Goal: Task Accomplishment & Management: Manage account settings

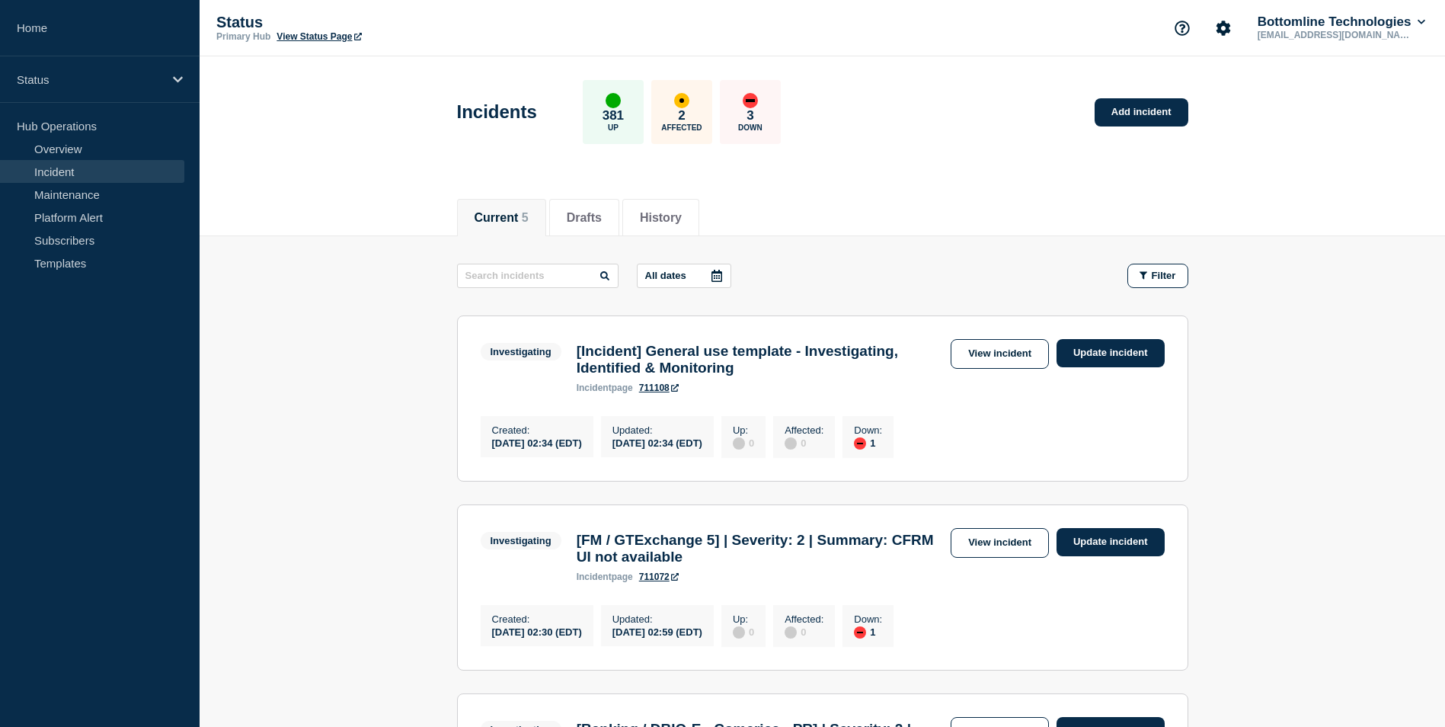
scroll to position [76, 0]
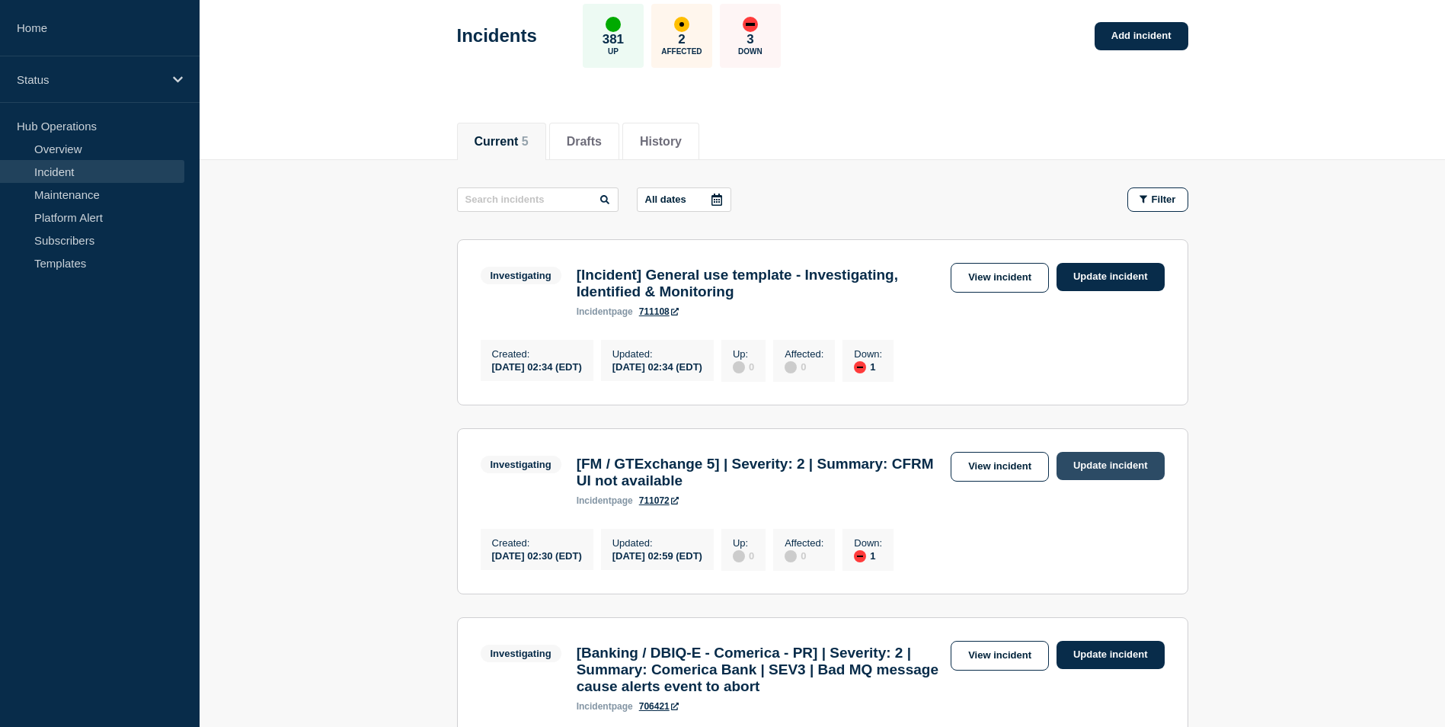
click at [1105, 475] on link "Update incident" at bounding box center [1111, 466] width 108 height 28
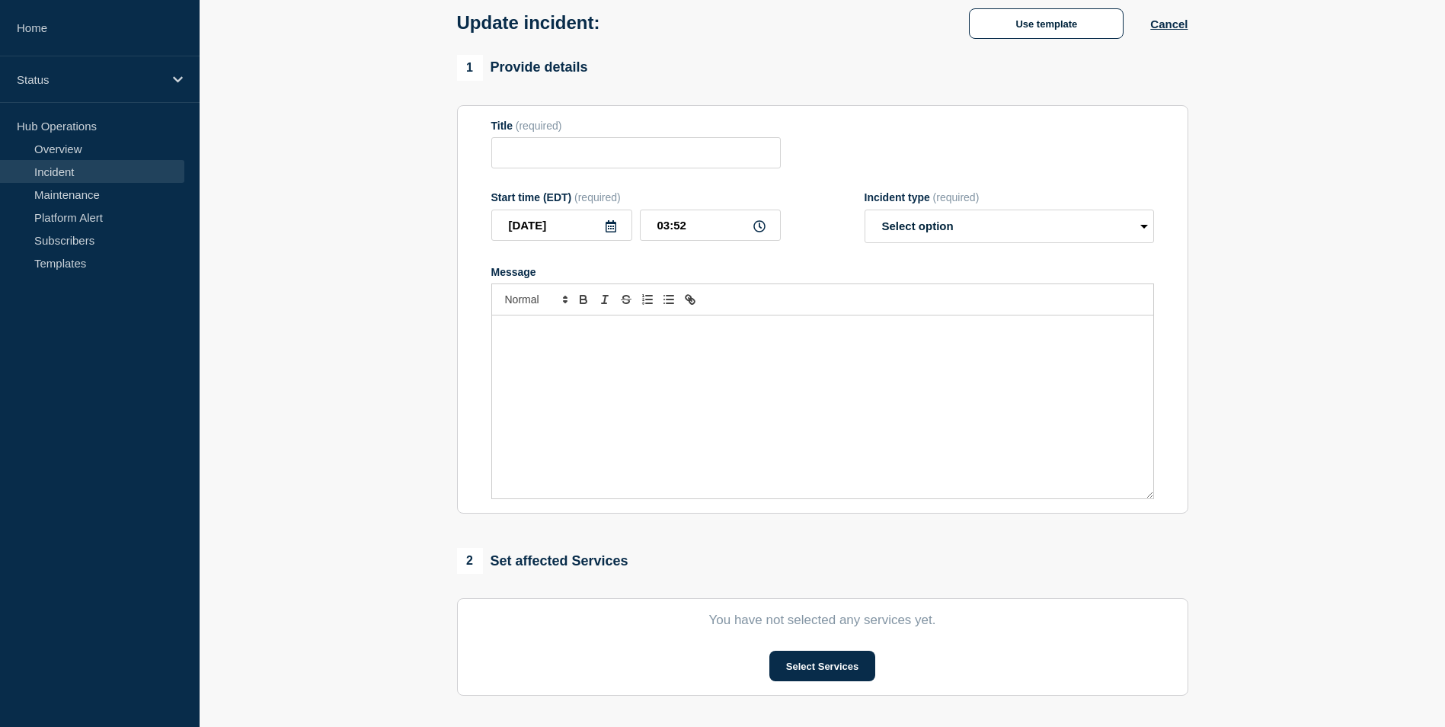
type input "[FM / GTExchange 5] | Severity: 2 | Summary: CFRM UI not available"
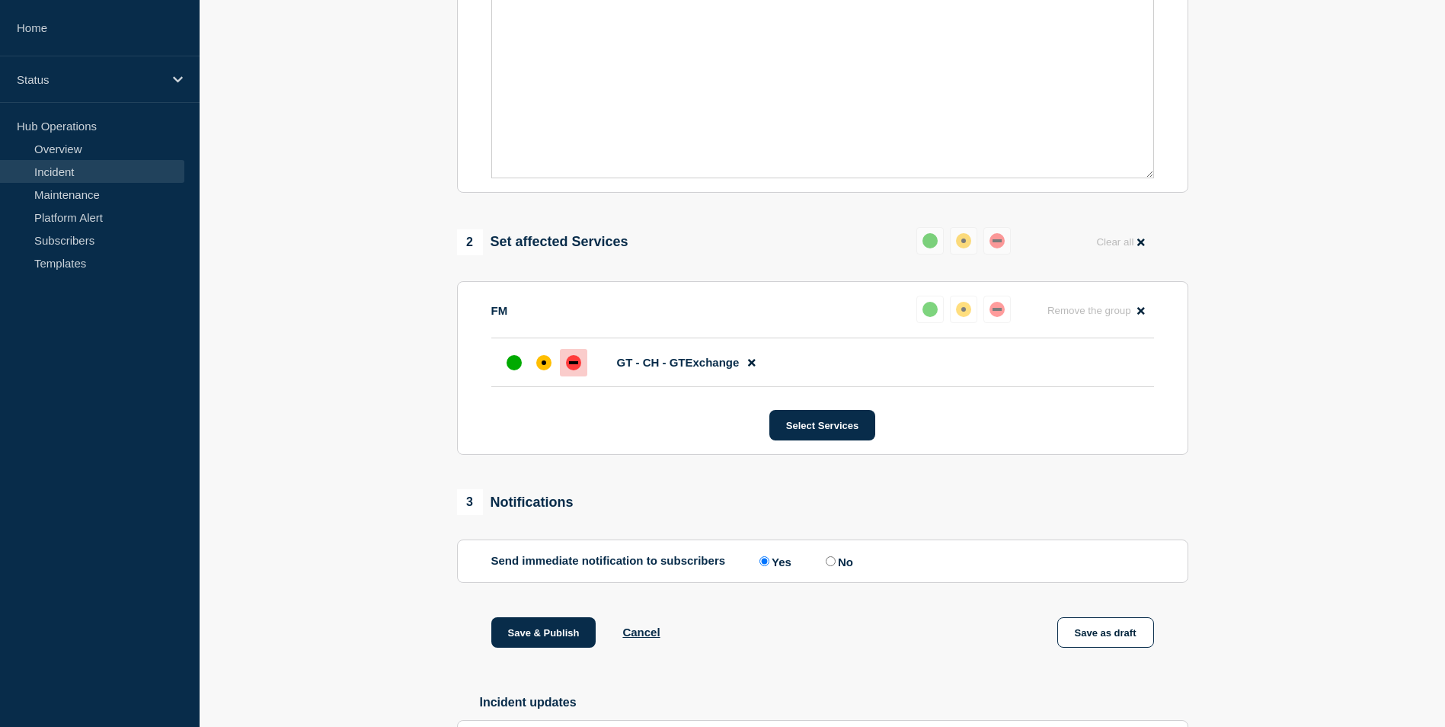
scroll to position [585, 0]
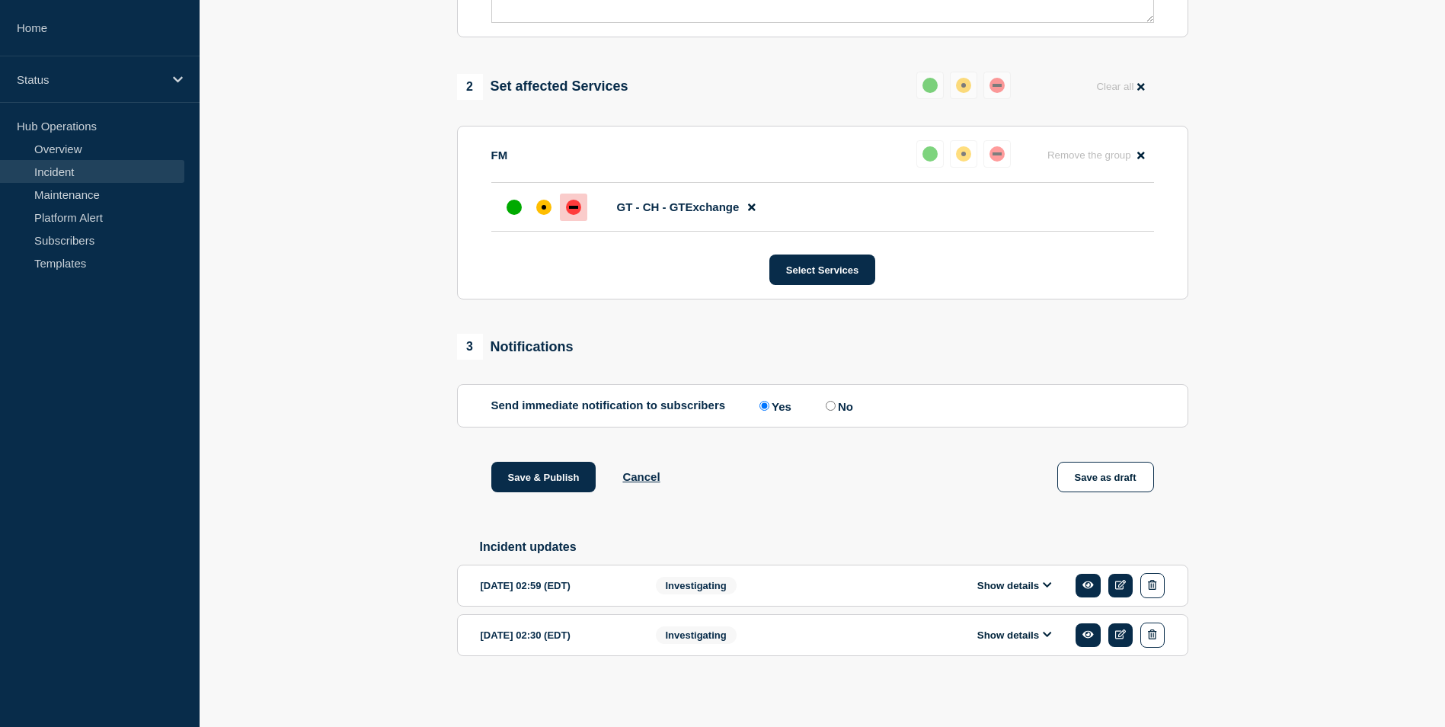
click at [1029, 586] on button "Show details" at bounding box center [1015, 585] width 84 height 13
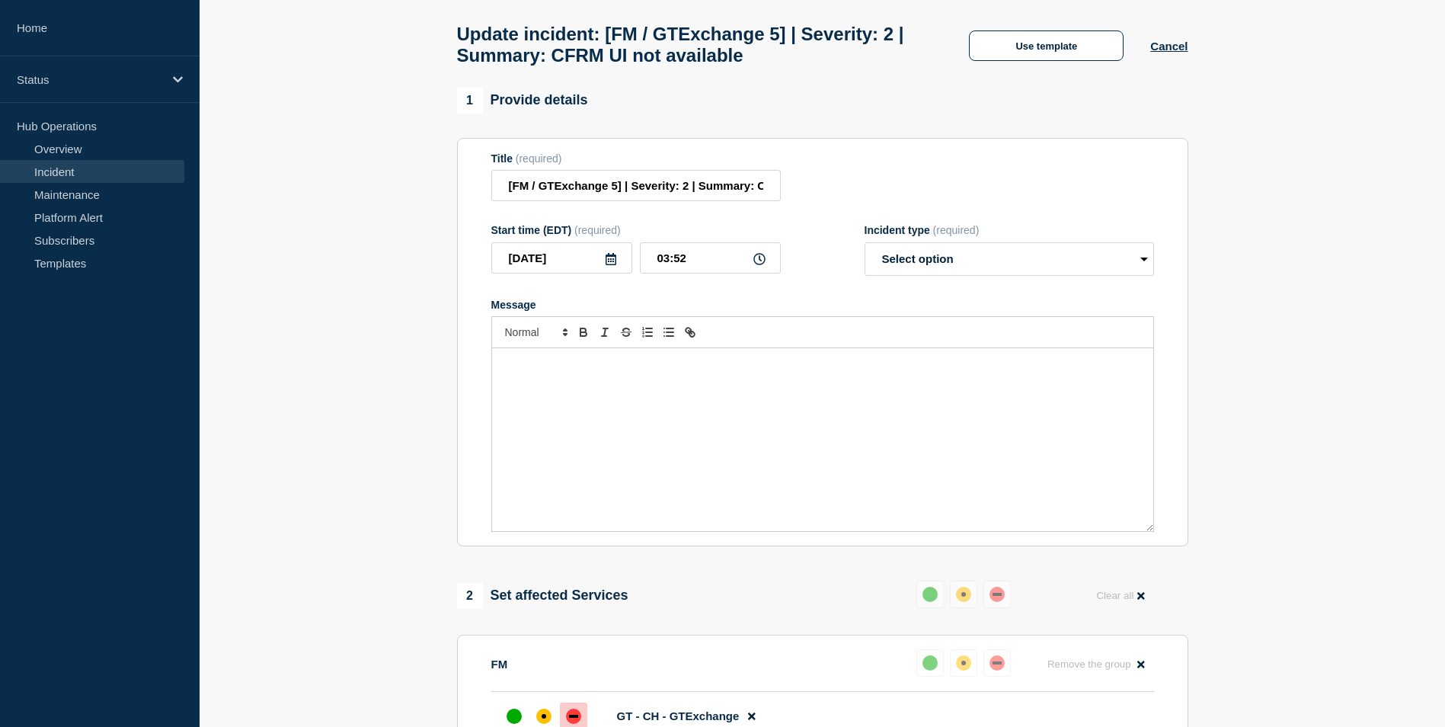
scroll to position [0, 0]
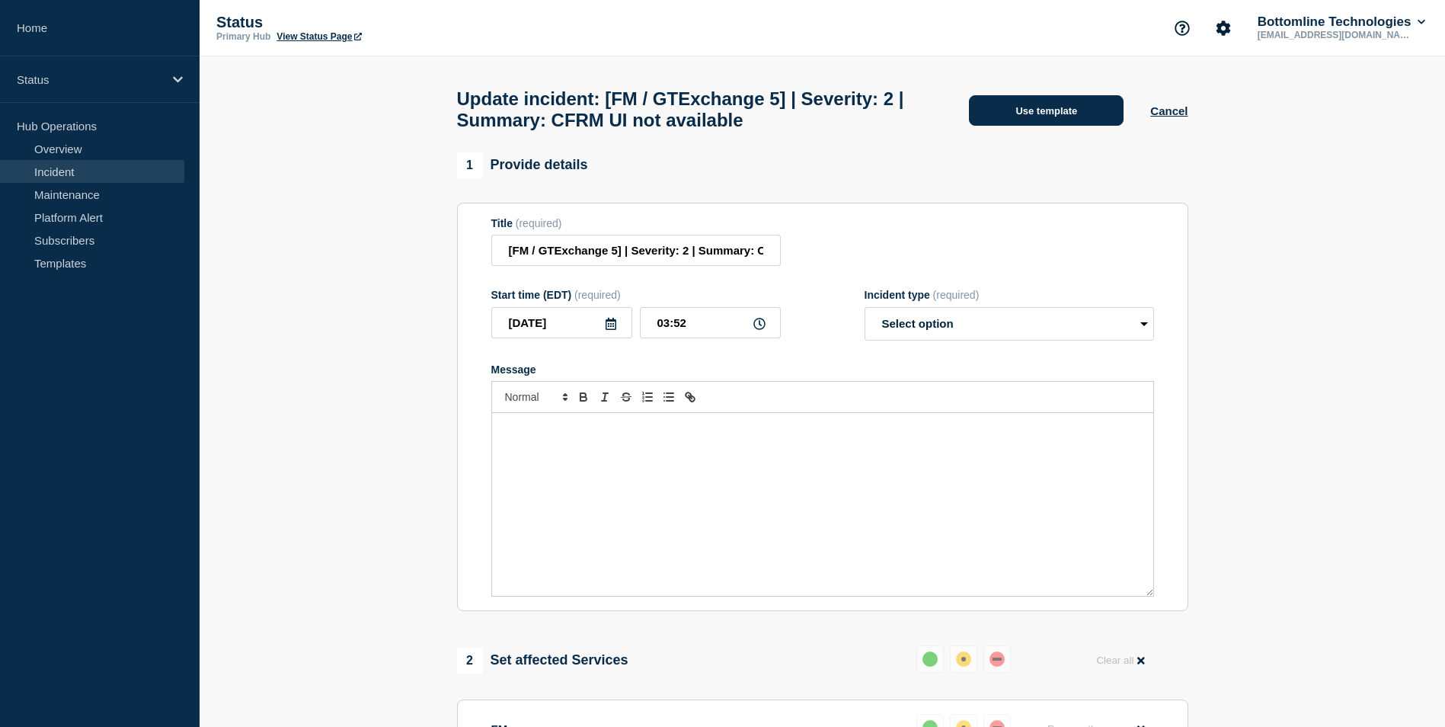
click at [1042, 113] on button "Use template" at bounding box center [1046, 110] width 155 height 30
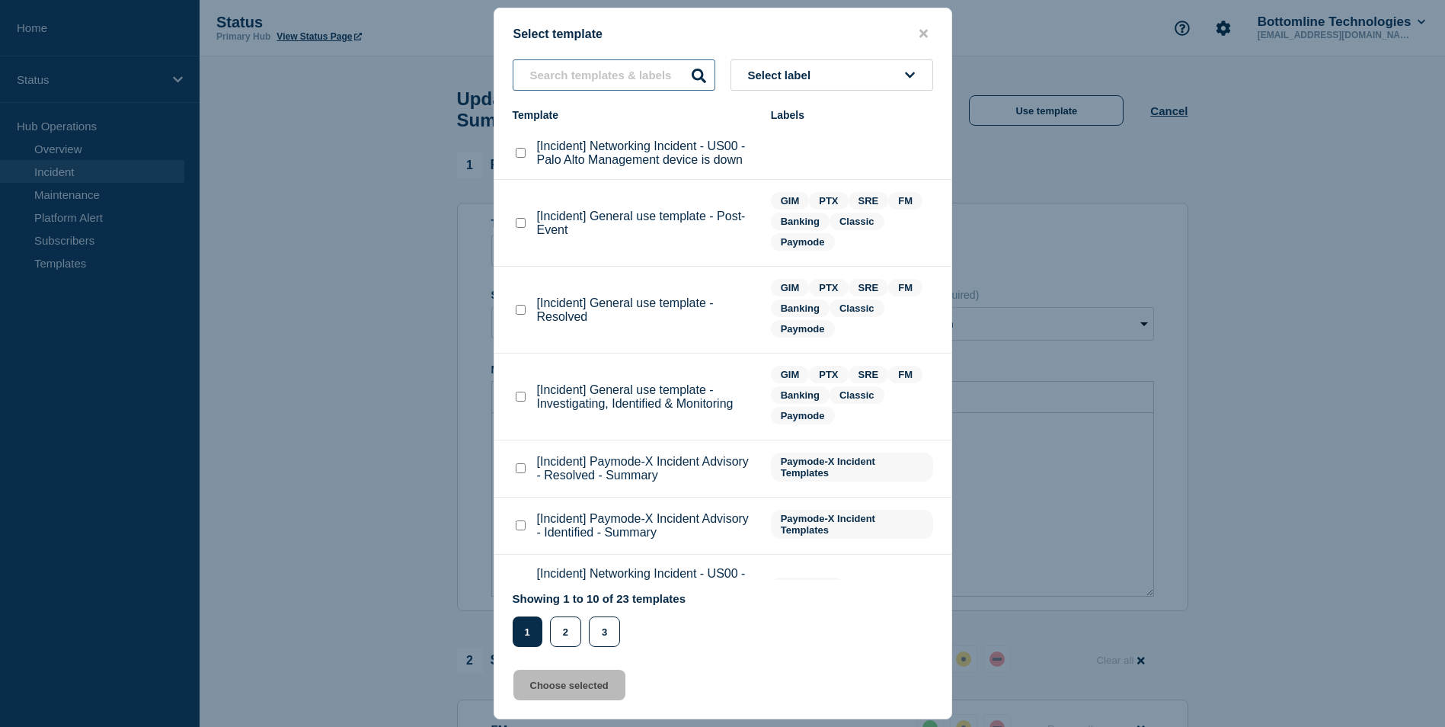
click at [603, 74] on input "text" at bounding box center [614, 74] width 203 height 31
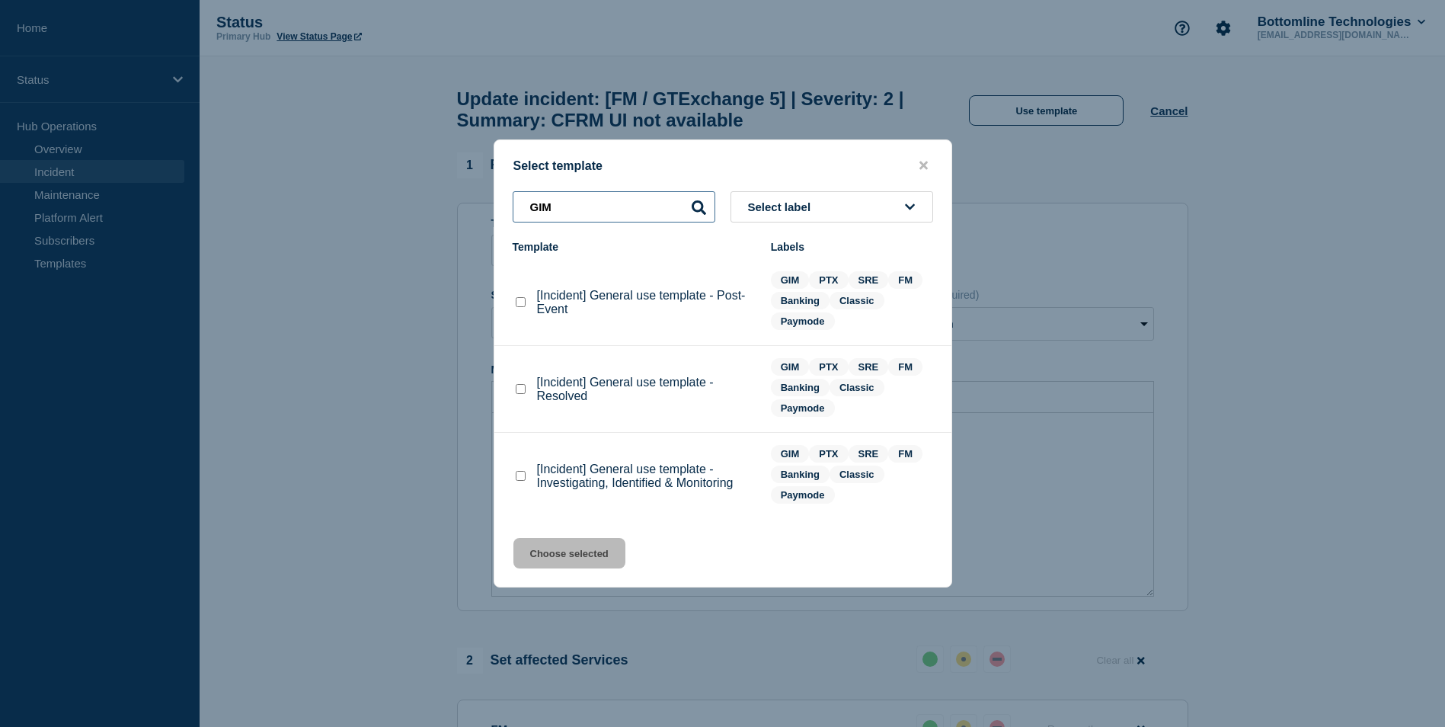
type input "GIM"
click at [522, 391] on checkbox"] "[Incident] General use template - Resolved checkbox" at bounding box center [521, 389] width 10 height 10
checkbox checkbox"] "true"
click at [568, 558] on button "Choose selected" at bounding box center [570, 553] width 112 height 30
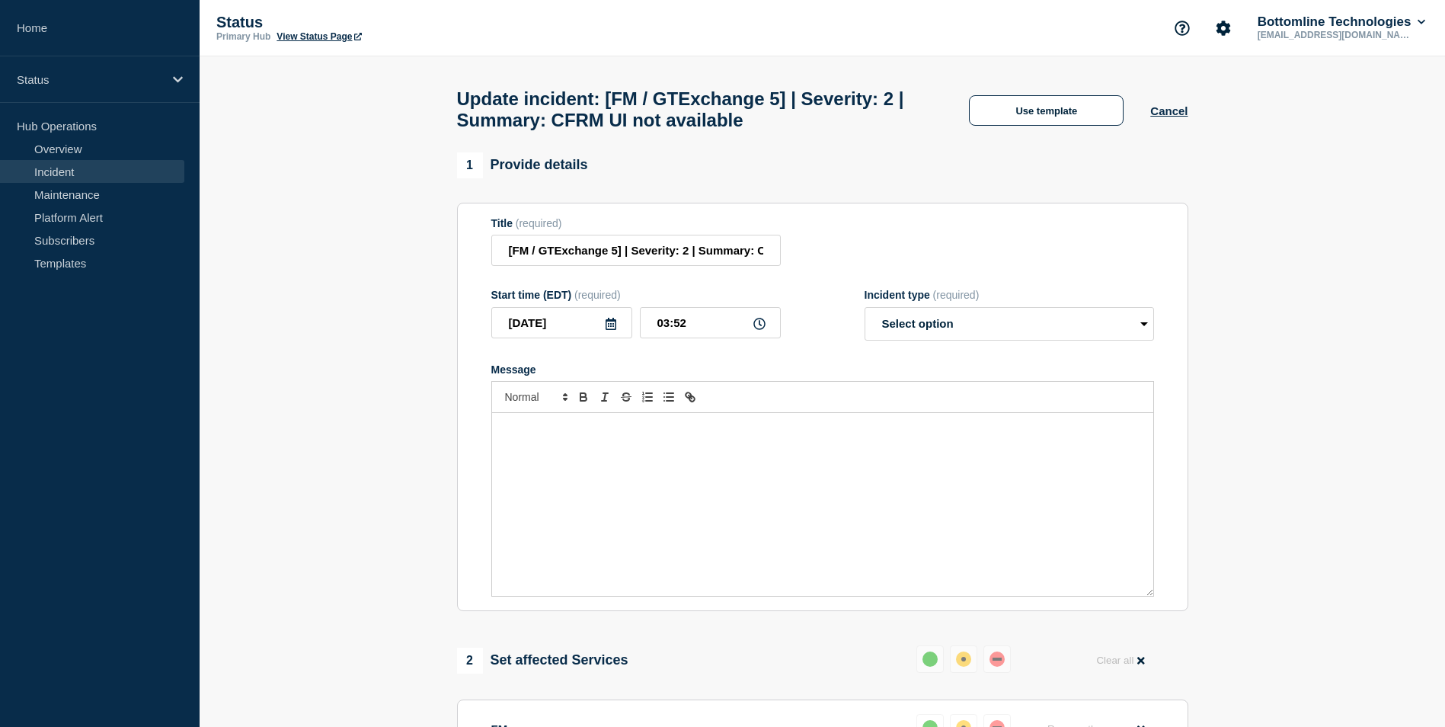
select select "resolved"
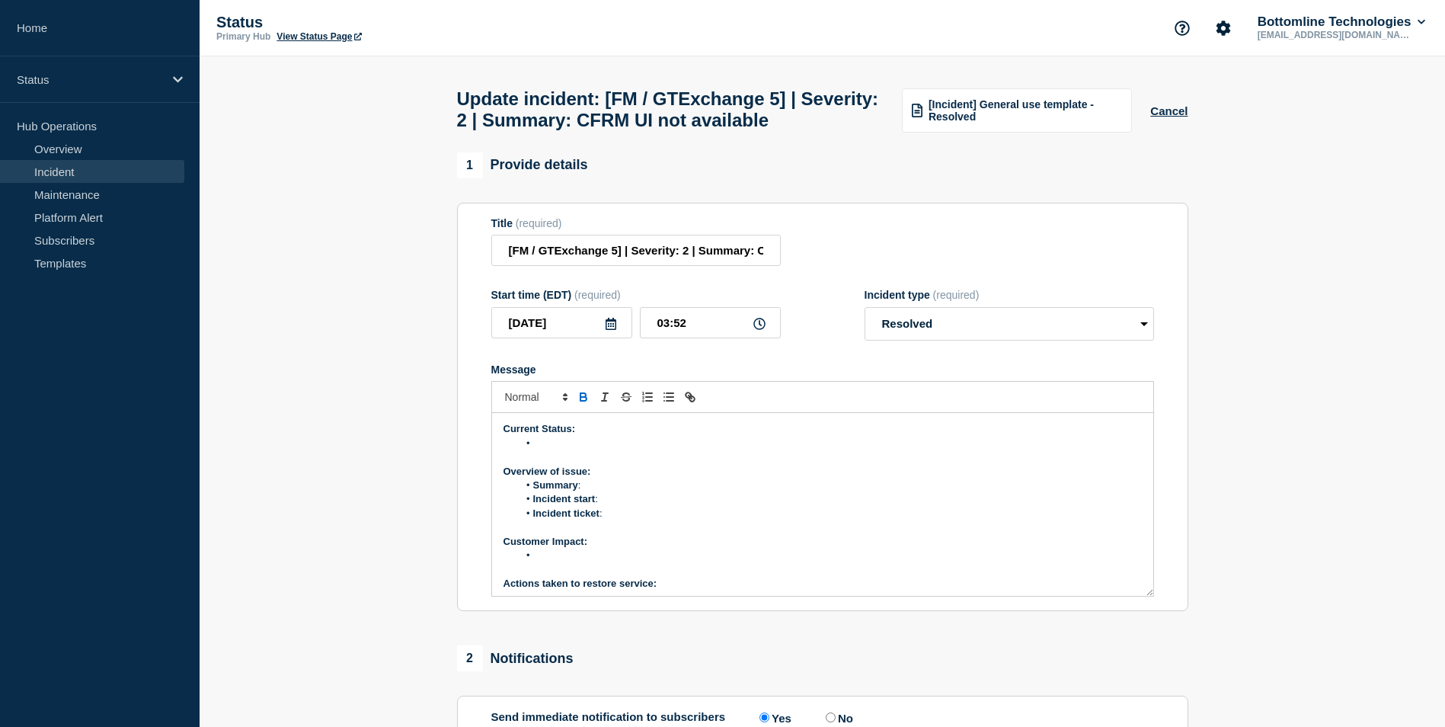
click at [545, 450] on li "Message" at bounding box center [830, 444] width 624 height 14
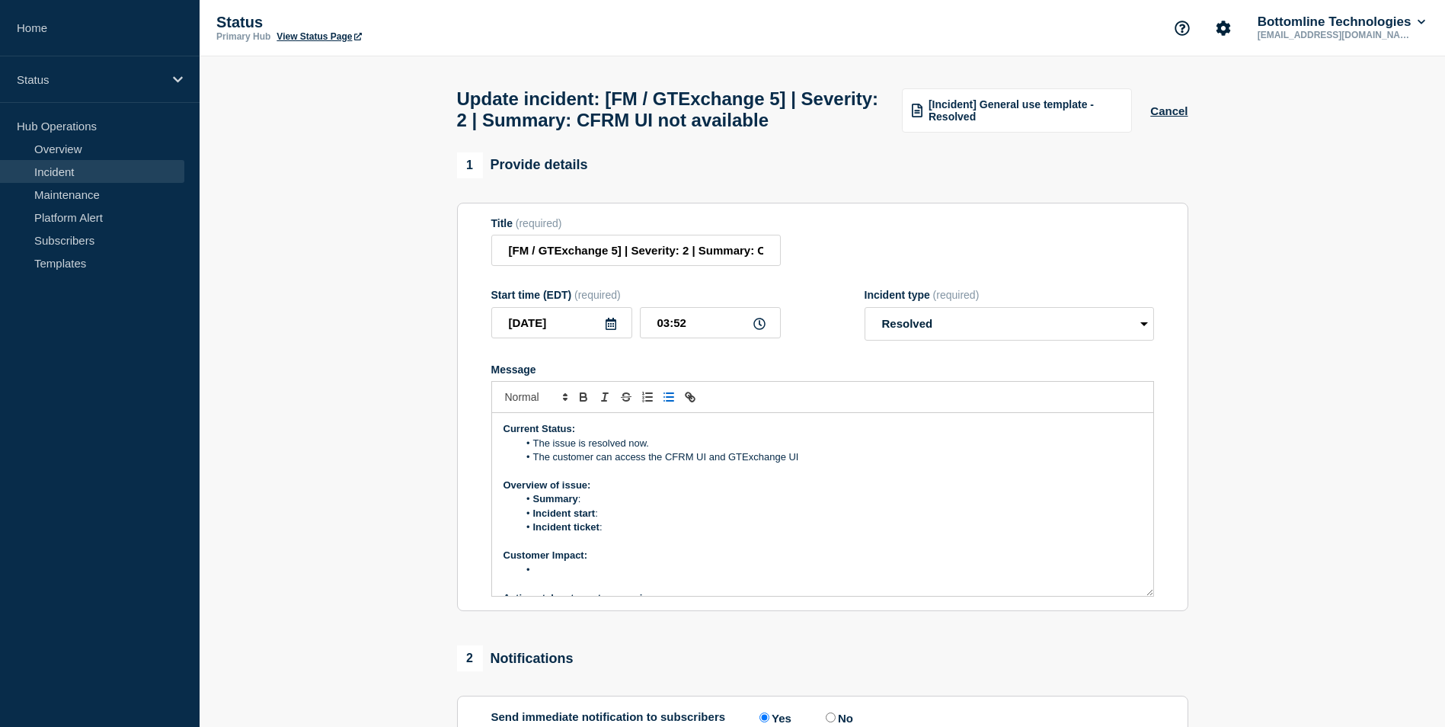
click at [813, 464] on li "The customer can access the CFRM UI and GTExchange UI" at bounding box center [830, 457] width 624 height 14
click at [591, 506] on li "Summary :" at bounding box center [830, 499] width 624 height 14
click at [632, 520] on li "Incident start :" at bounding box center [830, 514] width 624 height 14
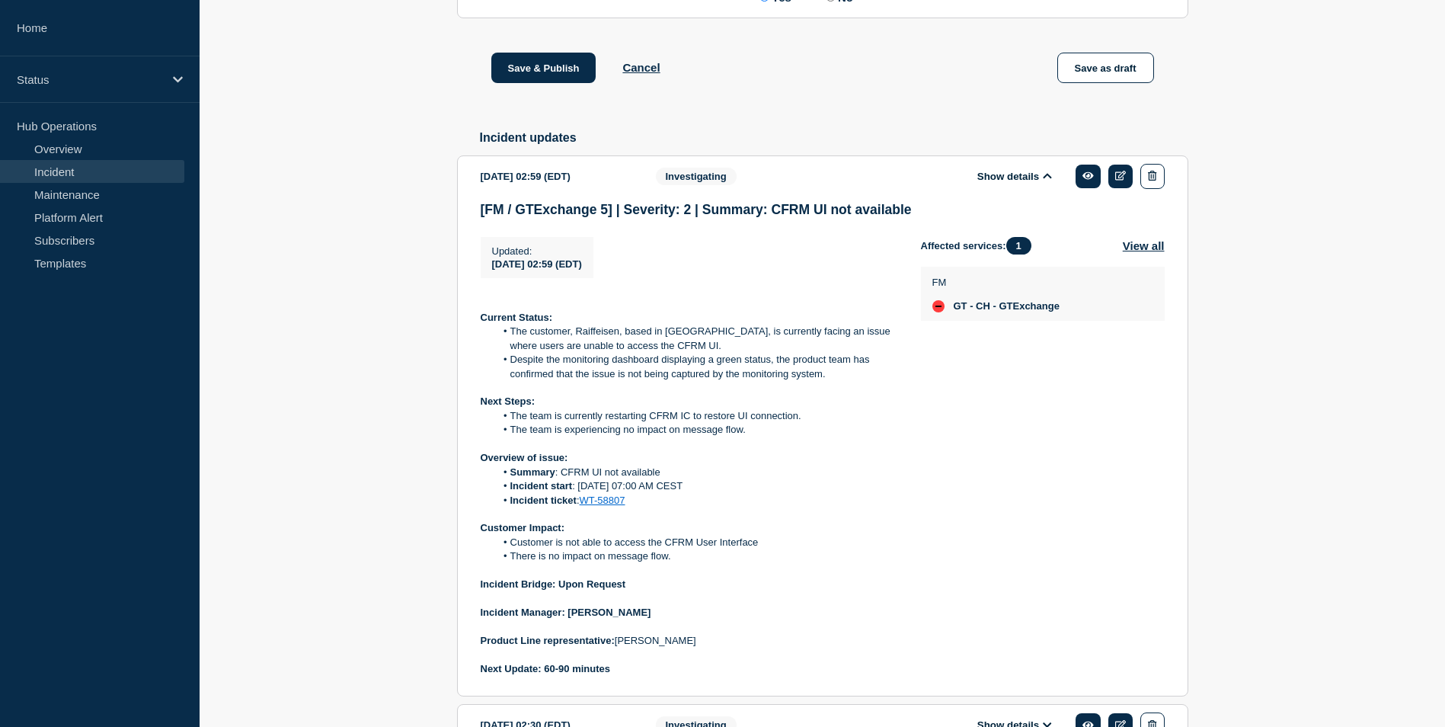
scroll to position [838, 0]
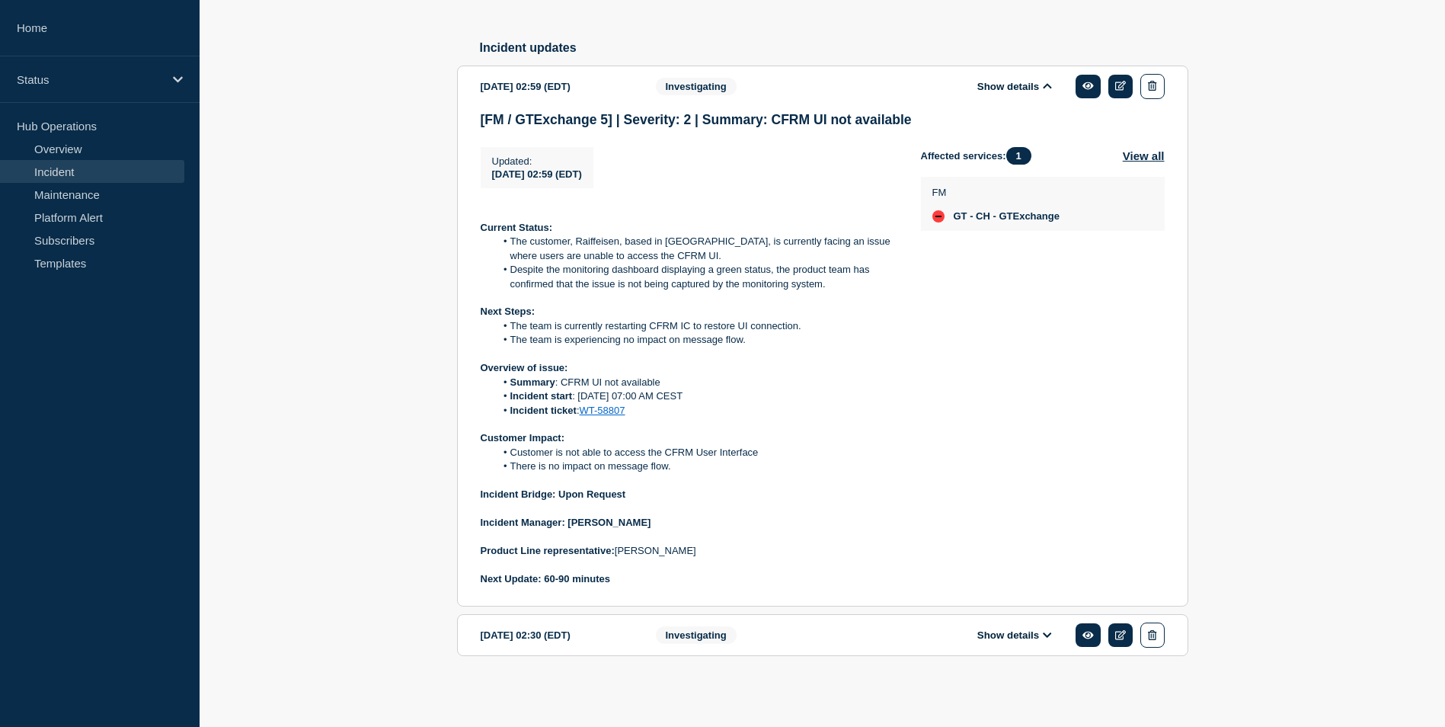
drag, startPoint x: 576, startPoint y: 410, endPoint x: 694, endPoint y: 406, distance: 118.2
click at [694, 403] on li "Incident start : [DATE] 07:00 AM CEST" at bounding box center [696, 396] width 402 height 14
copy li "[DATE] 07:00 AM CEST"
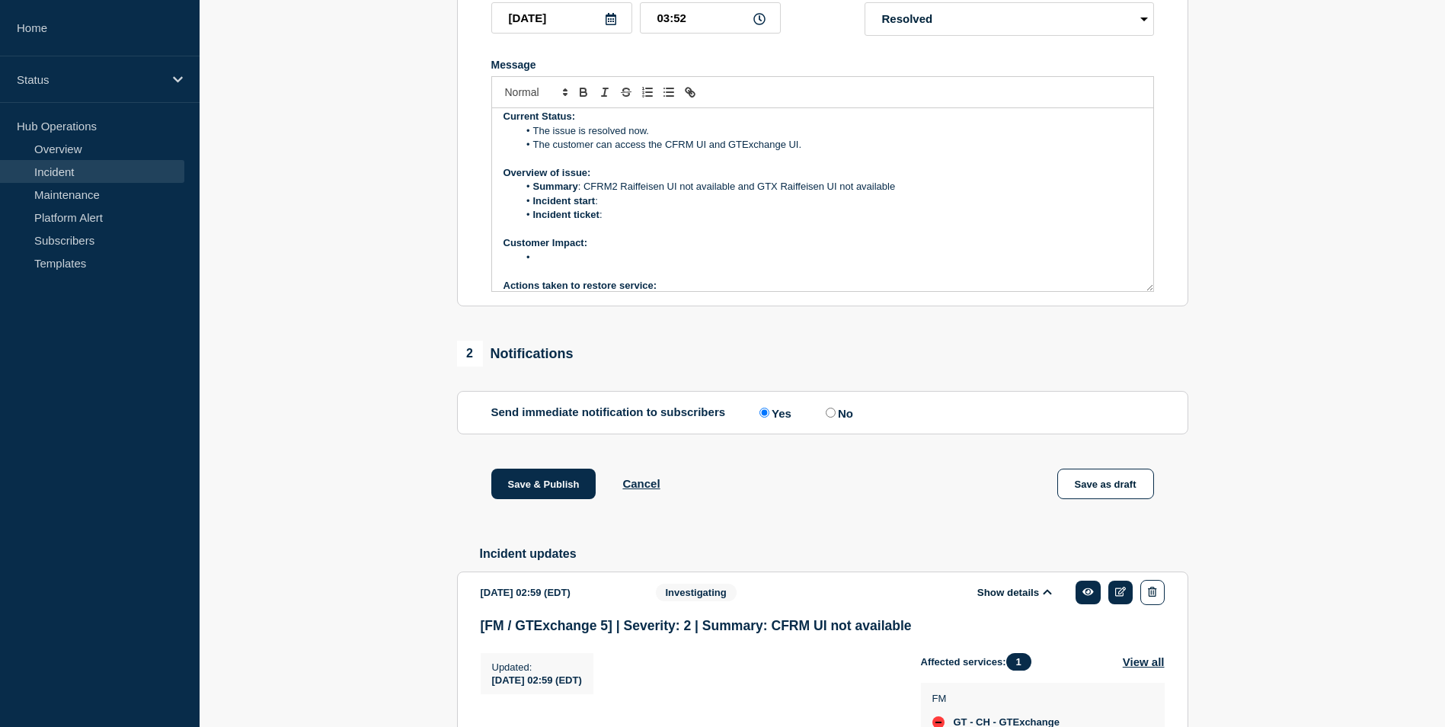
scroll to position [0, 0]
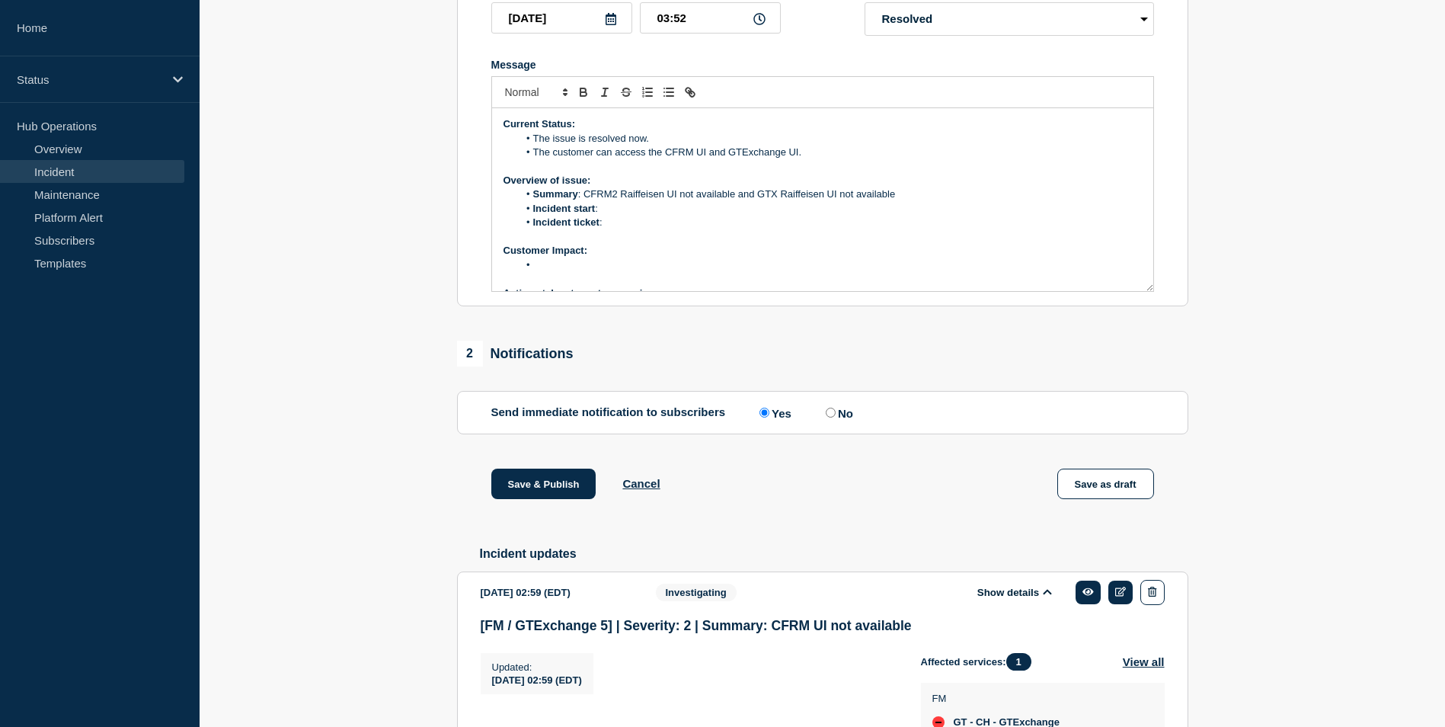
click at [622, 216] on li "Incident start :" at bounding box center [830, 209] width 624 height 14
click at [613, 229] on li "Incident ticket :" at bounding box center [830, 223] width 624 height 14
drag, startPoint x: 648, startPoint y: 254, endPoint x: 609, endPoint y: 255, distance: 39.6
click at [609, 229] on li "Incident ticket : WT-58807" at bounding box center [830, 223] width 624 height 14
click at [688, 99] on icon "Toggle link" at bounding box center [690, 92] width 14 height 14
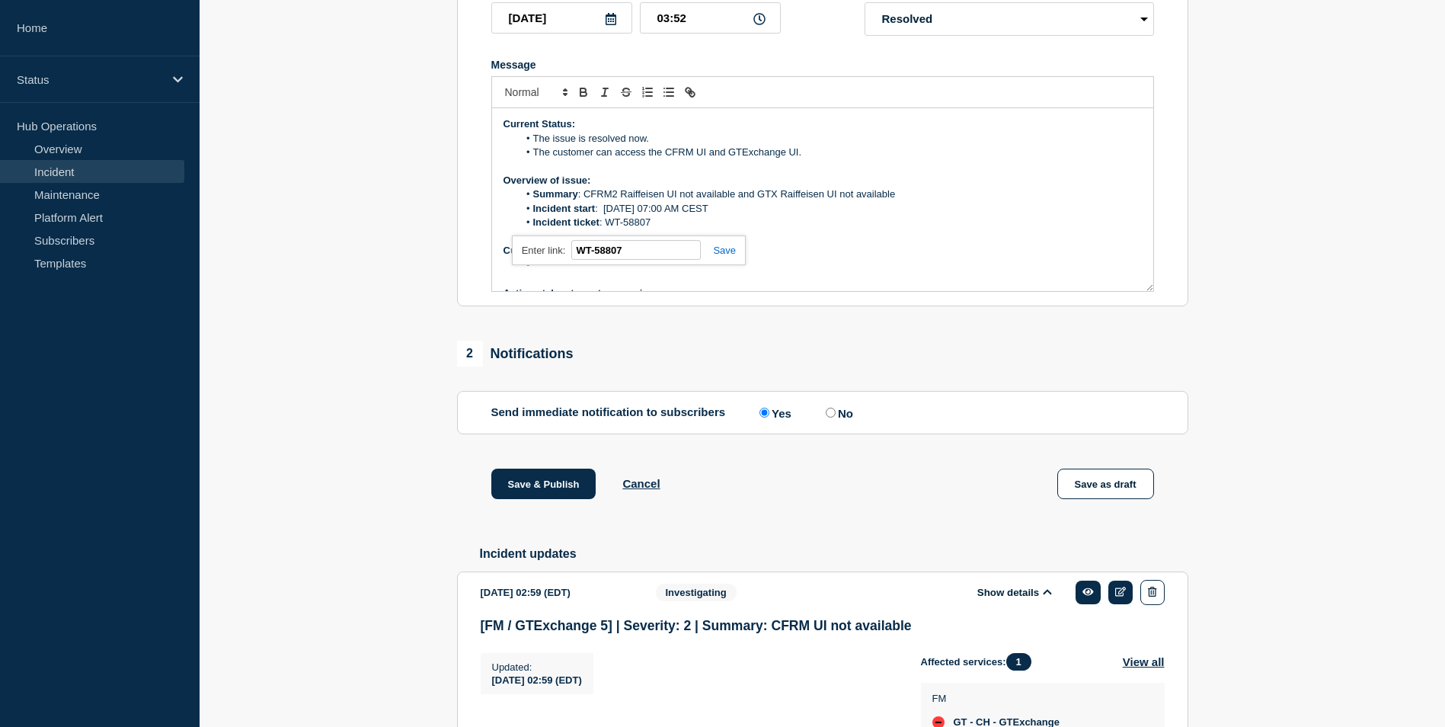
paste input "[URL][DOMAIN_NAME]"
type input "[URL][DOMAIN_NAME]"
click at [725, 256] on link at bounding box center [718, 250] width 35 height 11
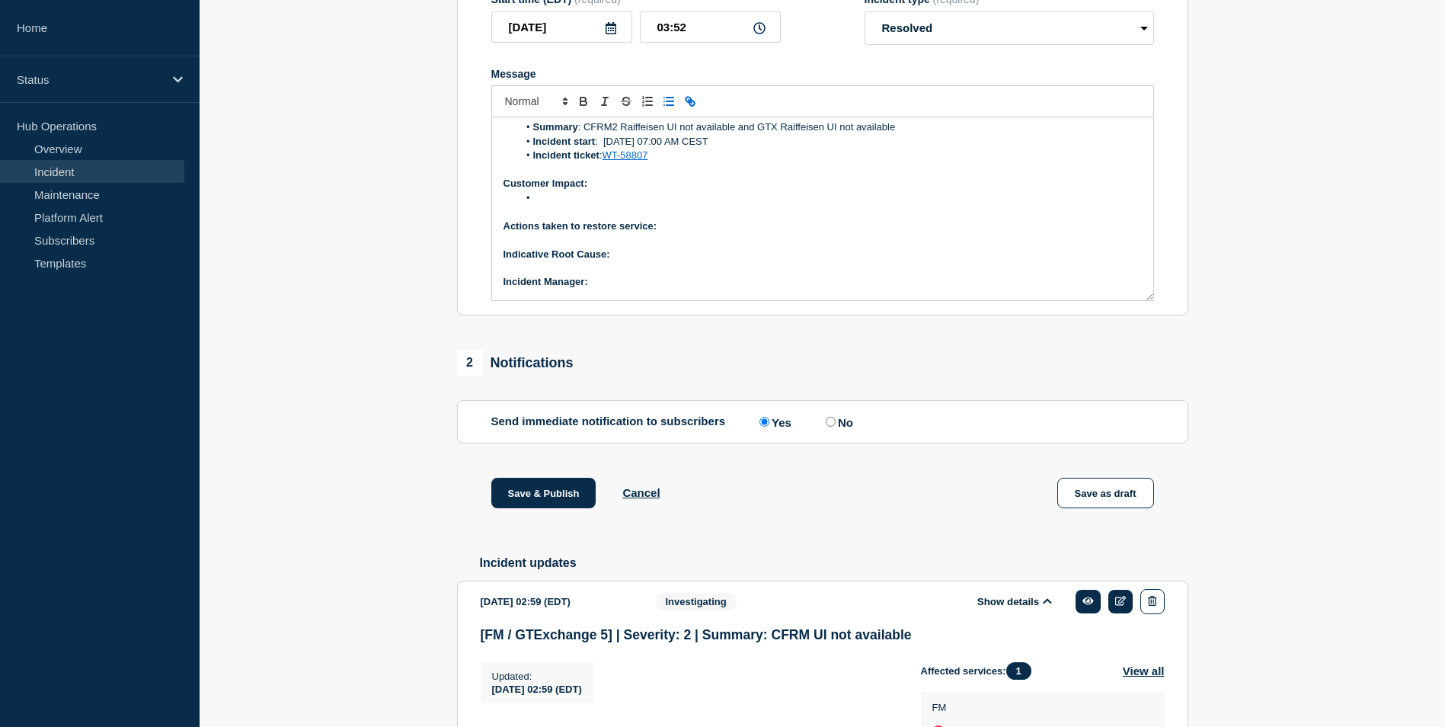
scroll to position [152, 0]
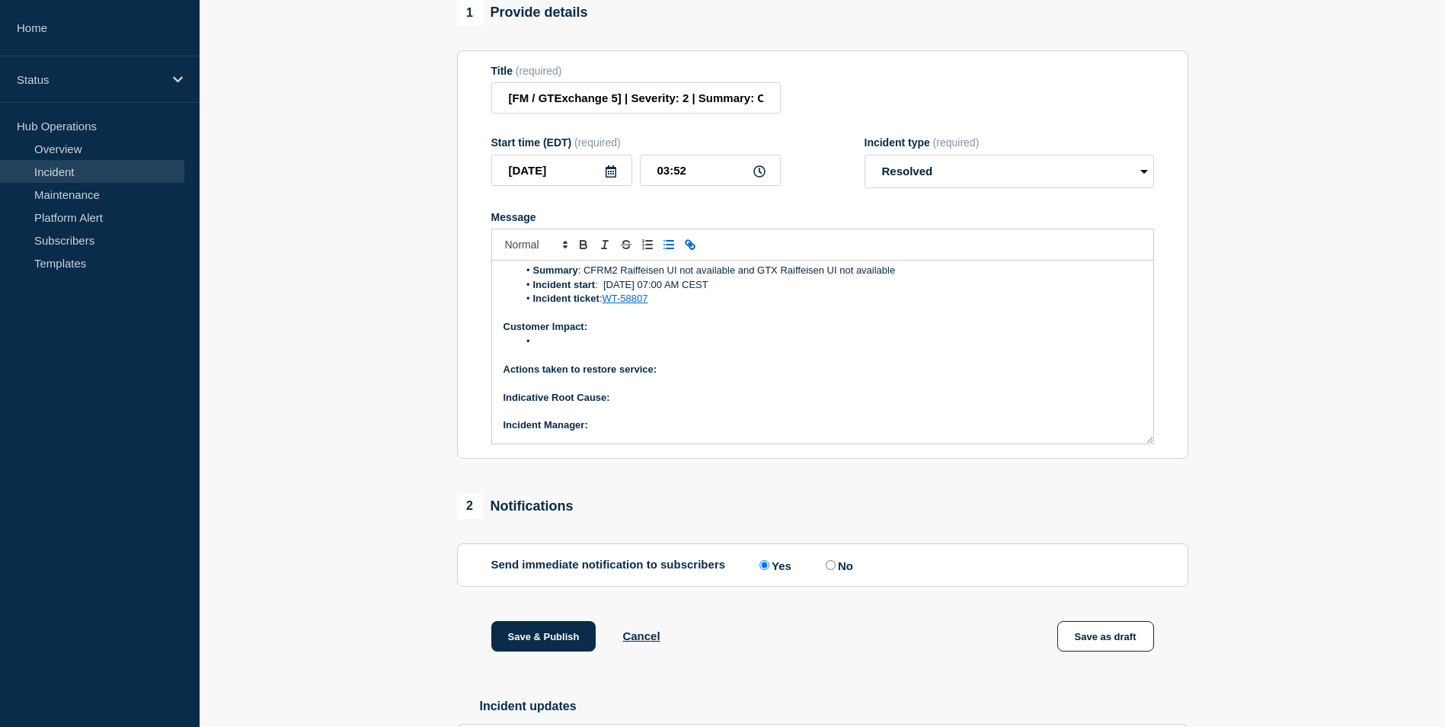
click at [553, 348] on li "Message" at bounding box center [830, 341] width 624 height 14
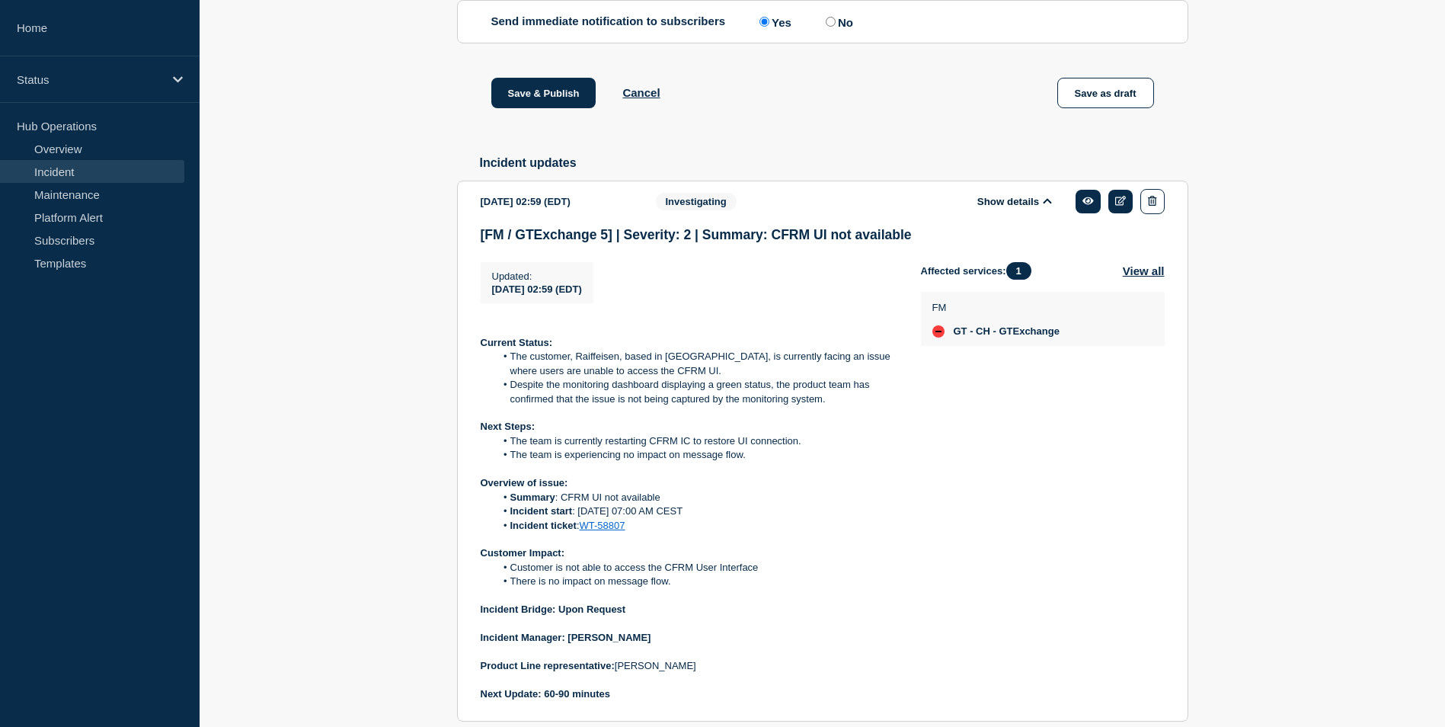
scroll to position [762, 0]
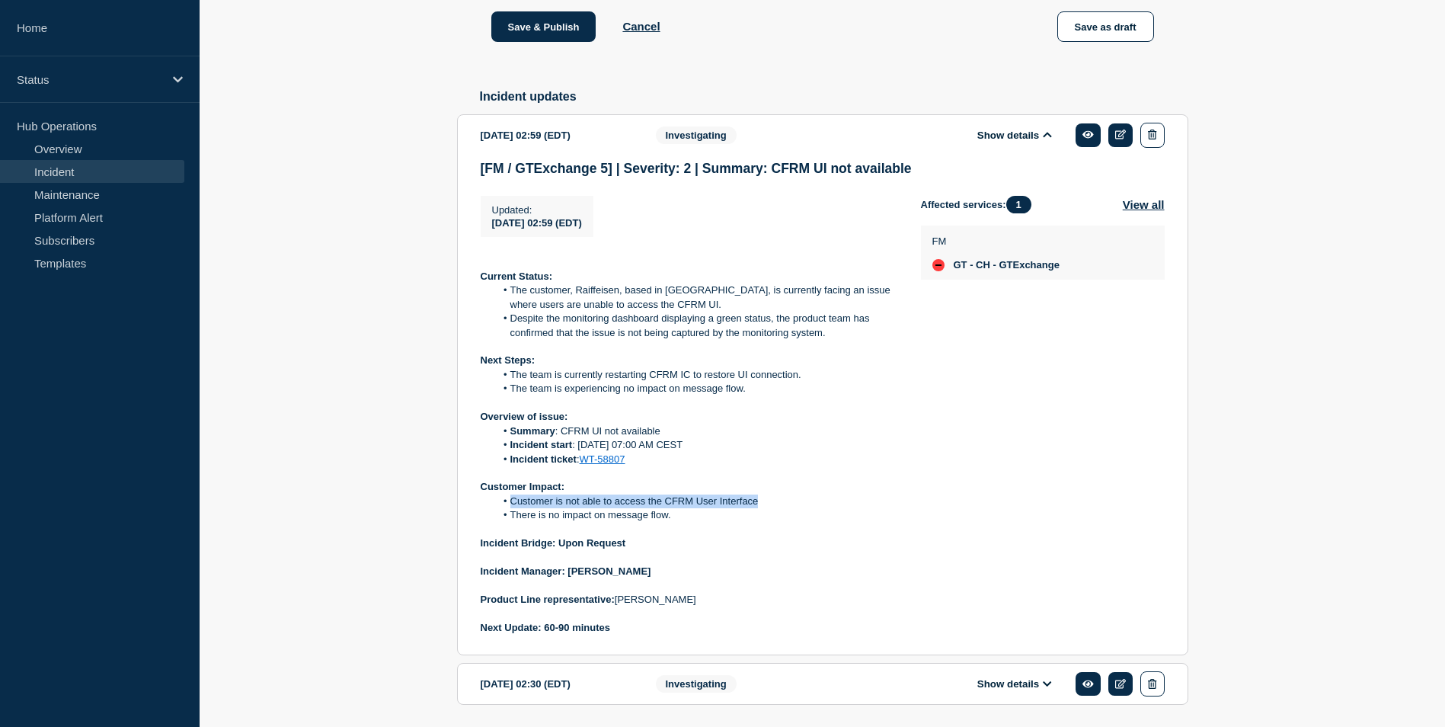
drag, startPoint x: 509, startPoint y: 540, endPoint x: 770, endPoint y: 543, distance: 261.3
click at [770, 508] on li "Customer is not able to access the CFRM User Interface" at bounding box center [696, 501] width 402 height 14
copy li "Customer is not able to access the CFRM User Interface"
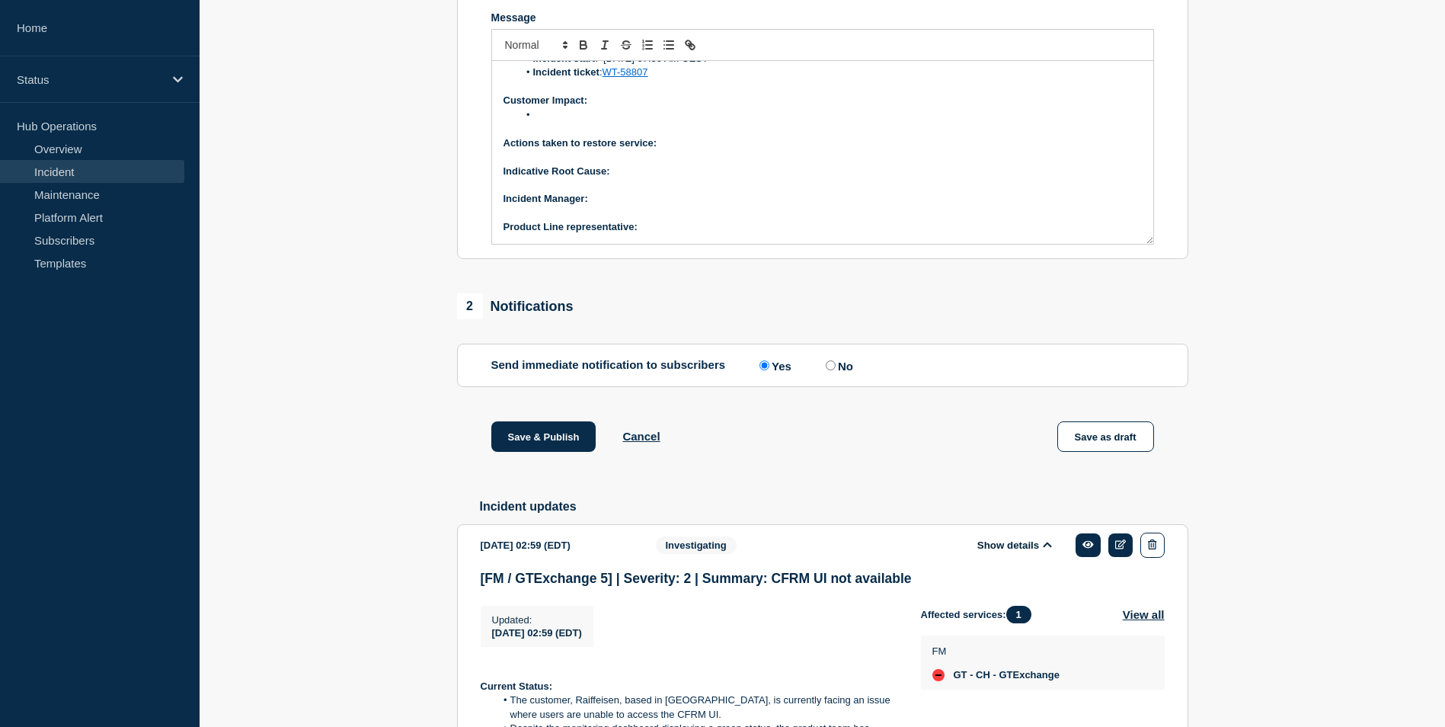
scroll to position [305, 0]
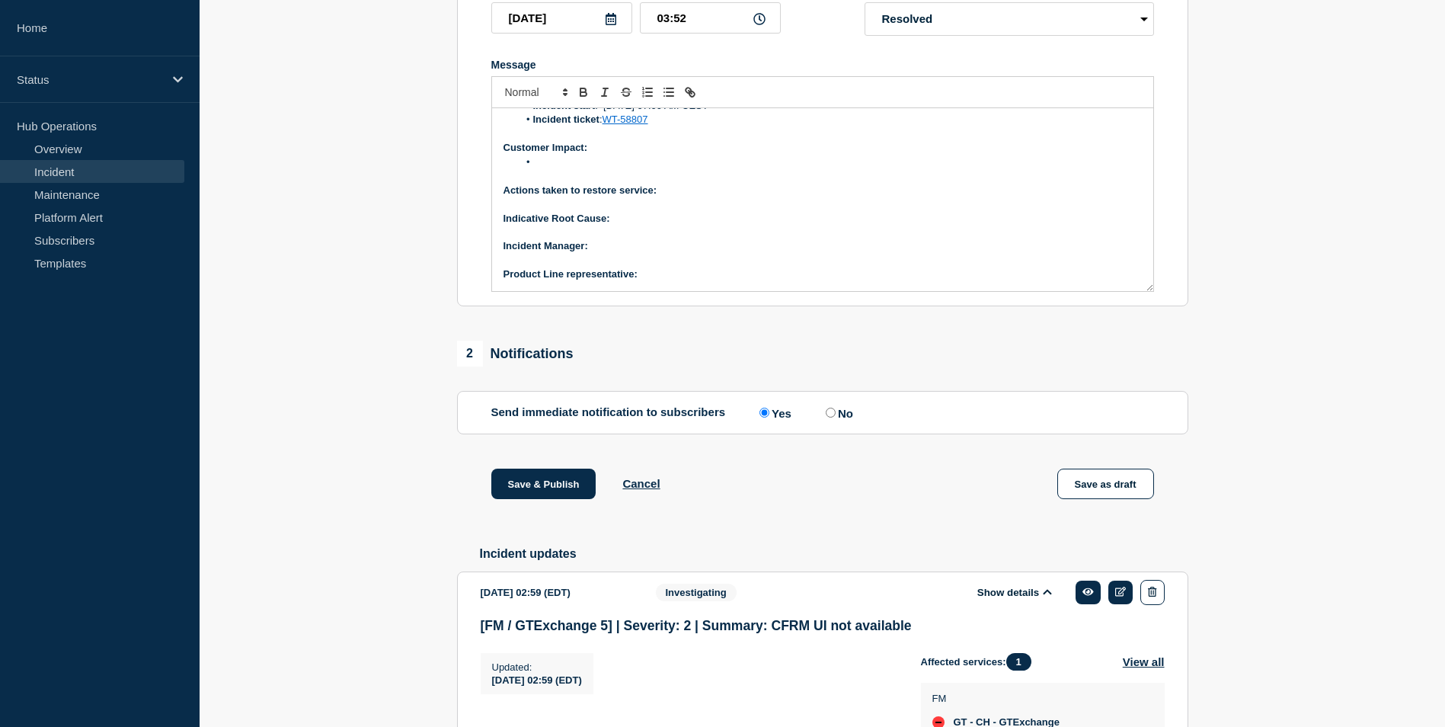
click at [552, 169] on li "Message" at bounding box center [830, 162] width 624 height 14
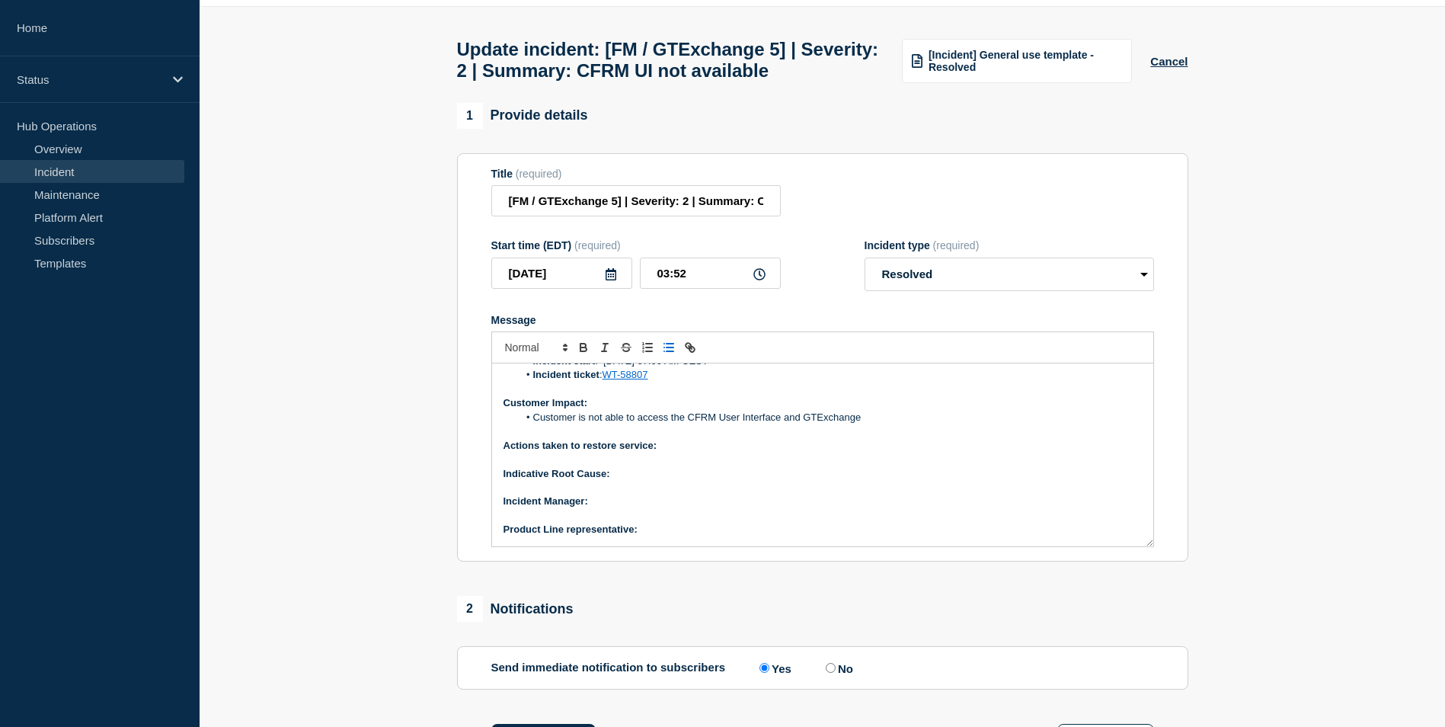
scroll to position [76, 0]
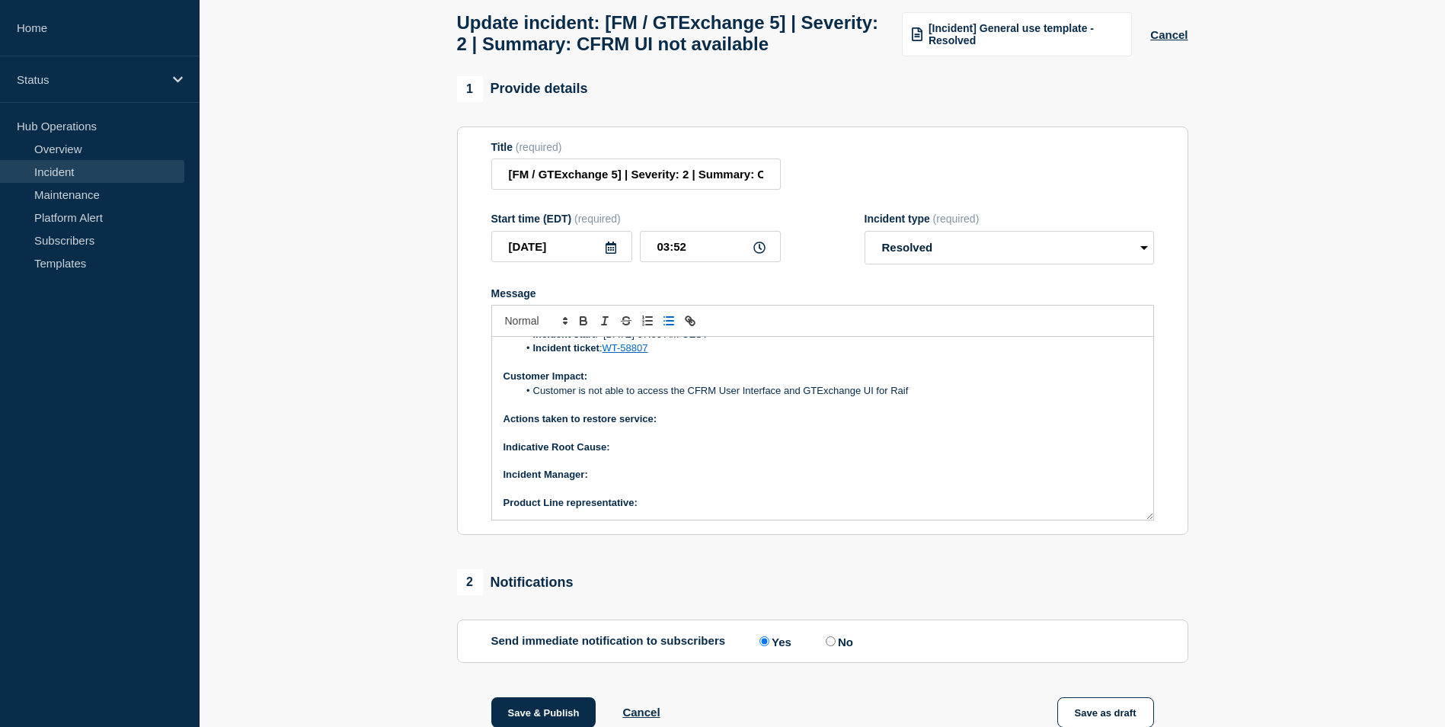
click at [910, 398] on li "Customer is not able to access the CFRM User Interface and GTExchange UI for Ra…" at bounding box center [830, 391] width 624 height 14
click at [530, 398] on li "Customer is not able to access the CFRM User Interface and GTExchange UI for Ra…" at bounding box center [830, 391] width 624 height 14
drag, startPoint x: 889, startPoint y: 422, endPoint x: 940, endPoint y: 422, distance: 51.0
click at [940, 398] on li "Customer is not able to access the CFRM User Interface and GTExchange UI for Ra…" at bounding box center [830, 391] width 624 height 14
click at [530, 398] on li "Customer is not able to access the CFRM User Interface and GTExchange UI for" at bounding box center [830, 391] width 624 height 14
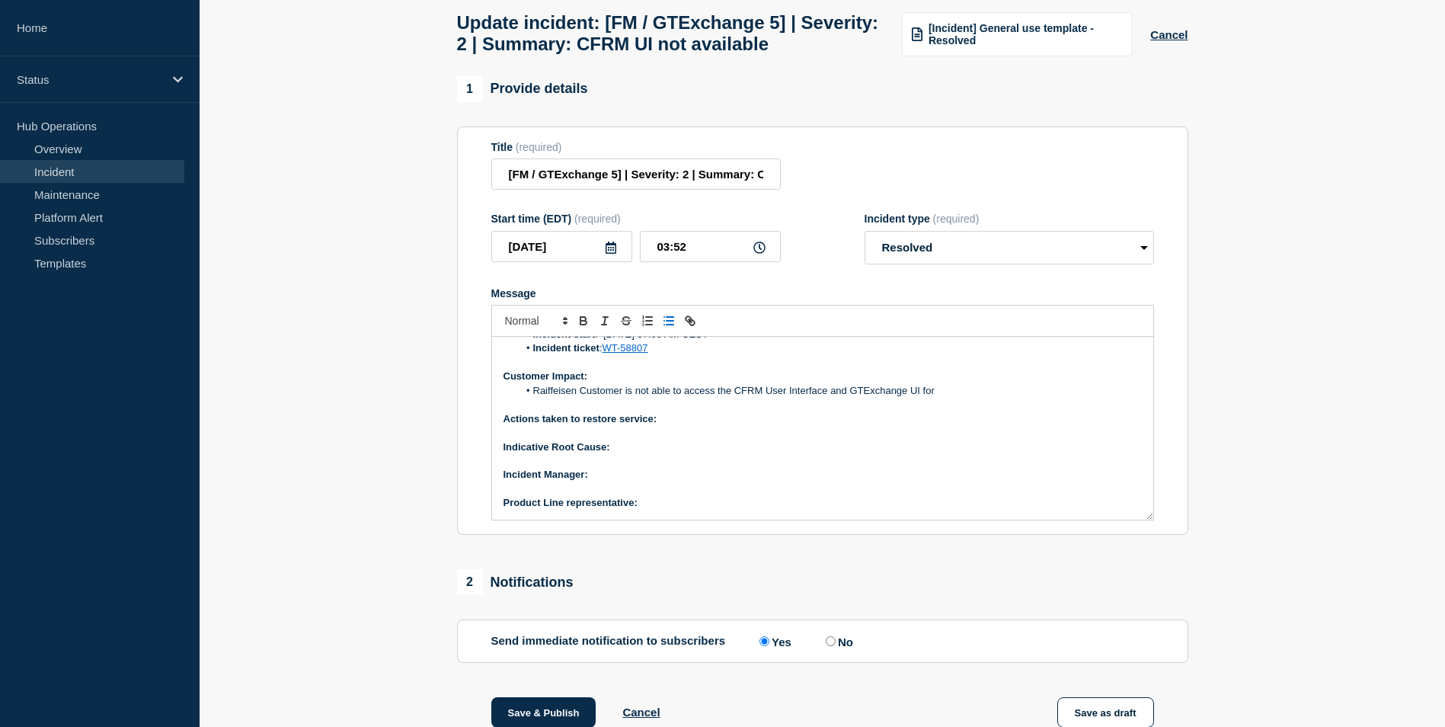
click at [936, 398] on li "Raiffeisen Customer is not able to access the CFRM User Interface and GTExchang…" at bounding box center [830, 391] width 624 height 14
click at [830, 398] on li "Raiffeisen Customer is not able to access the CFRM User Interface and GTExchang…" at bounding box center [830, 391] width 624 height 14
click at [878, 398] on li "Raiffeisen Customer is not able to access the CFRM UI and GTExchange UI" at bounding box center [830, 391] width 624 height 14
click at [670, 426] on p "Actions taken to restore service:" at bounding box center [823, 419] width 638 height 14
click at [682, 426] on p "Actions taken to restore service:" at bounding box center [823, 419] width 638 height 14
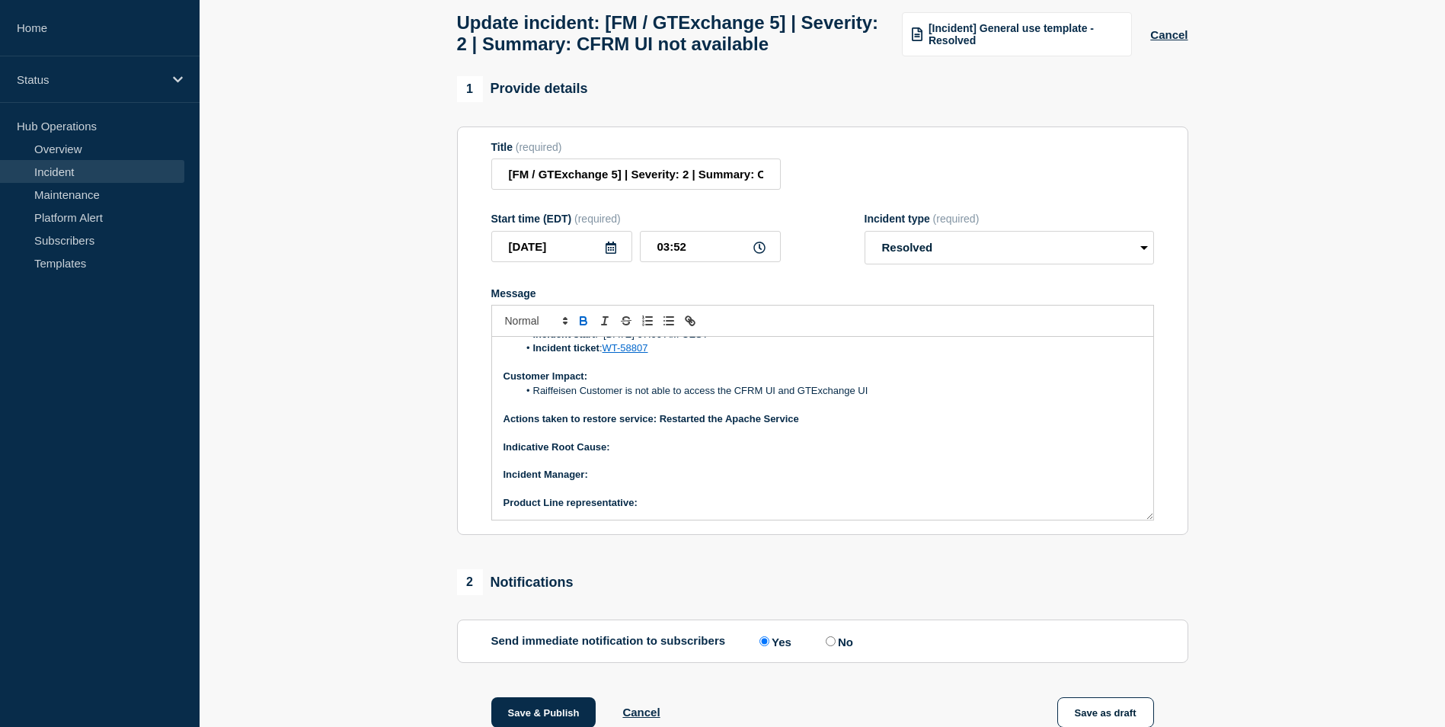
click at [646, 454] on p "Indicative Root Cause:" at bounding box center [823, 447] width 638 height 14
click at [836, 454] on p "Indicative Root Cause: The Root cause is due to the Red Hat upgrade" at bounding box center [823, 447] width 638 height 14
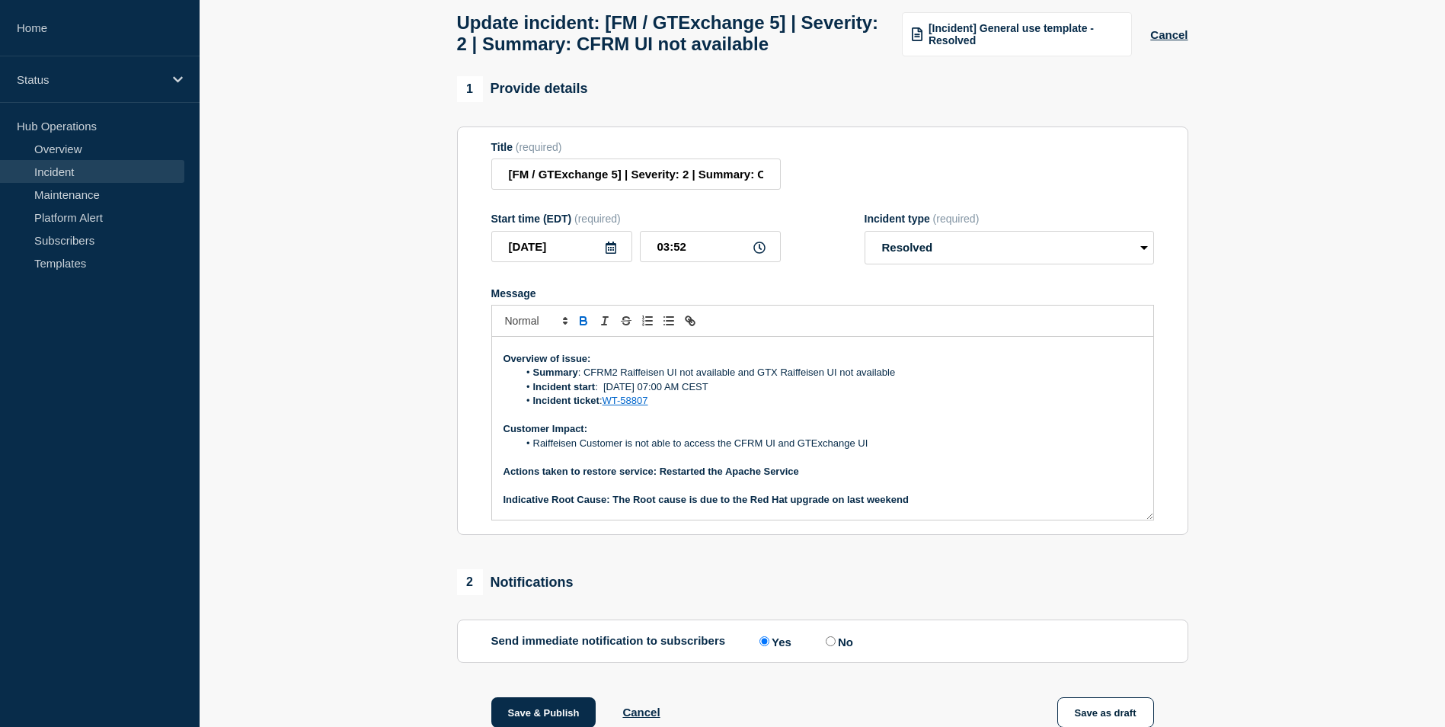
scroll to position [103, 0]
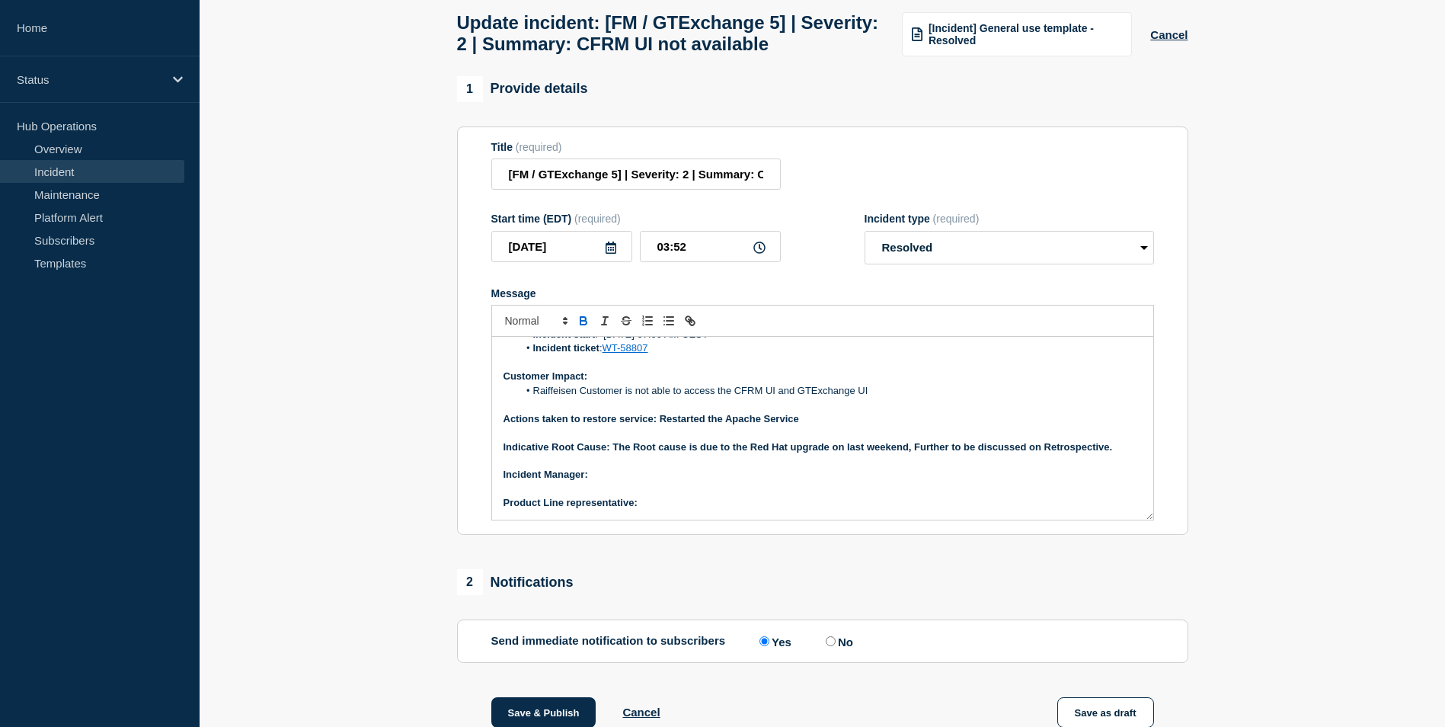
click at [912, 453] on strong "Indicative Root Cause: The Root cause is due to the Red Hat upgrade on last wee…" at bounding box center [808, 446] width 609 height 11
click at [913, 453] on strong "Indicative Root Cause: The Root cause is due to the Red Hat upgrade on last wee…" at bounding box center [808, 446] width 609 height 11
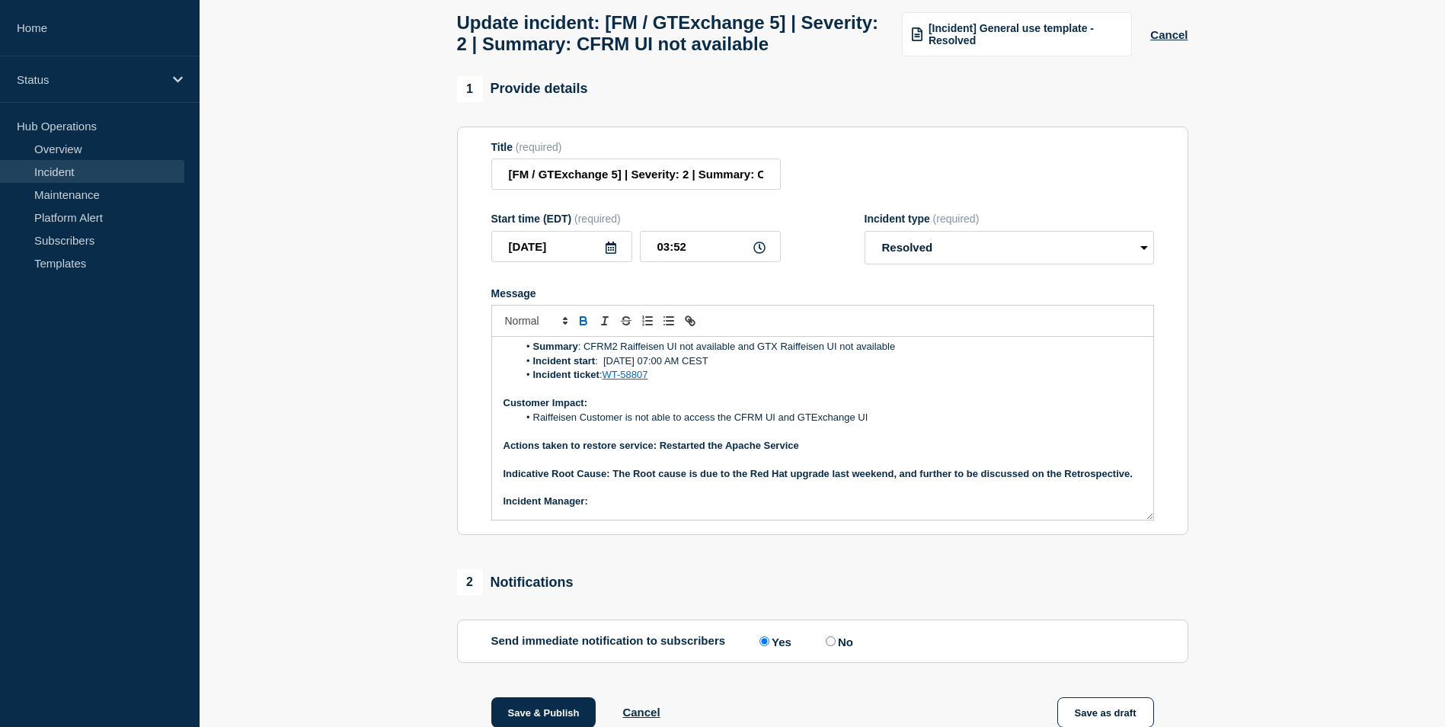
scroll to position [117, 0]
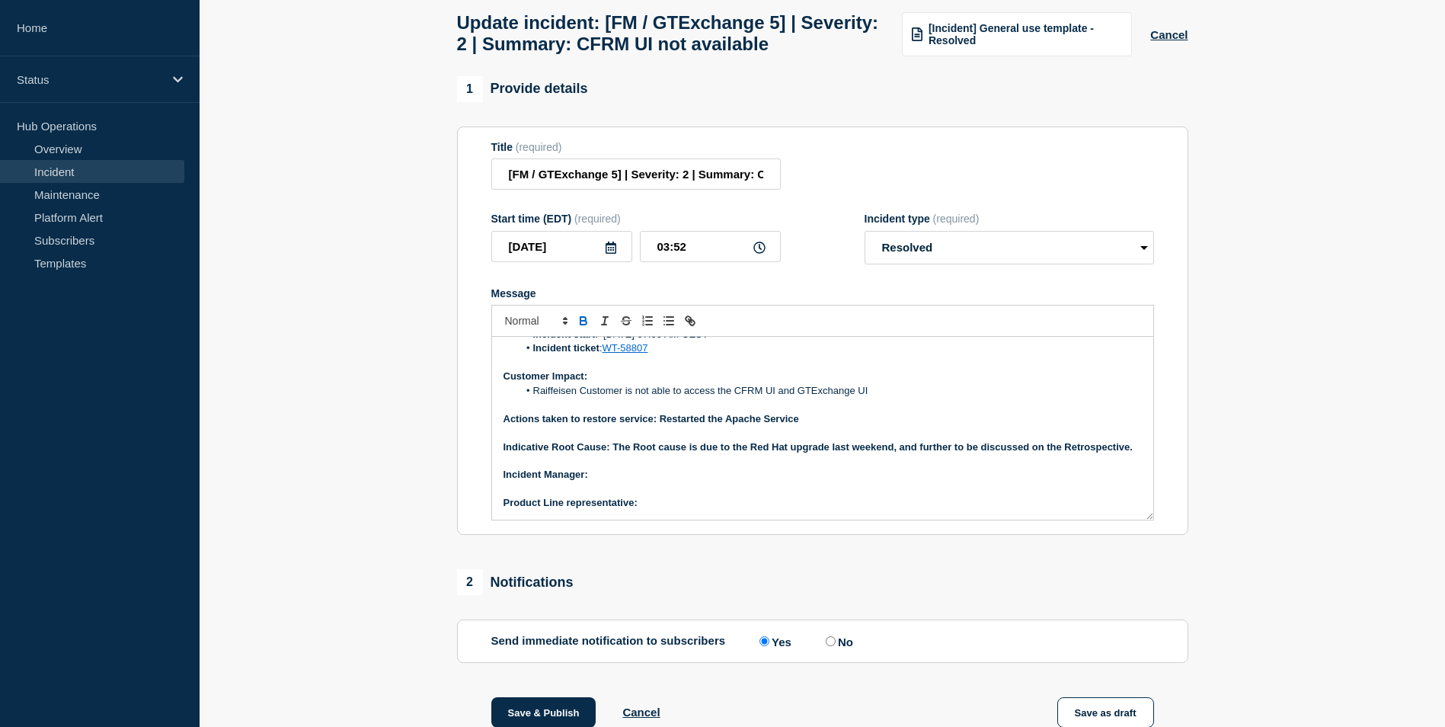
click at [798, 424] on strong "Actions taken to restore service: Restarted the Apache Service" at bounding box center [652, 418] width 296 height 11
click at [709, 482] on p "﻿Incident Manager:" at bounding box center [823, 475] width 638 height 14
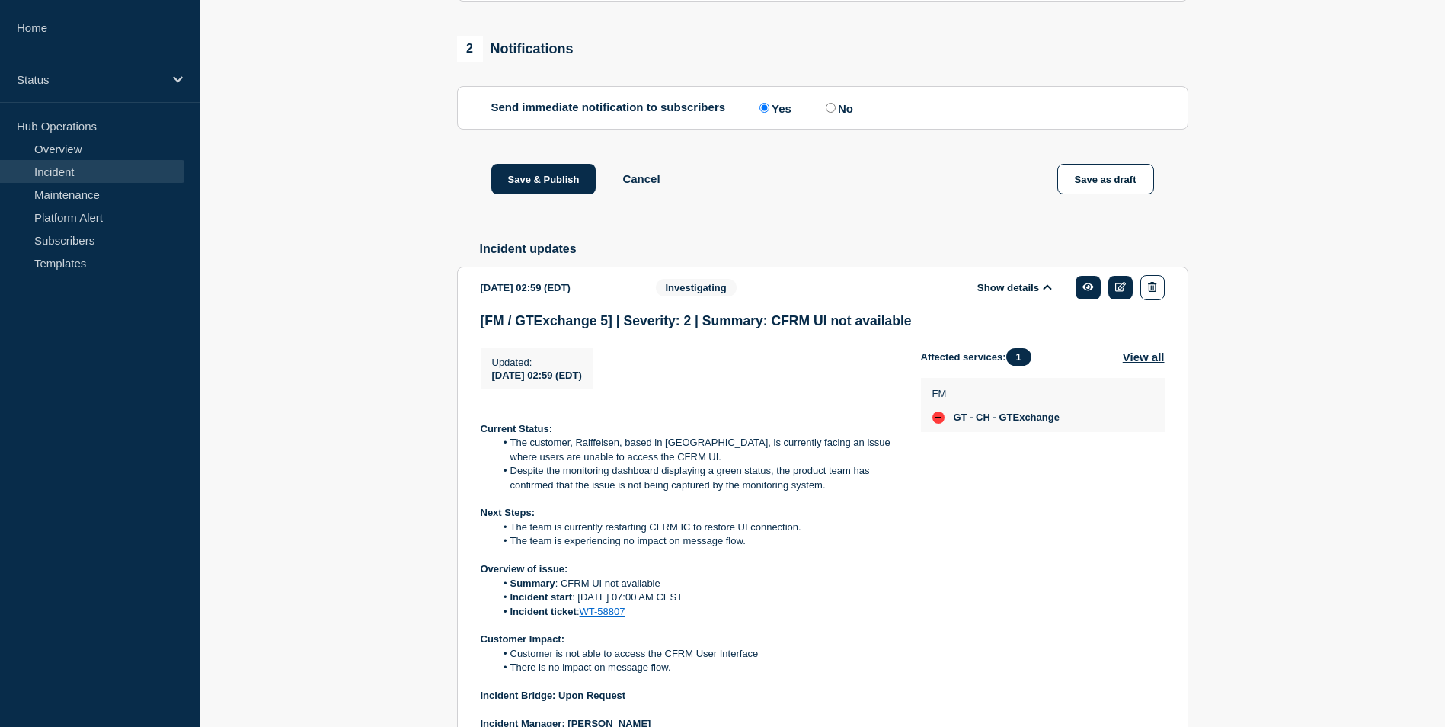
scroll to position [838, 0]
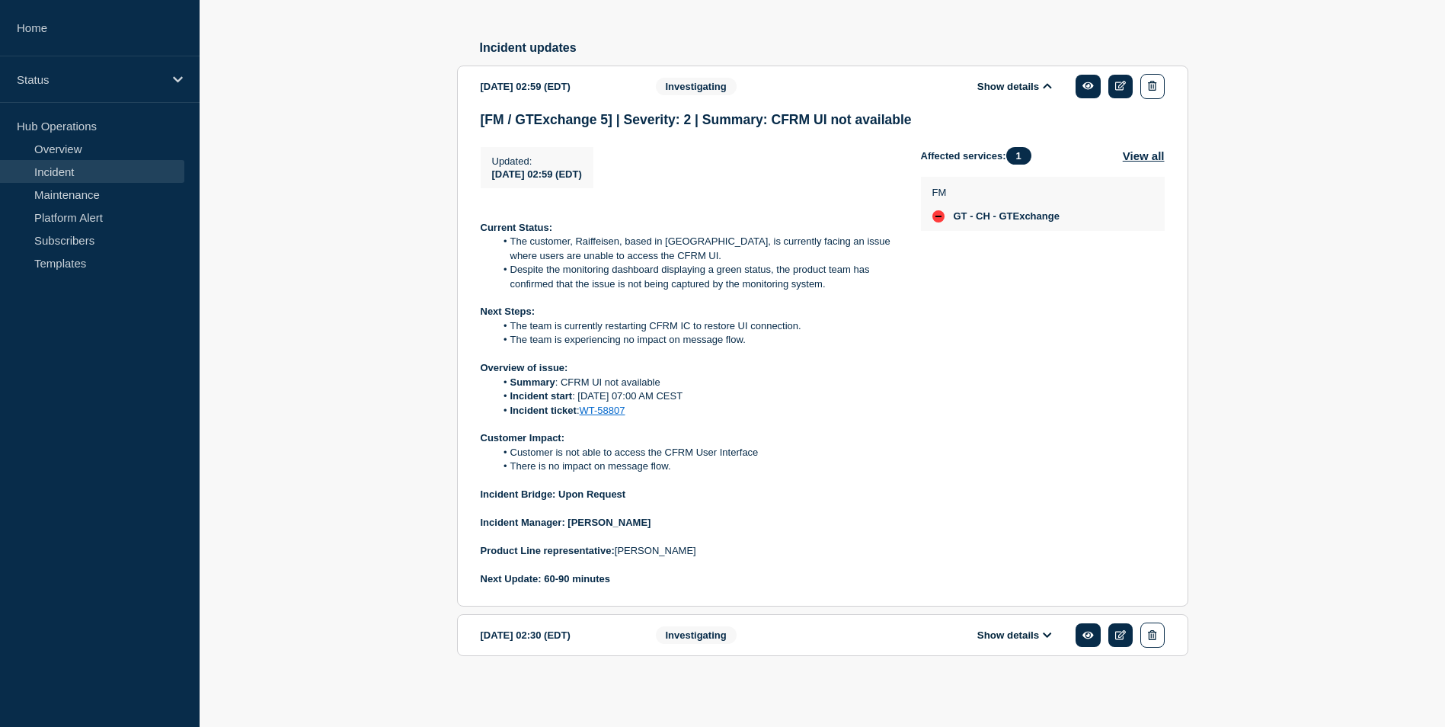
drag, startPoint x: 619, startPoint y: 559, endPoint x: 693, endPoint y: 559, distance: 73.9
click at [693, 558] on p "Product Line representative: [PERSON_NAME]" at bounding box center [689, 551] width 416 height 14
copy p "[PERSON_NAME]"
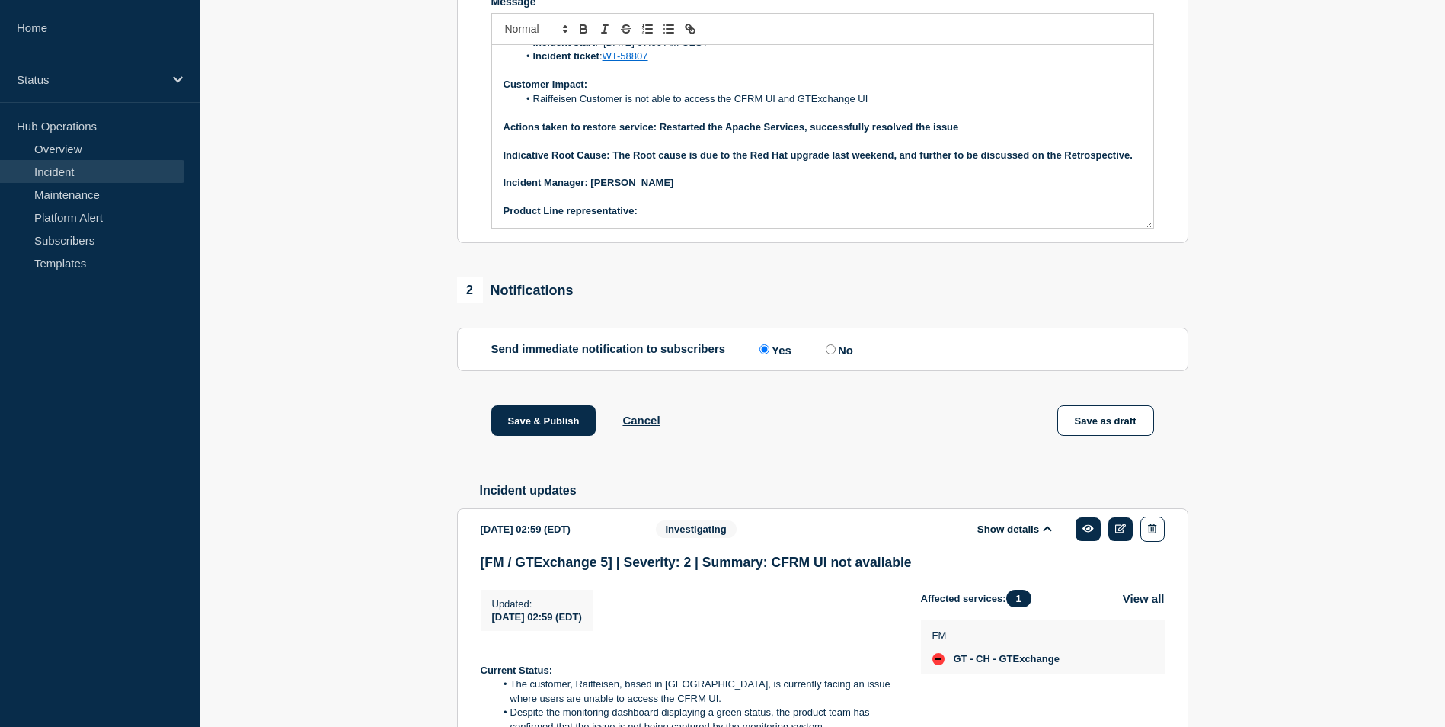
scroll to position [305, 0]
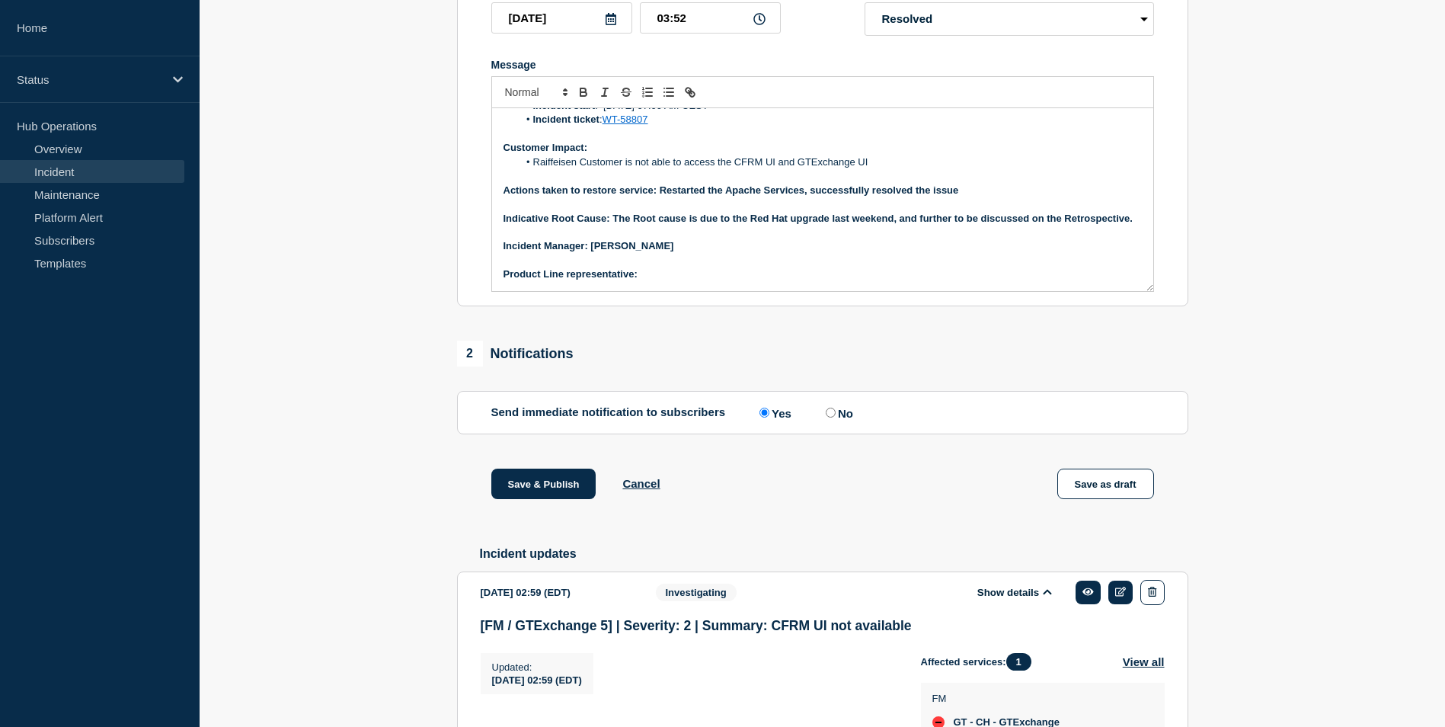
click at [656, 281] on p "Product Line representative:" at bounding box center [823, 274] width 638 height 14
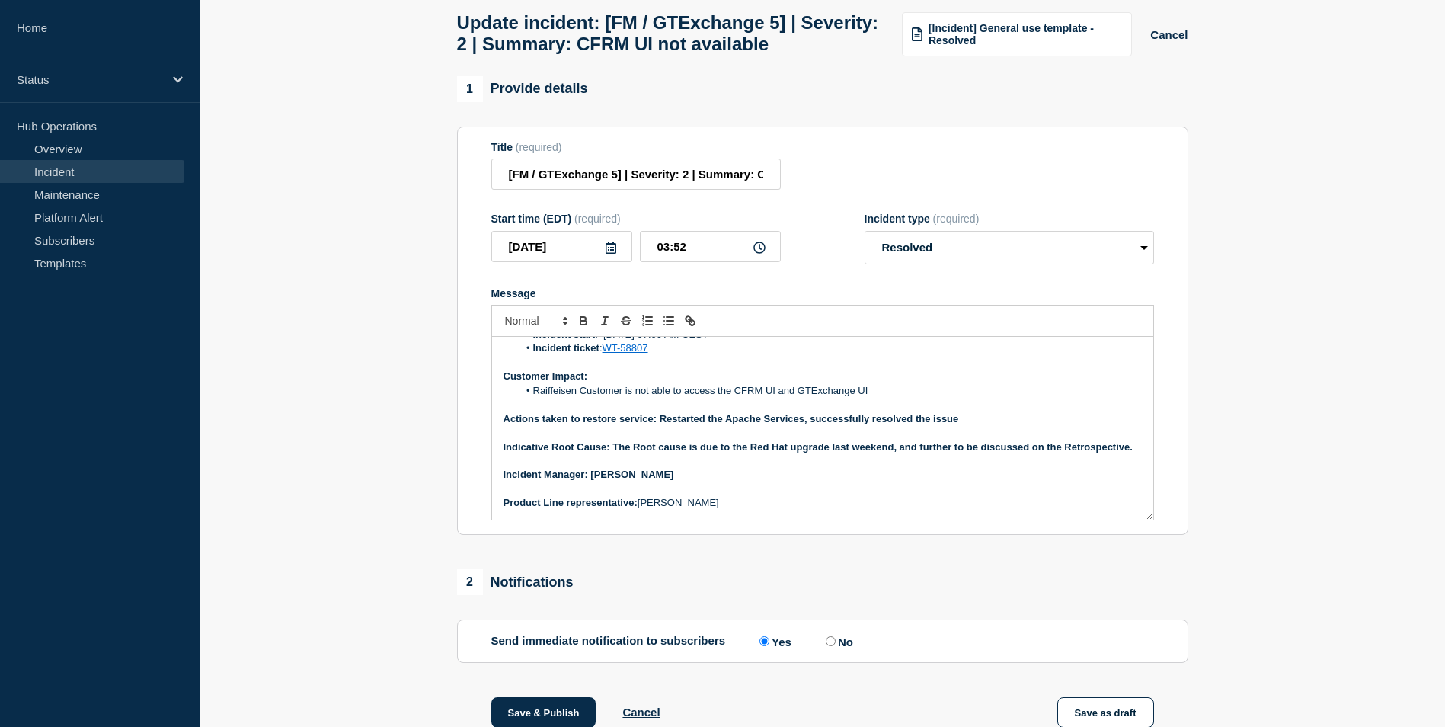
scroll to position [117, 0]
click at [801, 398] on li "Raiffeisen Customer is not able to access the CFRM UI and Exchange UI" at bounding box center [830, 391] width 624 height 14
click at [878, 398] on li "Raiffeisen Customer is not able to access the CFRM UI and GTExchange UI" at bounding box center [830, 391] width 624 height 14
click at [924, 398] on li "There were 50 messages" at bounding box center [830, 391] width 624 height 14
click at [604, 398] on li "There were 50 messages" at bounding box center [830, 391] width 624 height 14
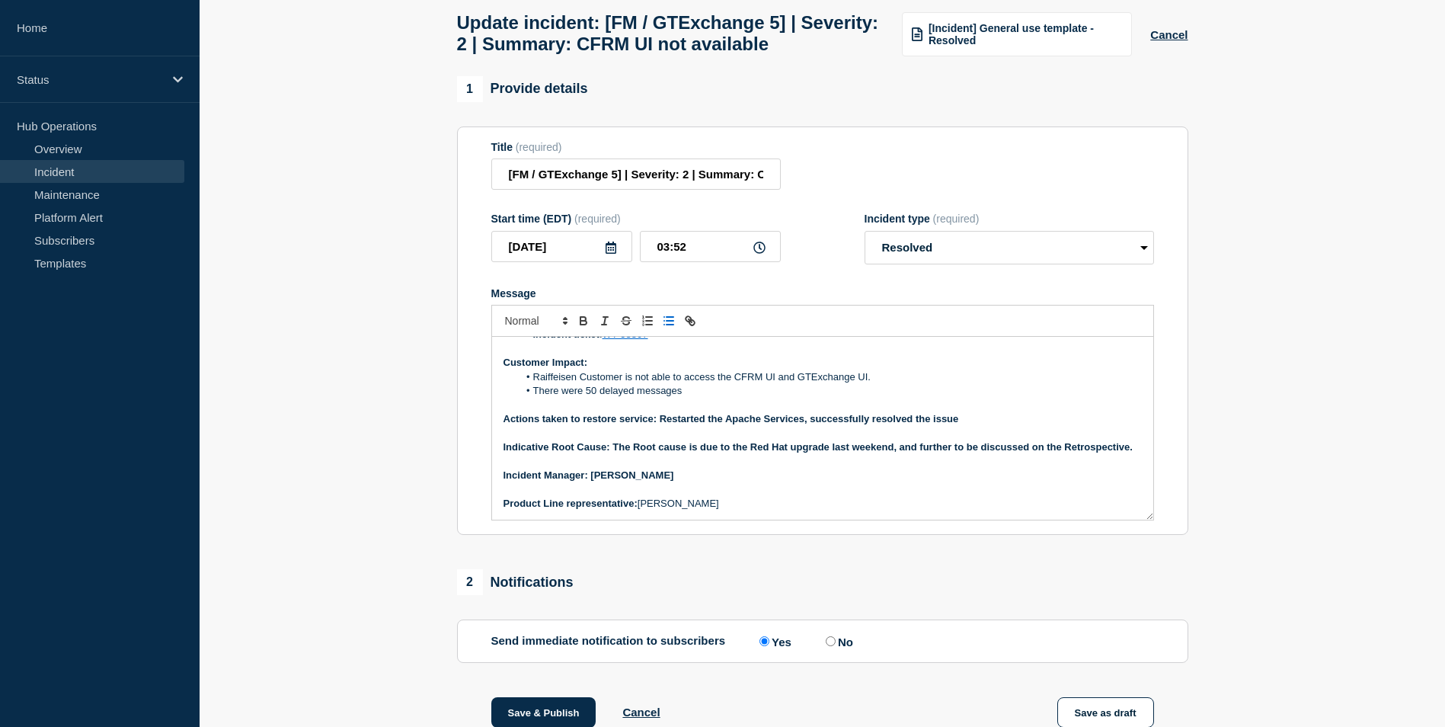
click at [712, 398] on li "There were 50 delayed messages" at bounding box center [830, 391] width 624 height 14
click at [691, 398] on li "There were 50 delayed messages, which and processed manually" at bounding box center [830, 391] width 624 height 14
click at [798, 398] on li "There were 50 delayed messages, that required manually" at bounding box center [830, 391] width 624 height 14
click at [833, 398] on li "There were 50 delayed messages that required manual processing" at bounding box center [830, 391] width 624 height 14
click at [788, 453] on strong "Indicative Root Cause: The Root cause is due to the Red Hat upgrade last weeken…" at bounding box center [818, 446] width 629 height 11
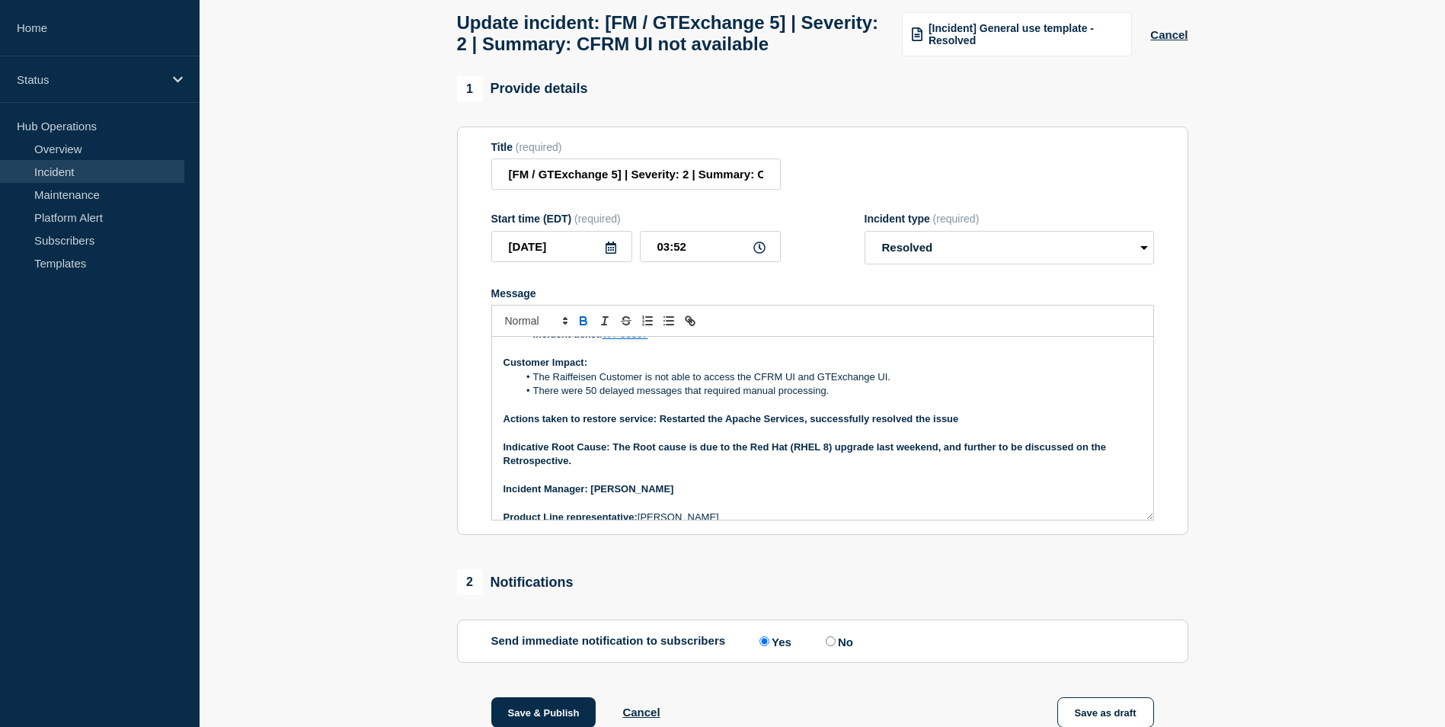
click at [788, 466] on strong "Indicative Root Cause: The Root cause is due to the Red Hat (RHEL 8) upgrade la…" at bounding box center [807, 453] width 606 height 25
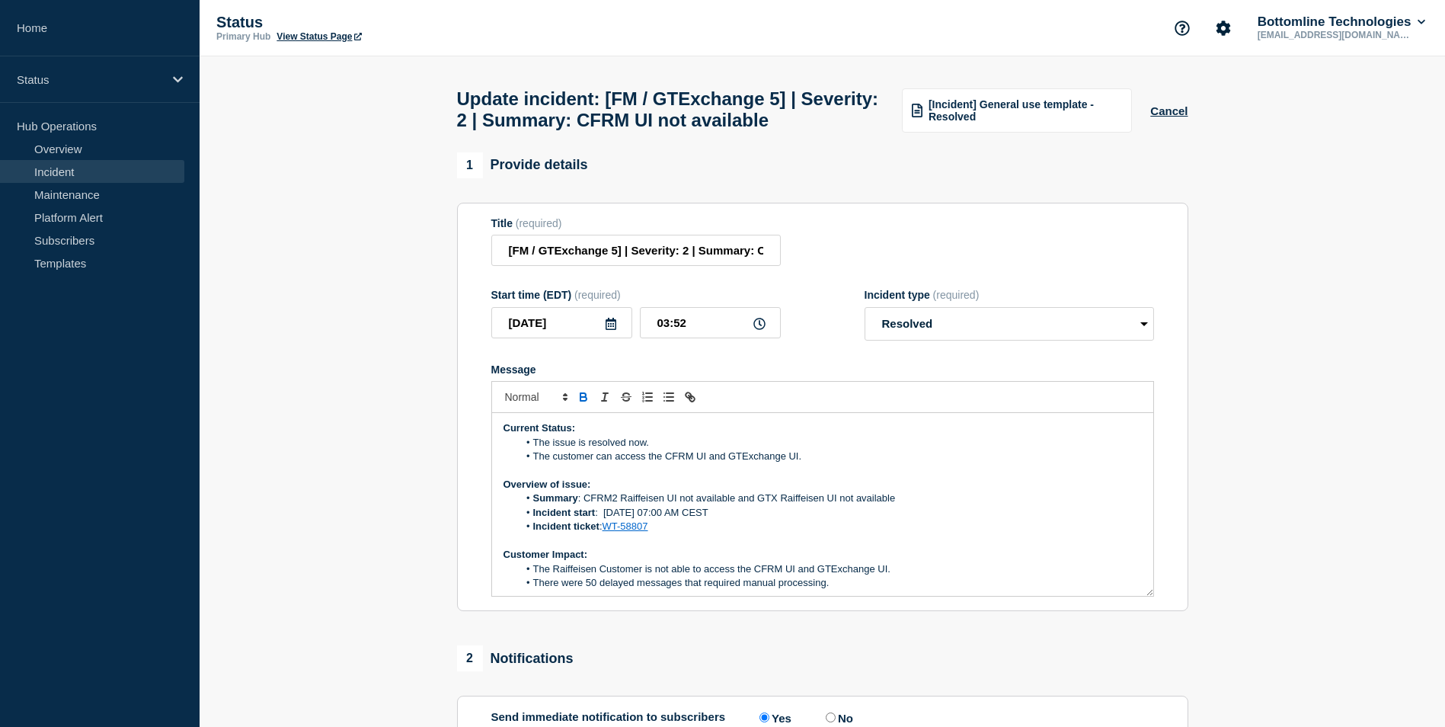
scroll to position [0, 0]
click at [618, 464] on li "The customer can access the CFRM UI and GTExchange UI." at bounding box center [830, 457] width 624 height 14
click at [615, 464] on li "The customer can access the CFRM UI and GTExchange UI." at bounding box center [830, 457] width 624 height 14
click at [894, 450] on li "The issue is resolved now." at bounding box center [830, 444] width 624 height 14
click at [616, 464] on li "The customer can able to access the CFRM UI and GTExchange UI." at bounding box center [830, 457] width 624 height 14
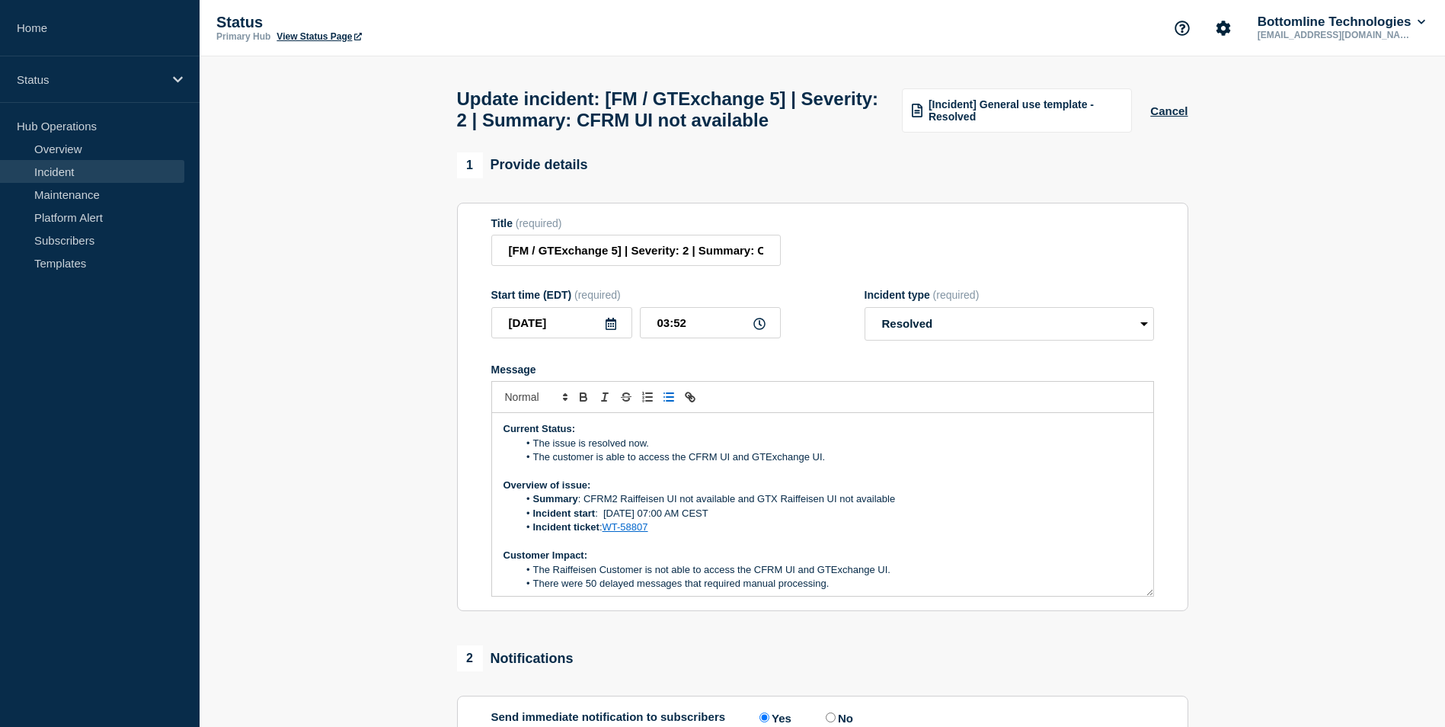
click at [1045, 492] on p "Overview of issue:" at bounding box center [823, 485] width 638 height 14
click at [733, 506] on li "Summary : CFRM2 Raiffeisen UI not available and GTX Raiffeisen UI not available" at bounding box center [830, 499] width 624 height 14
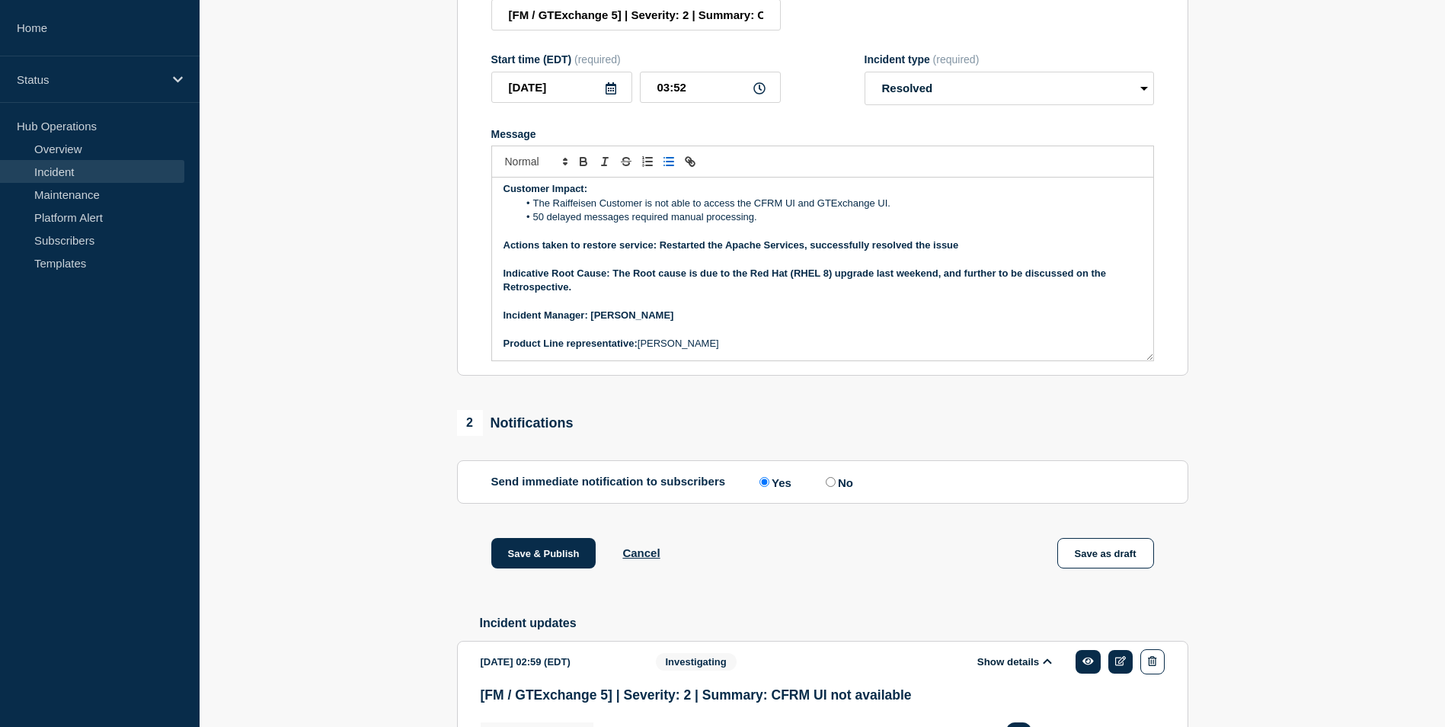
scroll to position [229, 0]
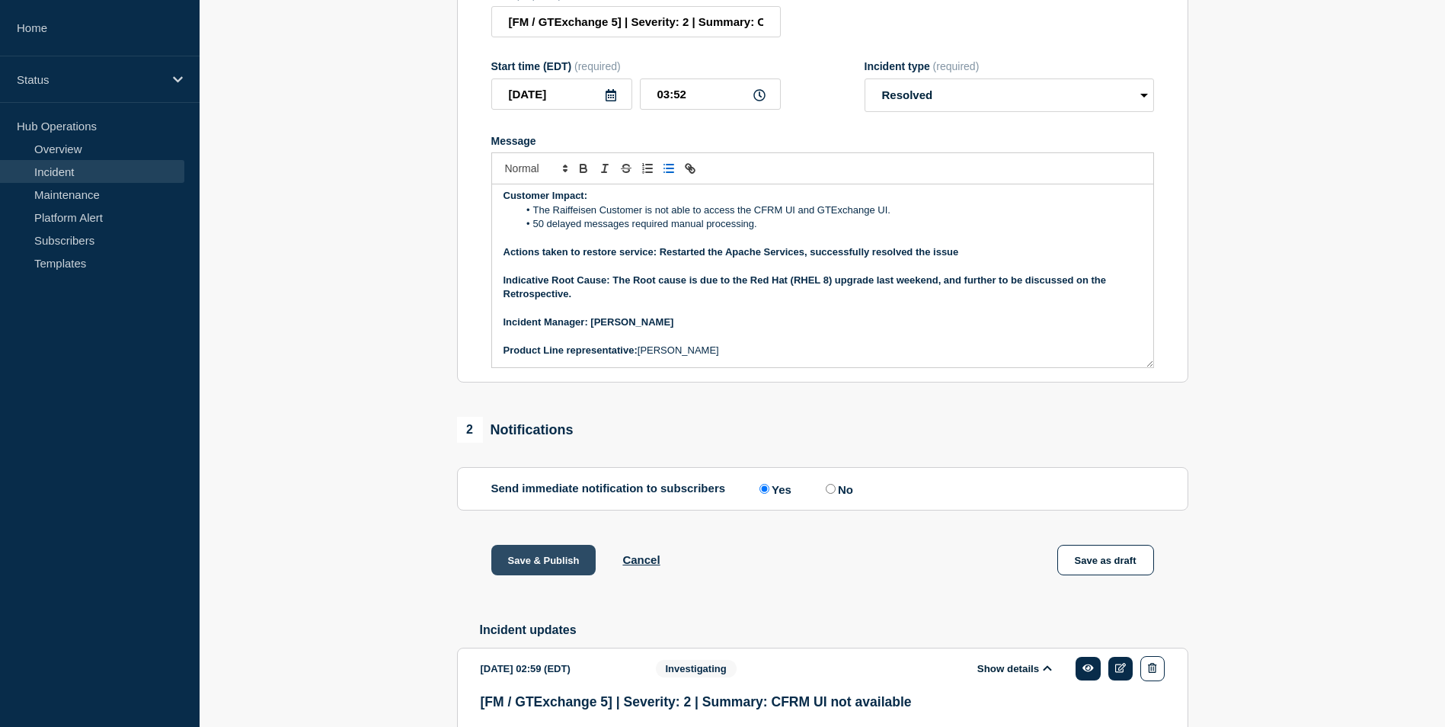
click at [538, 575] on button "Save & Publish" at bounding box center [543, 560] width 105 height 30
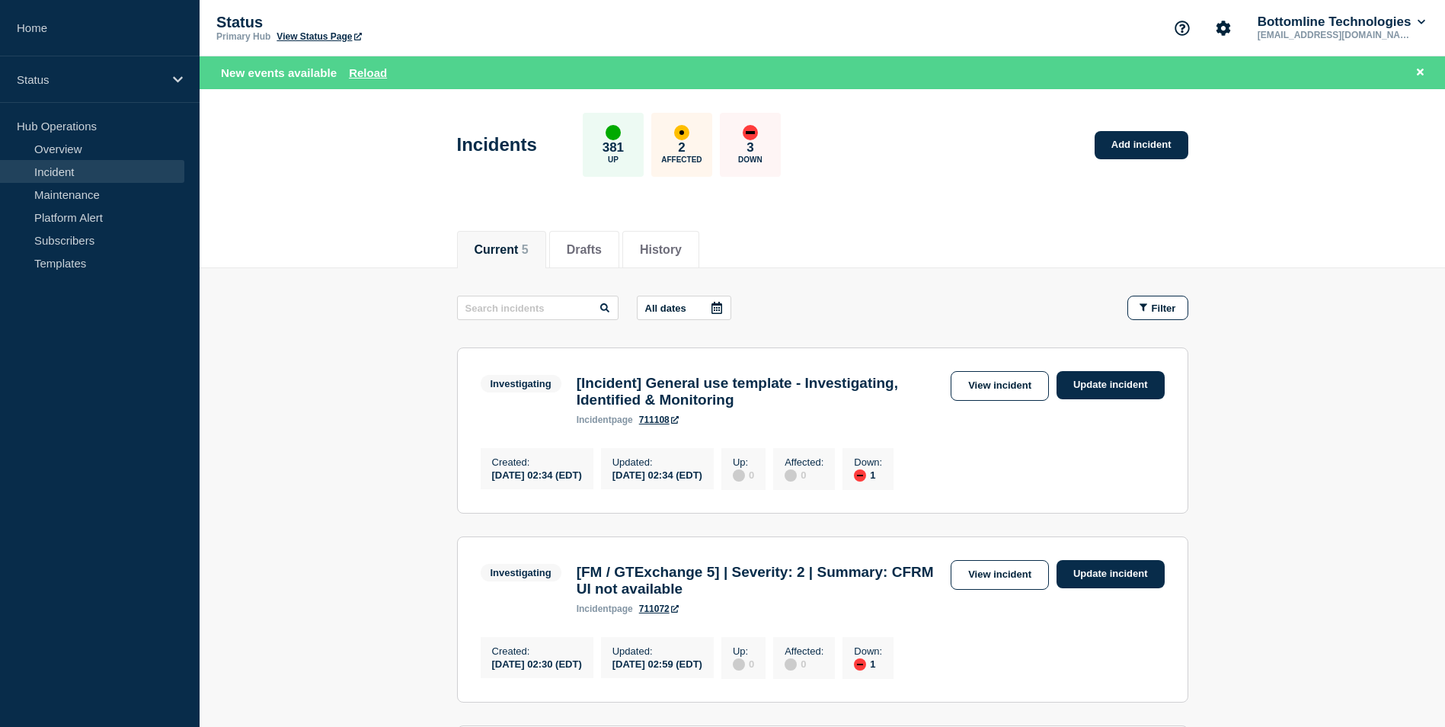
click at [85, 168] on link "Incident" at bounding box center [92, 171] width 184 height 23
click at [146, 151] on link "Overview" at bounding box center [92, 148] width 184 height 23
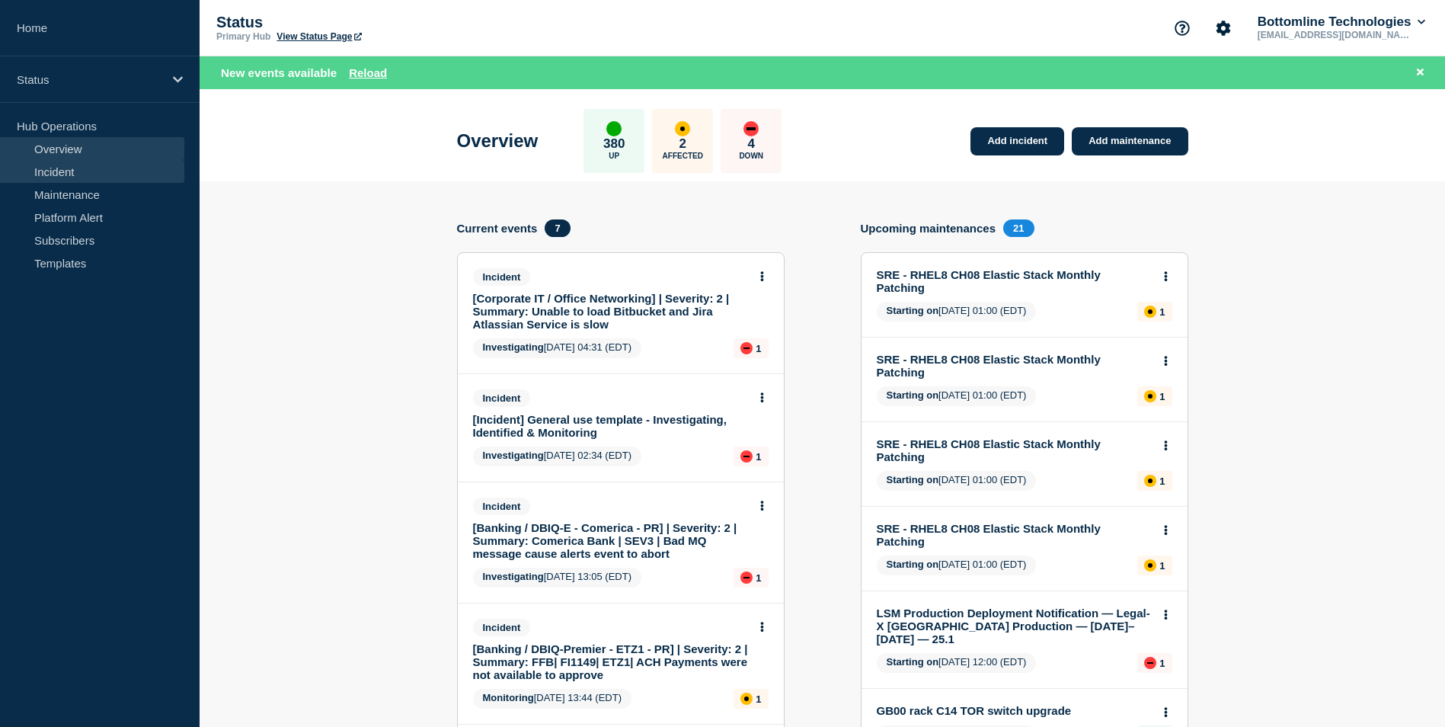
click at [107, 176] on link "Incident" at bounding box center [92, 171] width 184 height 23
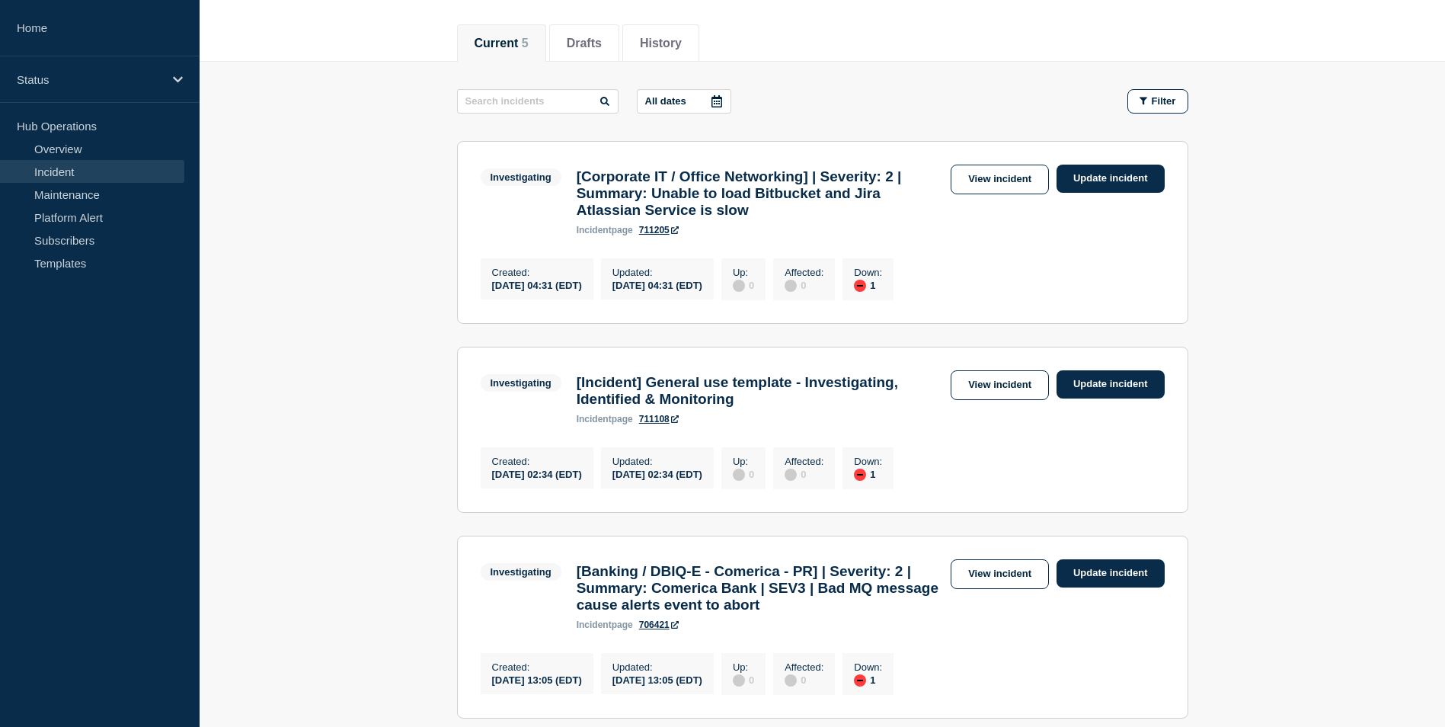
scroll to position [152, 0]
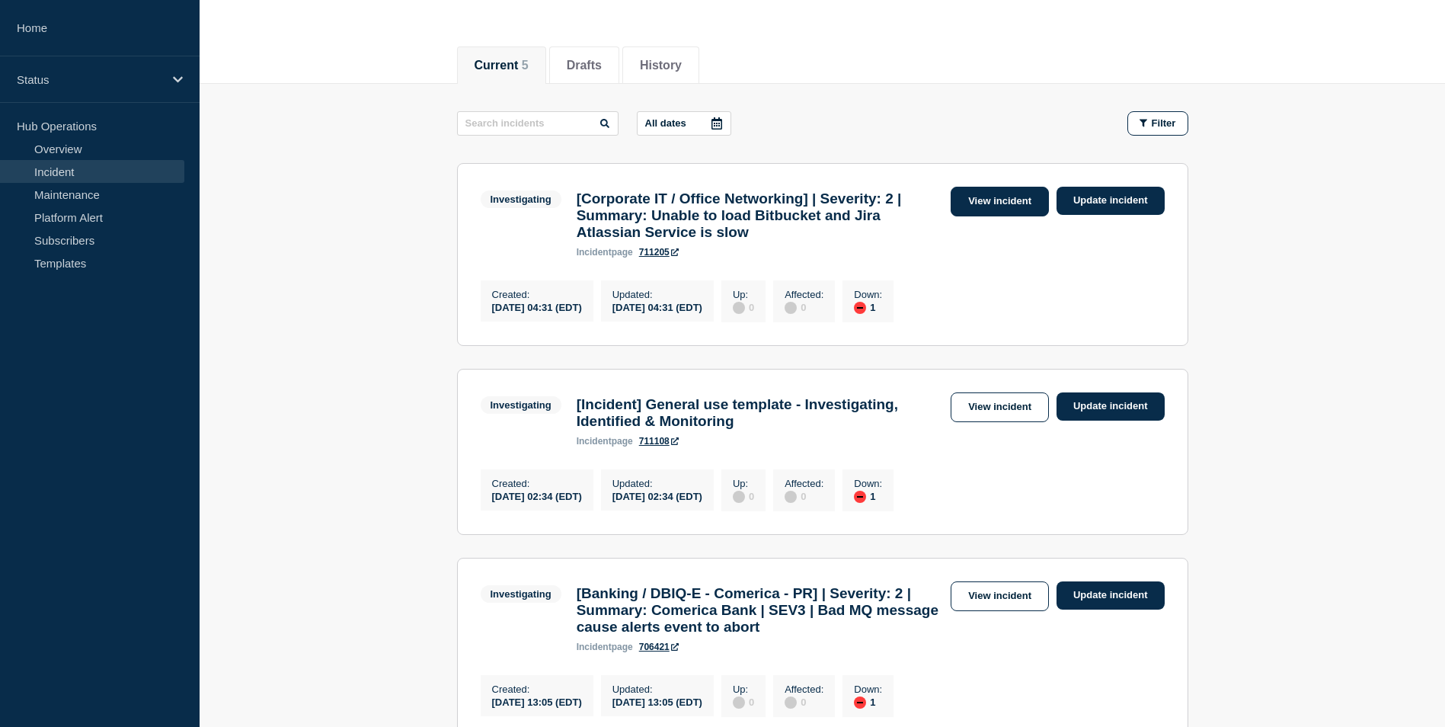
click at [1004, 207] on link "View incident" at bounding box center [1000, 202] width 98 height 30
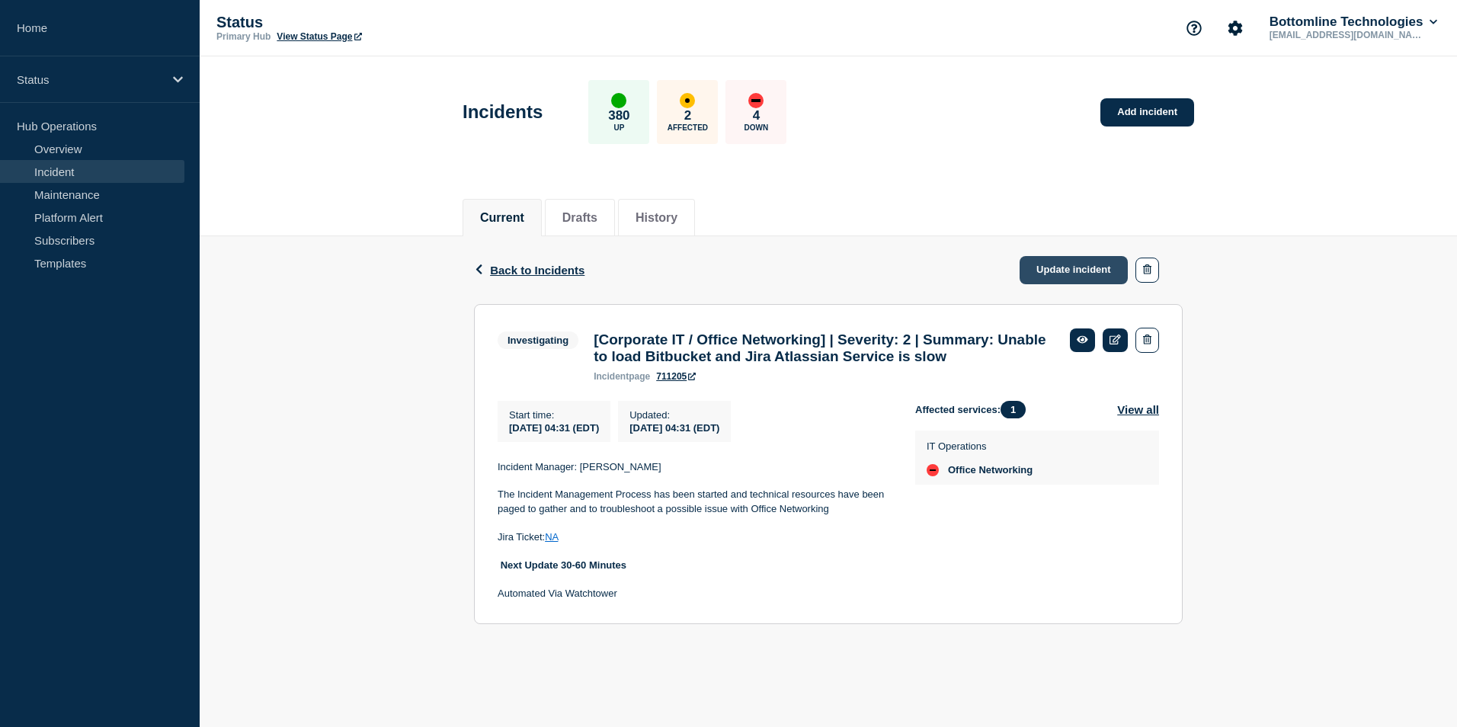
click at [1070, 269] on link "Update incident" at bounding box center [1073, 270] width 108 height 28
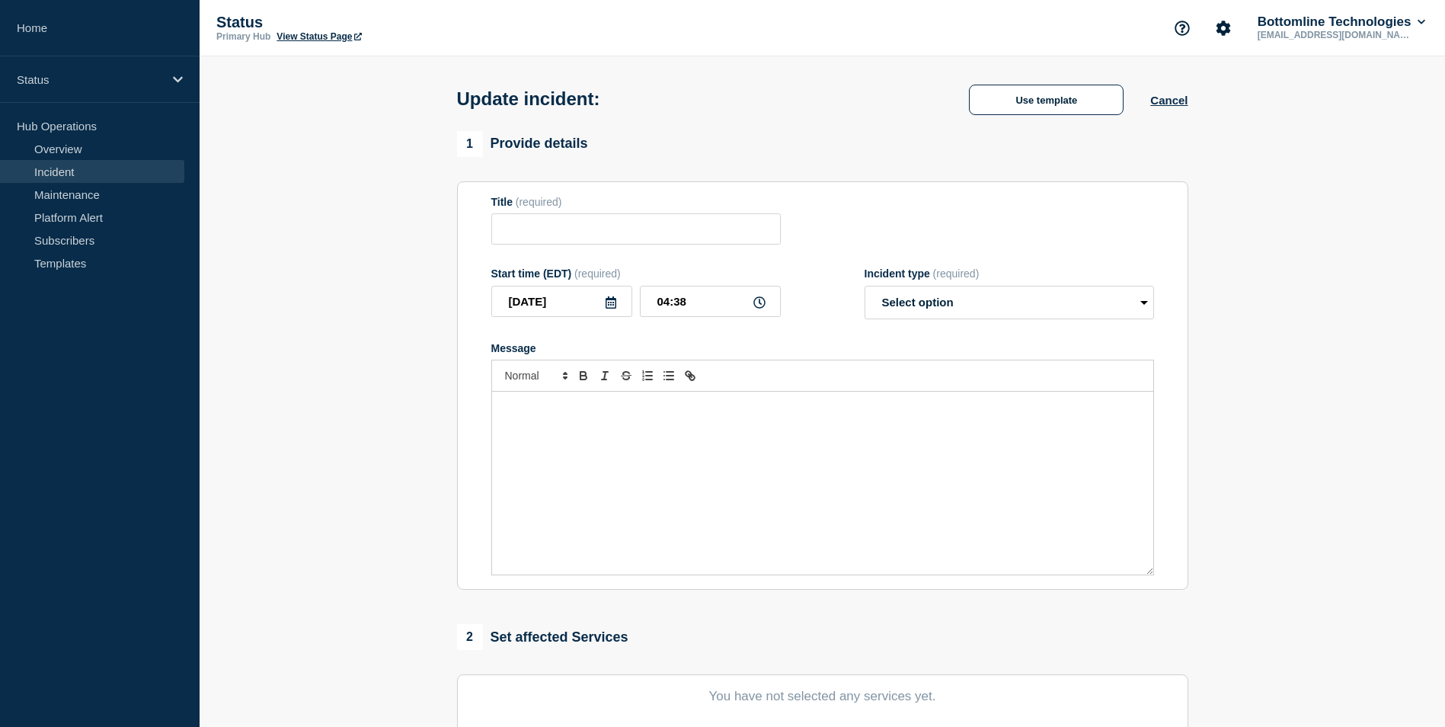
type input "[Corporate IT / Office Networking] | Severity: 2 | Summary: Unable to load Bitb…"
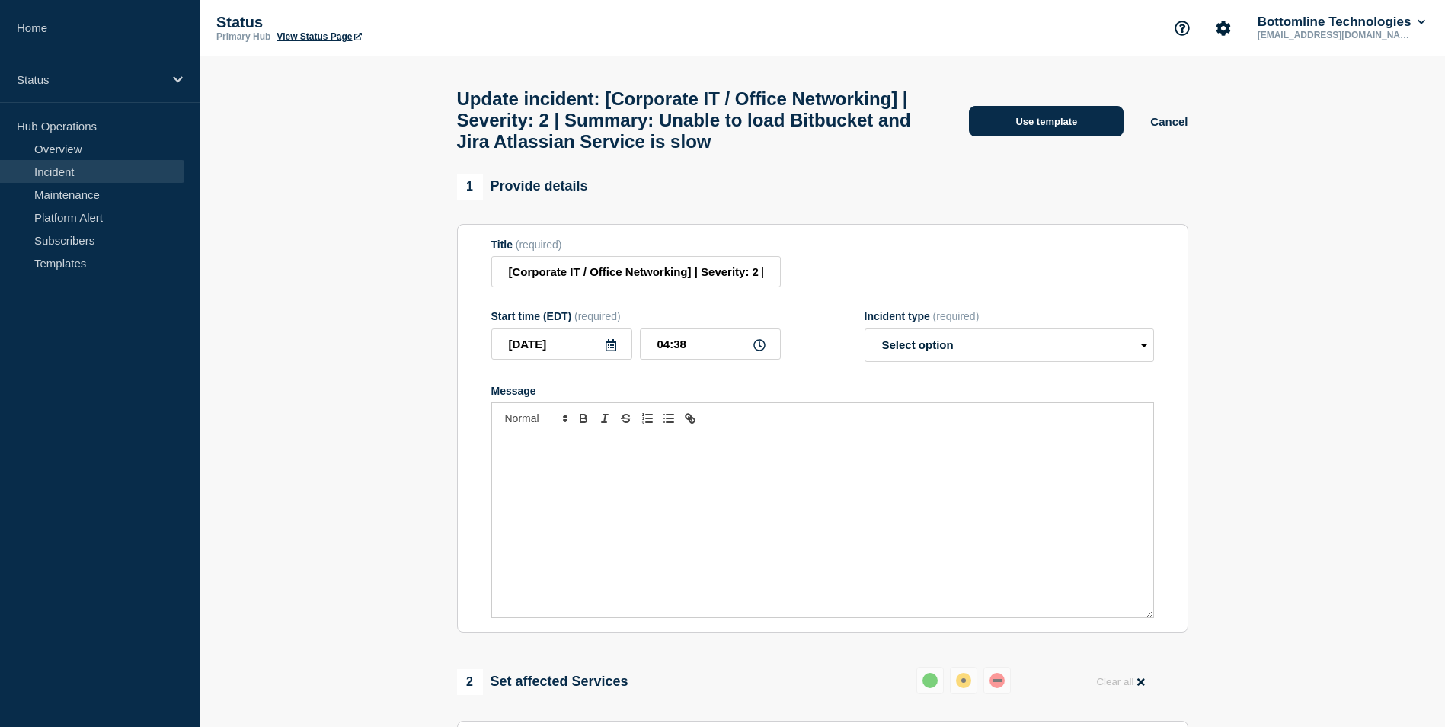
click at [1042, 136] on button "Use template" at bounding box center [1046, 121] width 155 height 30
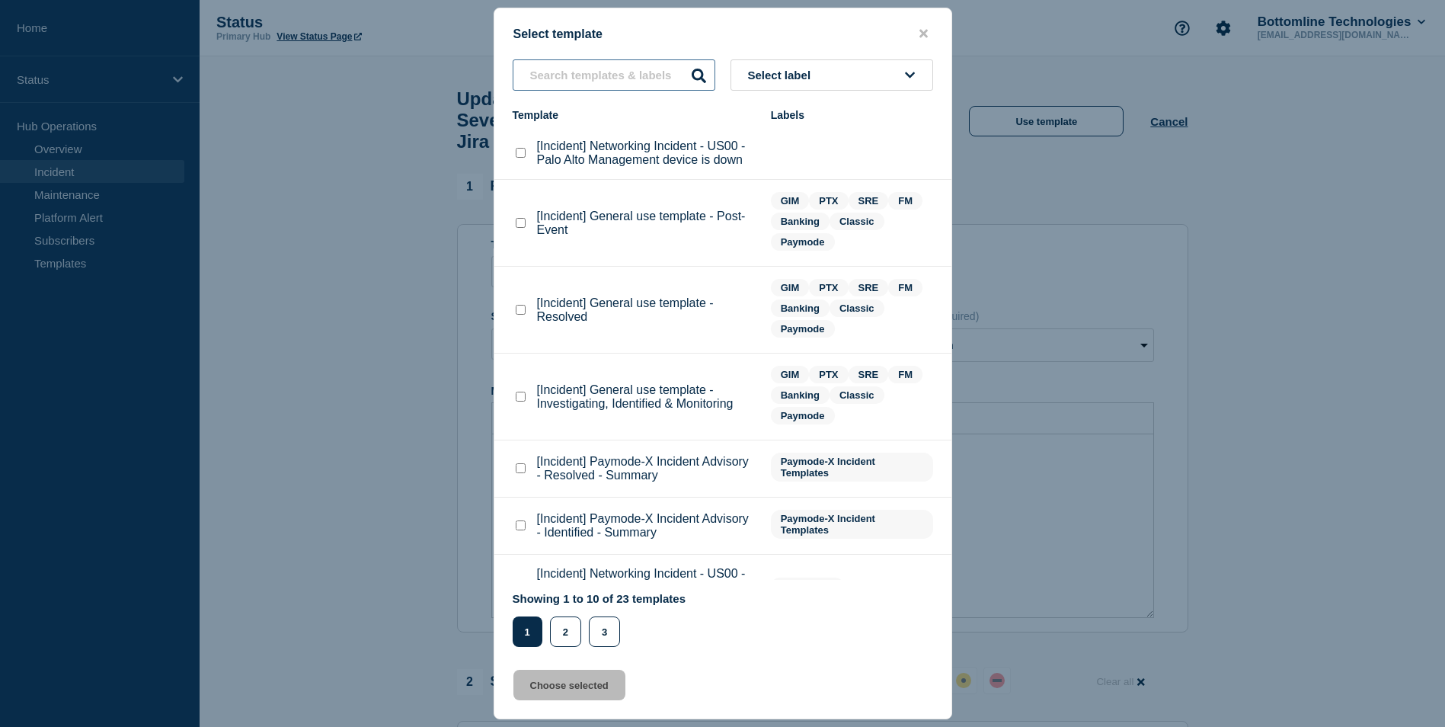
click at [571, 70] on input "text" at bounding box center [614, 74] width 203 height 31
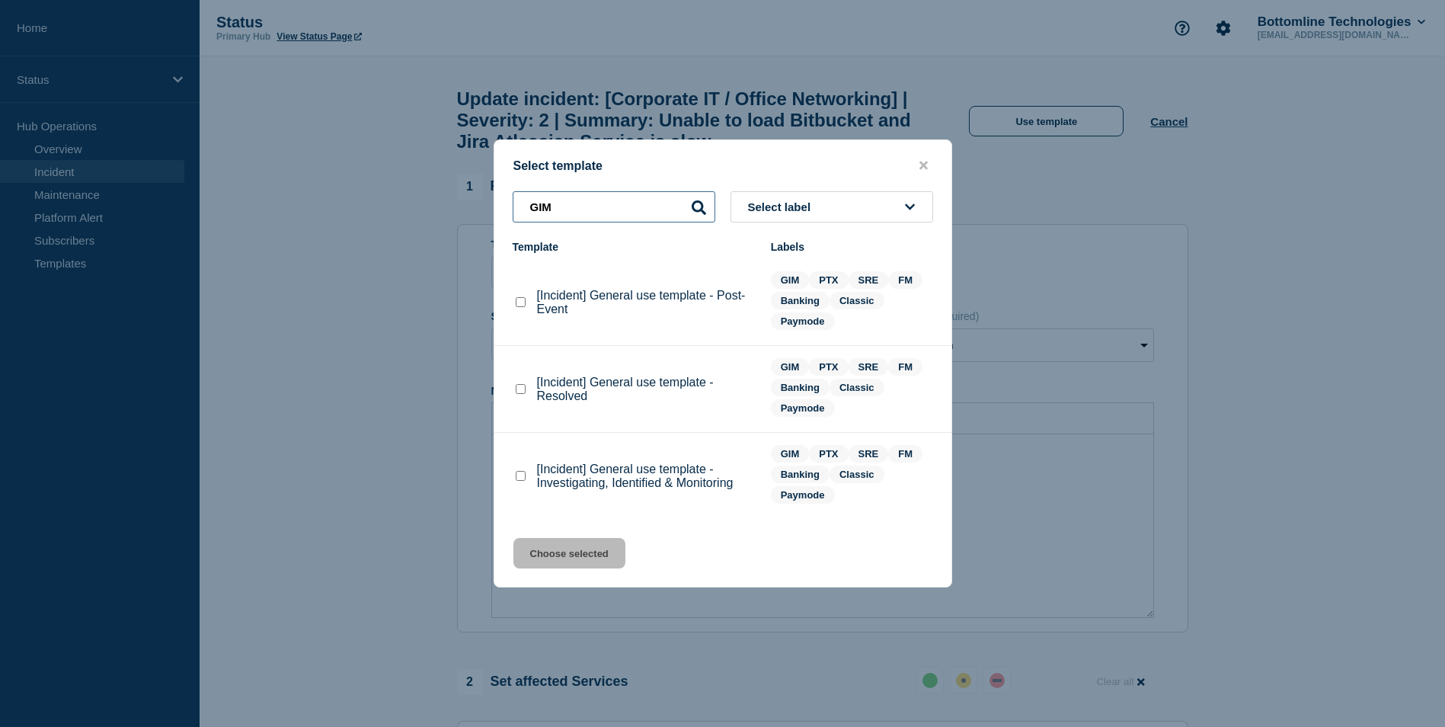
type input "GIM"
click at [517, 481] on checkbox"] "[Incident] General use template - Investigating, Identified & Monitoring checkb…" at bounding box center [521, 476] width 10 height 10
checkbox checkbox"] "true"
click at [570, 552] on button "Choose selected" at bounding box center [570, 553] width 112 height 30
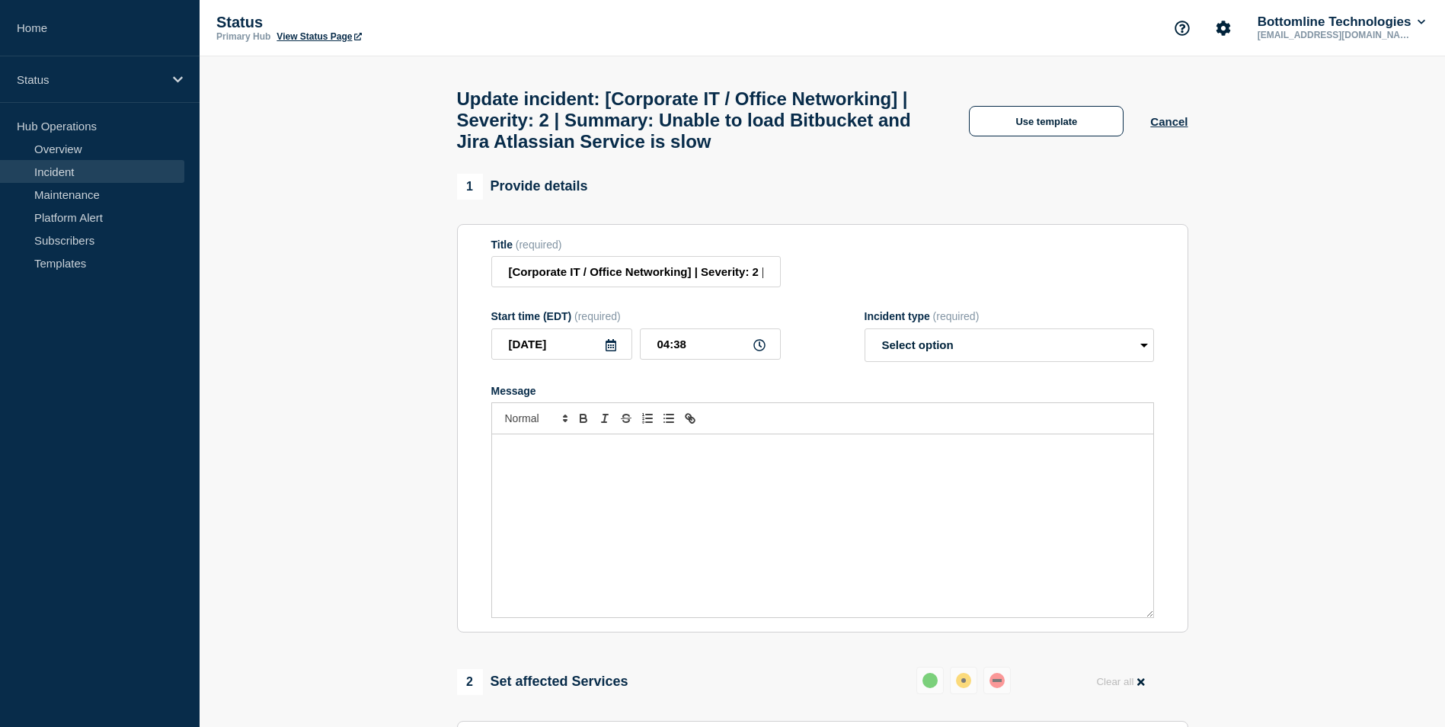
select select "investigating"
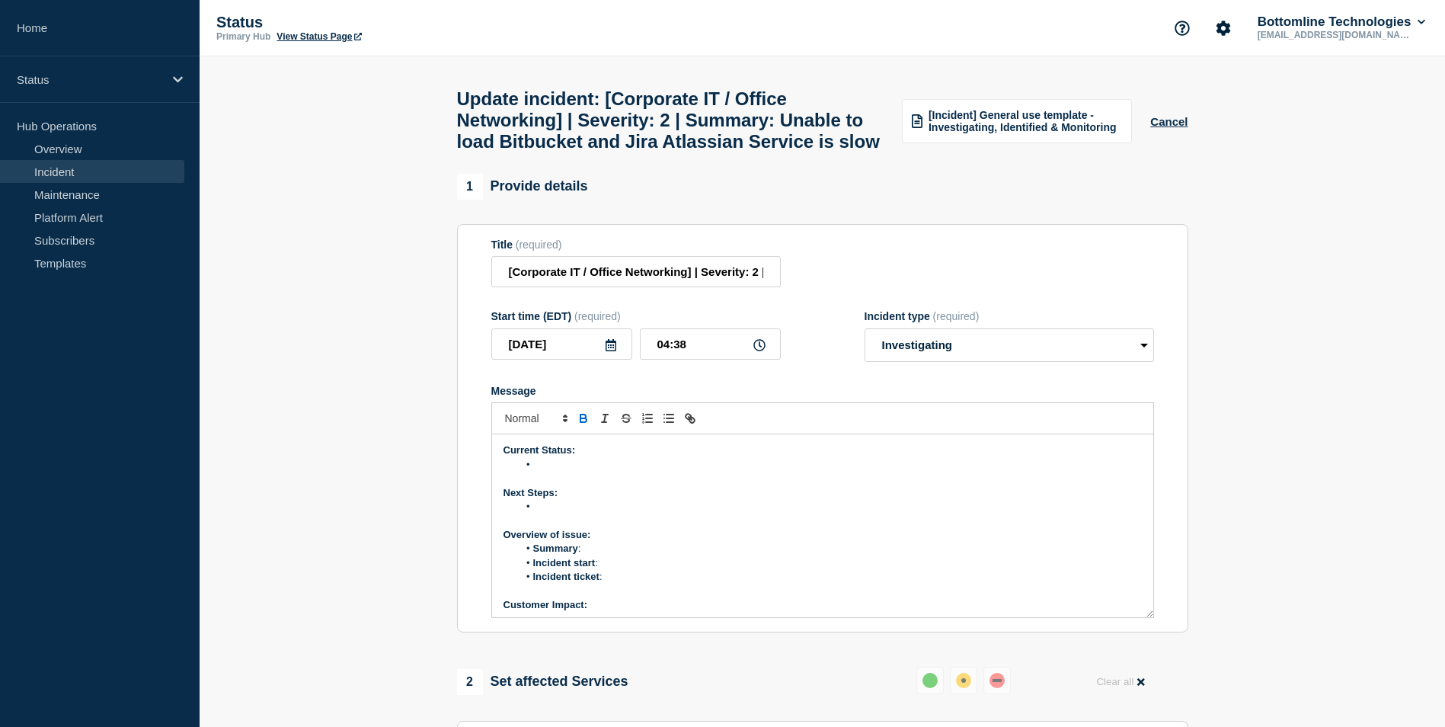
click at [562, 472] on li "Message" at bounding box center [830, 465] width 624 height 14
click at [539, 514] on li "Message" at bounding box center [830, 507] width 624 height 14
click at [591, 472] on li "Application" at bounding box center [830, 465] width 624 height 14
drag, startPoint x: 591, startPoint y: 502, endPoint x: 631, endPoint y: 497, distance: 40.0
click at [631, 472] on li "Atlassian services" at bounding box center [830, 465] width 624 height 14
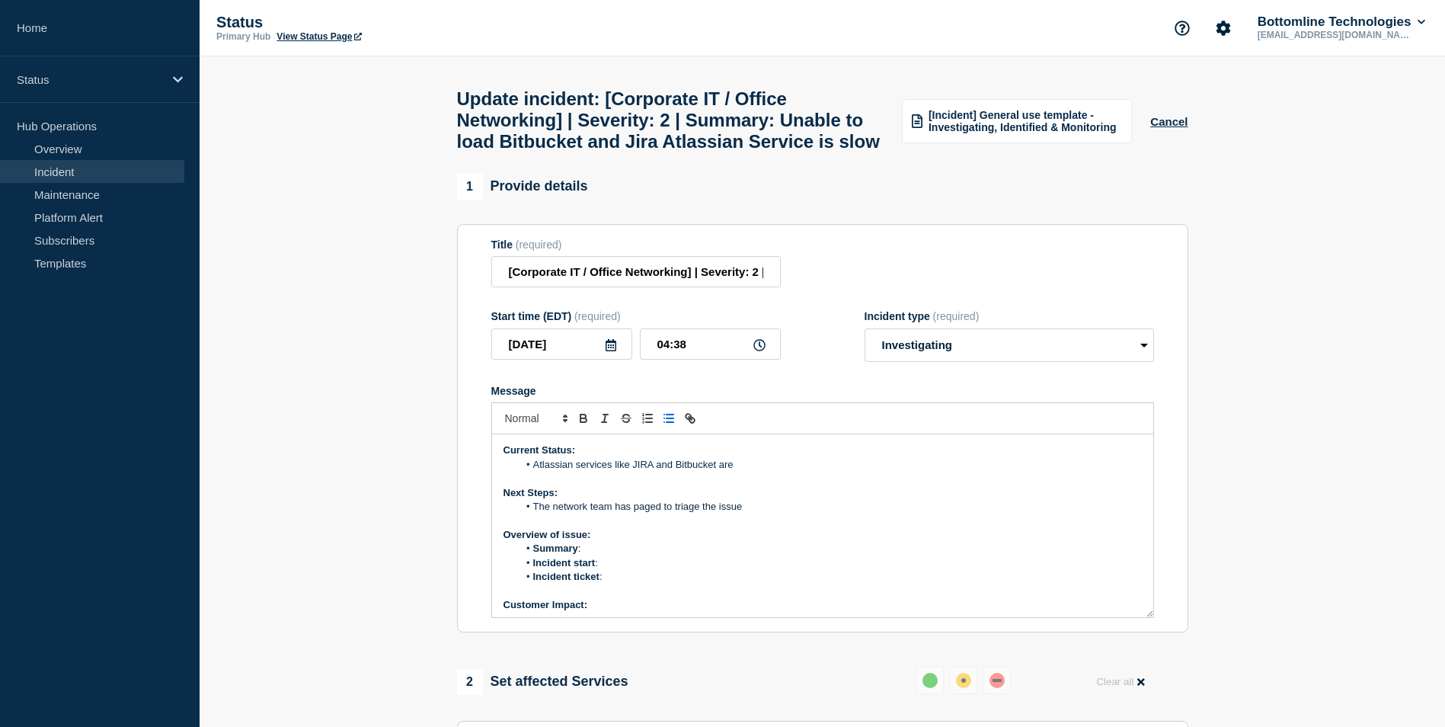
click at [747, 472] on li "Atlassian services like JIRA and Bitbucket are" at bounding box center [830, 465] width 624 height 14
click at [536, 472] on li "Atlassian services like JIRA and Bitbucket are" at bounding box center [830, 465] width 624 height 14
click at [734, 472] on li "Atlassian services like JIRA and Bitbucket are" at bounding box center [830, 465] width 624 height 14
click at [830, 472] on li "Atlassian services like JIRA and Bitbucket are down and not loading" at bounding box center [830, 465] width 624 height 14
click at [600, 555] on li "Summary :" at bounding box center [830, 549] width 624 height 14
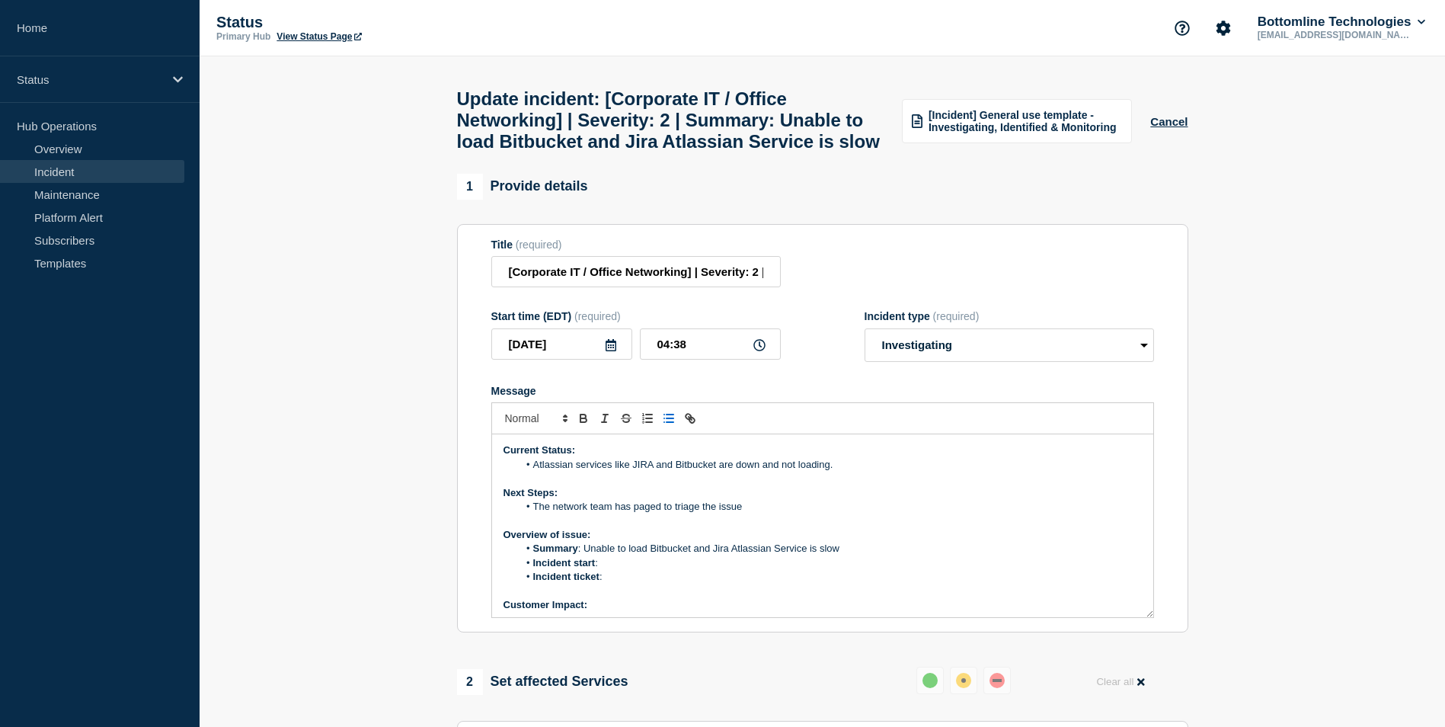
click at [616, 570] on li "Incident start :" at bounding box center [830, 563] width 624 height 14
click at [619, 584] on li "Incident ticket :" at bounding box center [830, 577] width 624 height 14
drag, startPoint x: 658, startPoint y: 613, endPoint x: 605, endPoint y: 612, distance: 53.3
click at [605, 584] on li "Incident ticket : WT-58816" at bounding box center [830, 577] width 624 height 14
click at [691, 420] on line "Toggle link" at bounding box center [690, 418] width 3 height 3
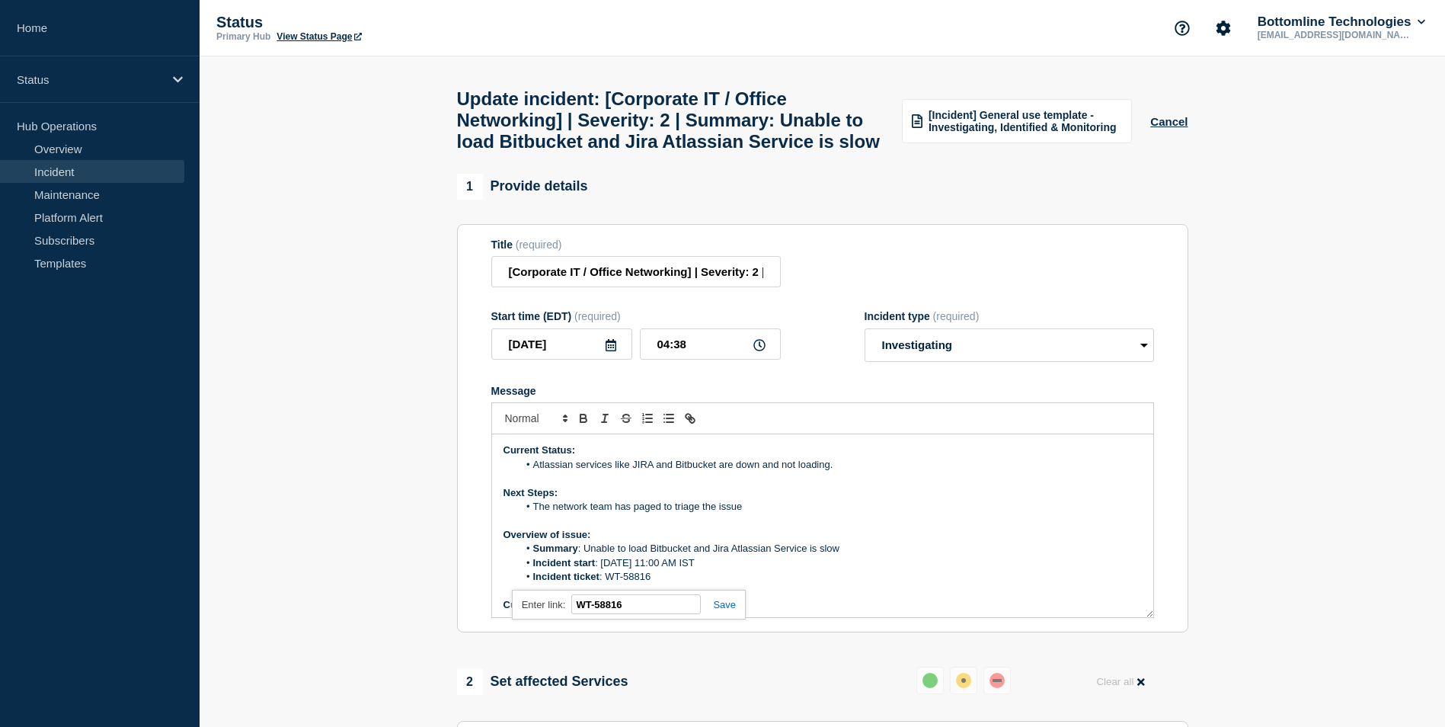
paste input "[URL][DOMAIN_NAME]"
type input "[URL][DOMAIN_NAME]"
click at [722, 610] on link at bounding box center [718, 604] width 35 height 11
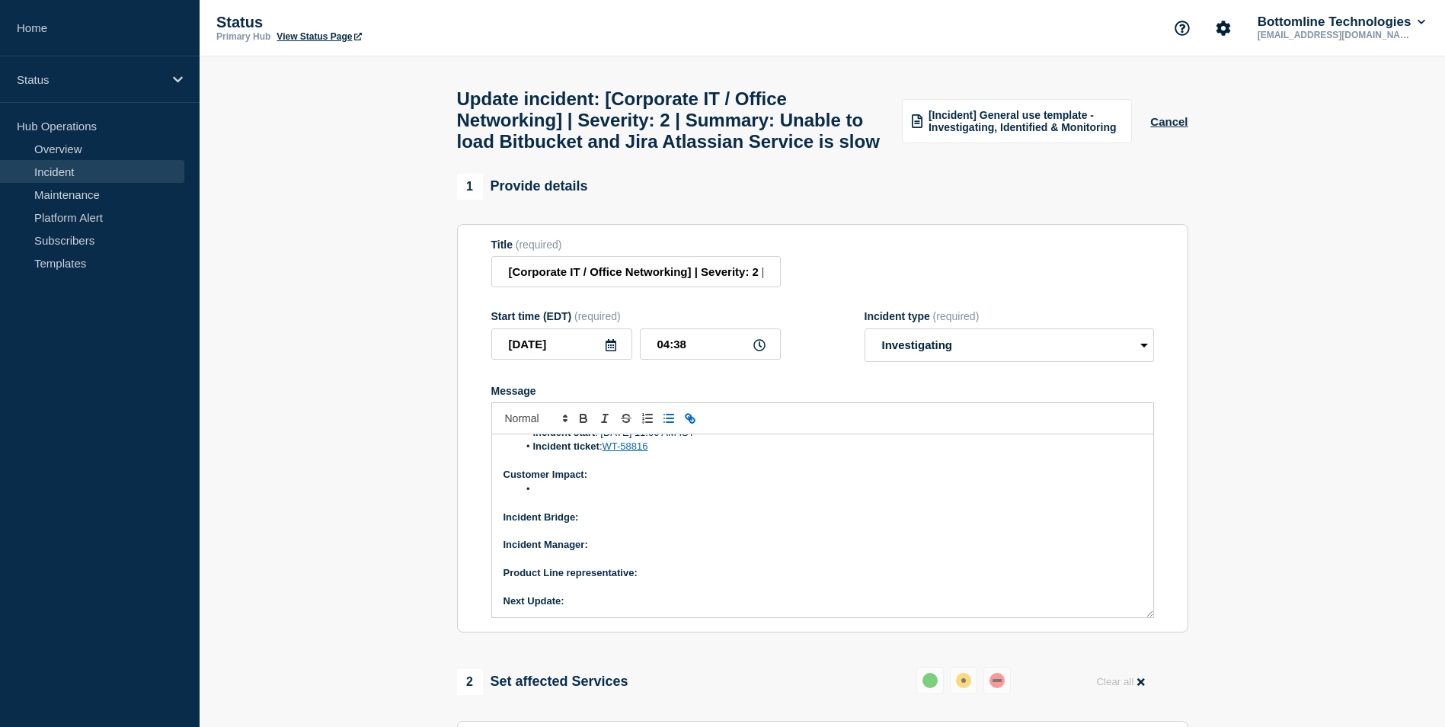
scroll to position [131, 0]
click at [550, 495] on li "Message" at bounding box center [830, 489] width 624 height 14
click at [581, 523] on p "Incident Bridge:" at bounding box center [823, 517] width 638 height 14
click at [612, 551] on p "Incident Manager:" at bounding box center [823, 544] width 638 height 14
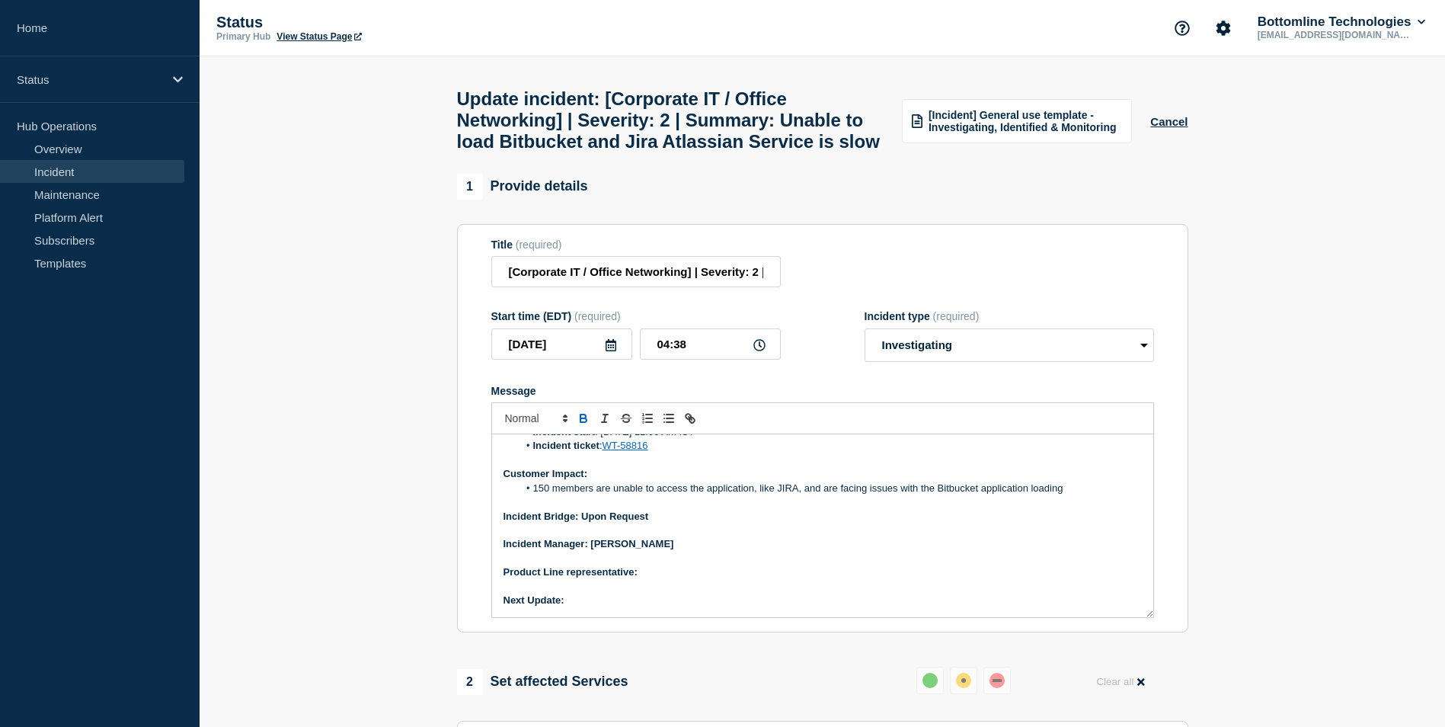
click at [653, 579] on p "Product Line representative:" at bounding box center [823, 572] width 638 height 14
click at [675, 579] on p "Product Line representative:" at bounding box center [823, 572] width 638 height 14
click at [605, 607] on p "Next Update:" at bounding box center [823, 600] width 638 height 14
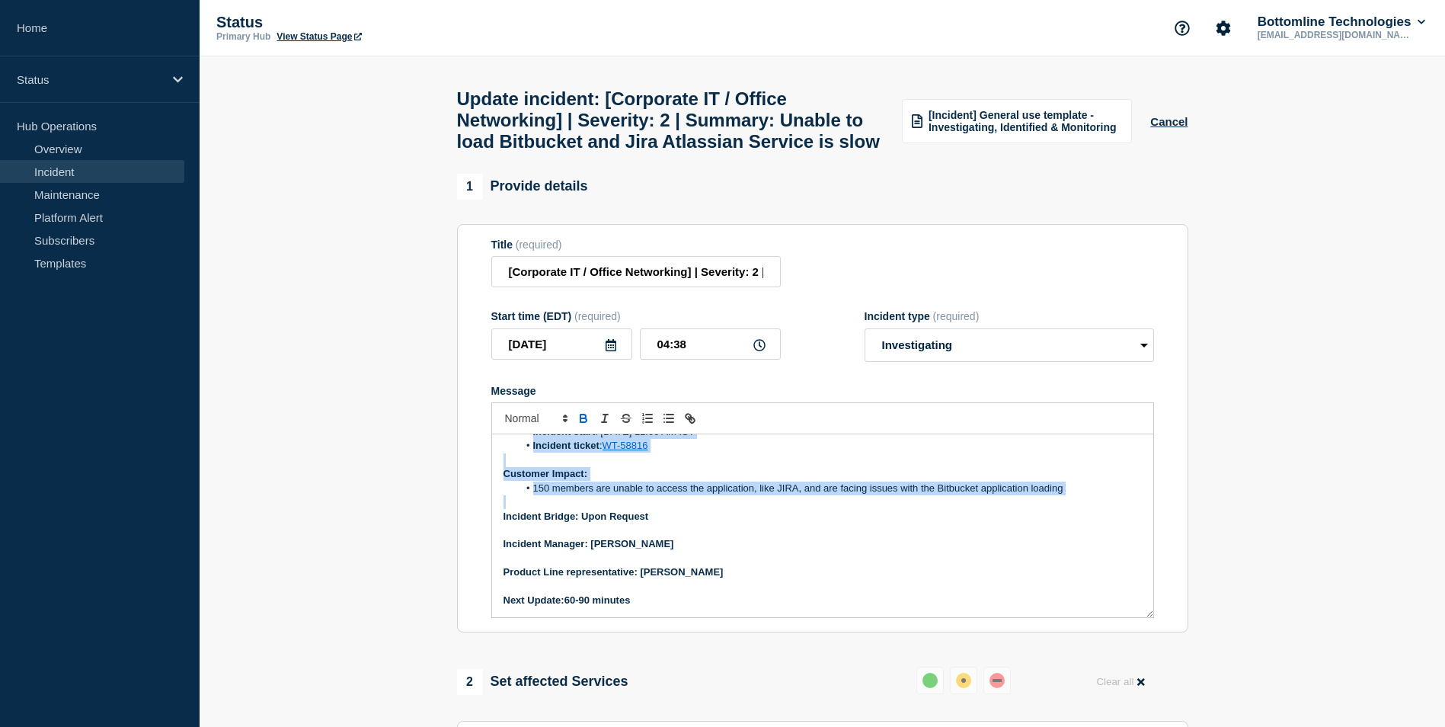
drag, startPoint x: 502, startPoint y: 489, endPoint x: 1080, endPoint y: 539, distance: 580.4
click at [1080, 539] on div "Current Status: Atlassian services like JIRA and Bitbucket are down and not loa…" at bounding box center [822, 525] width 661 height 183
copy div "Current Status: Atlassian services like JIRA and Bitbucket are down and not loa…"
click at [482, 567] on section "Title (required) [Corporate IT / Office Networking] | Severity: 2 | Summary: Un…" at bounding box center [822, 428] width 731 height 409
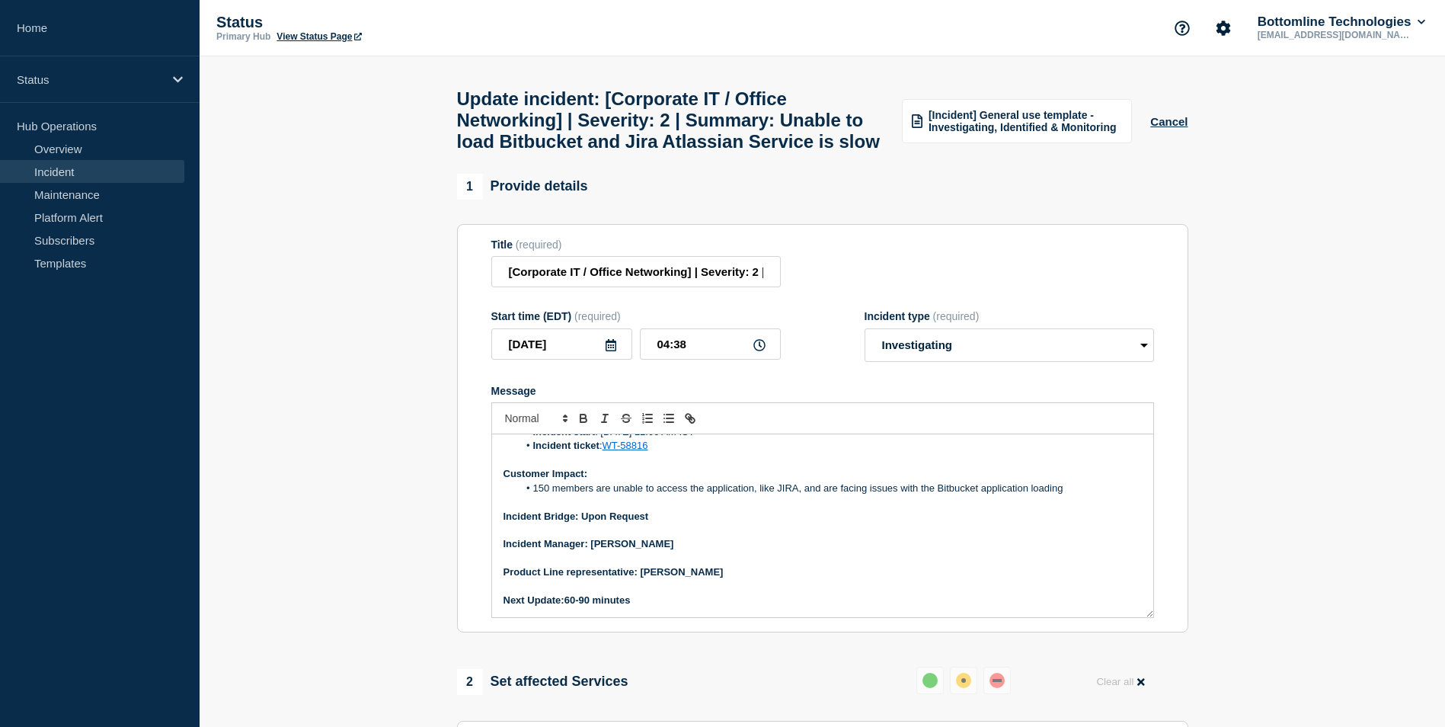
scroll to position [55, 0]
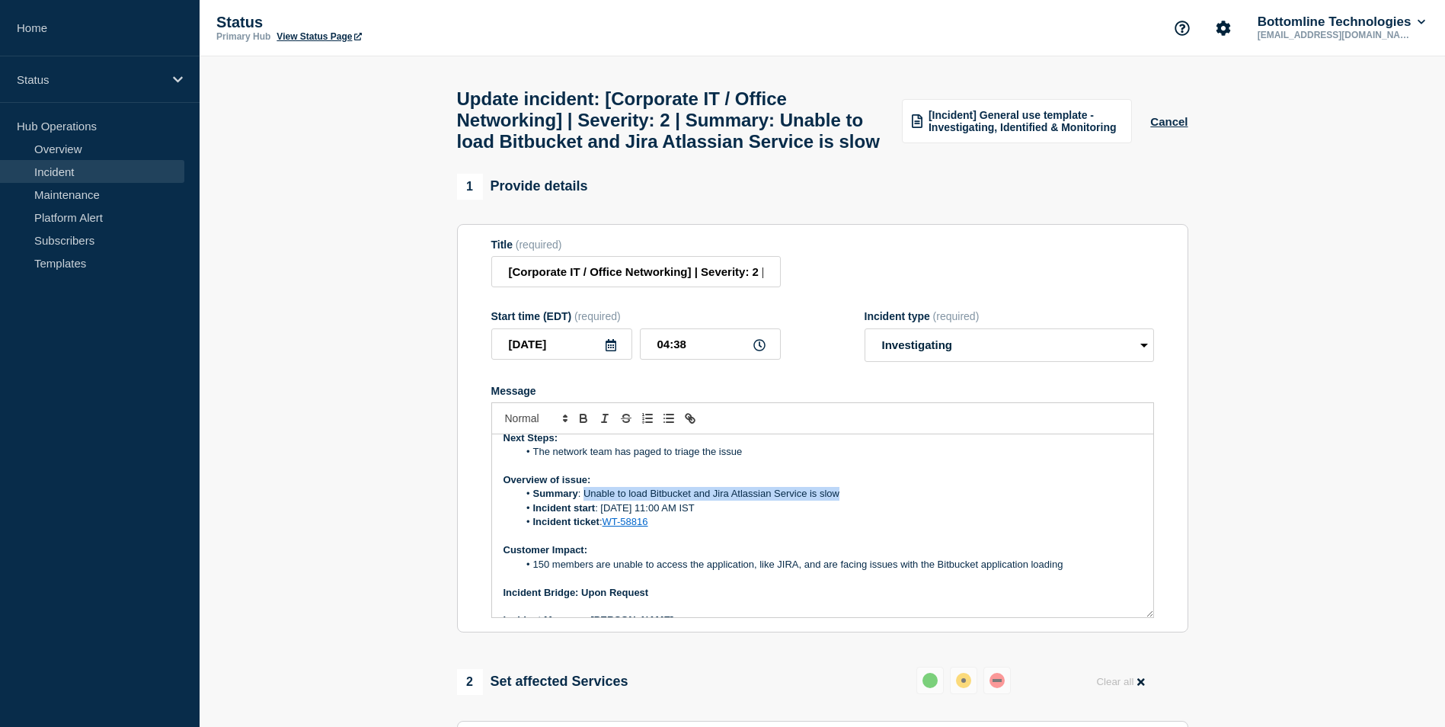
drag, startPoint x: 840, startPoint y: 530, endPoint x: 586, endPoint y: 530, distance: 254.5
click at [586, 501] on li "Summary : Unable to load Bitbucket and Jira Atlassian Service is slow" at bounding box center [830, 494] width 624 height 14
click at [843, 501] on li "Summary : Unable to load Bitbucket and Jira. Atlassian Service is slow" at bounding box center [830, 494] width 624 height 14
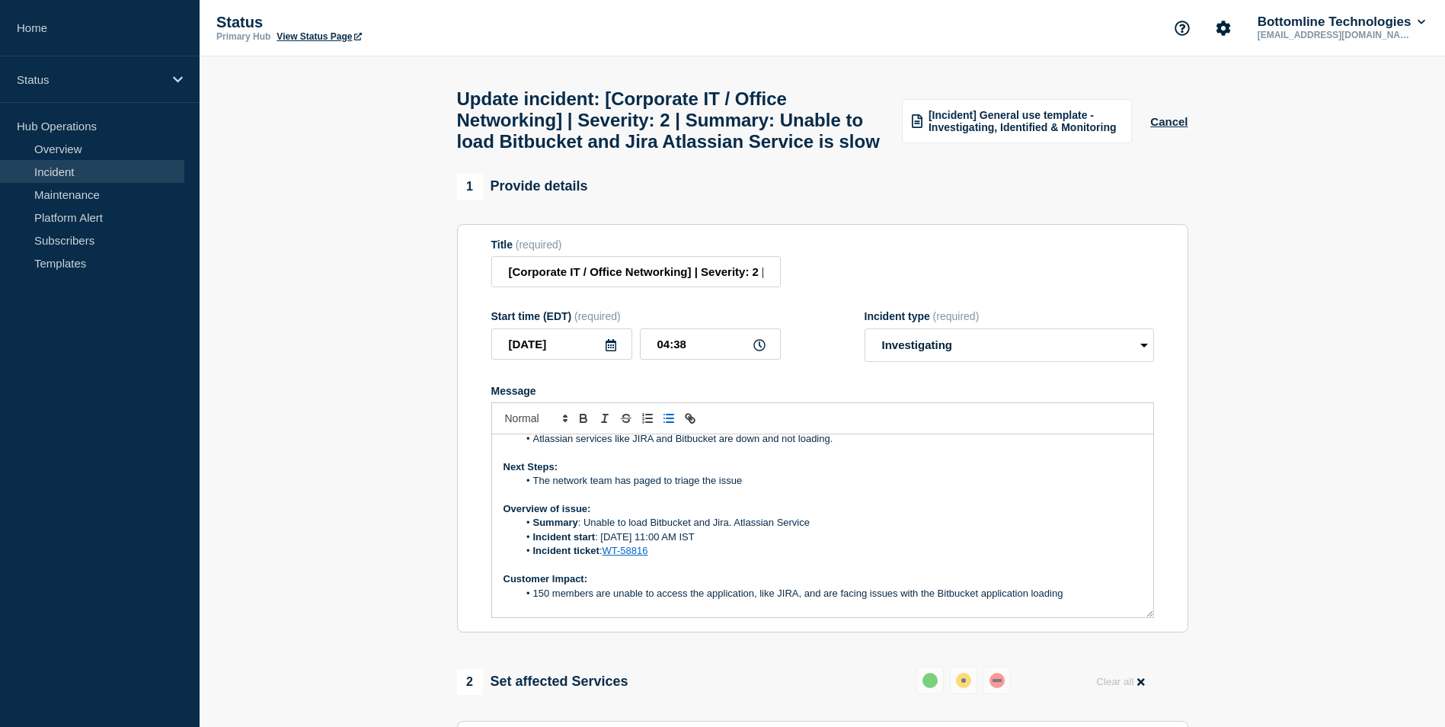
scroll to position [0, 0]
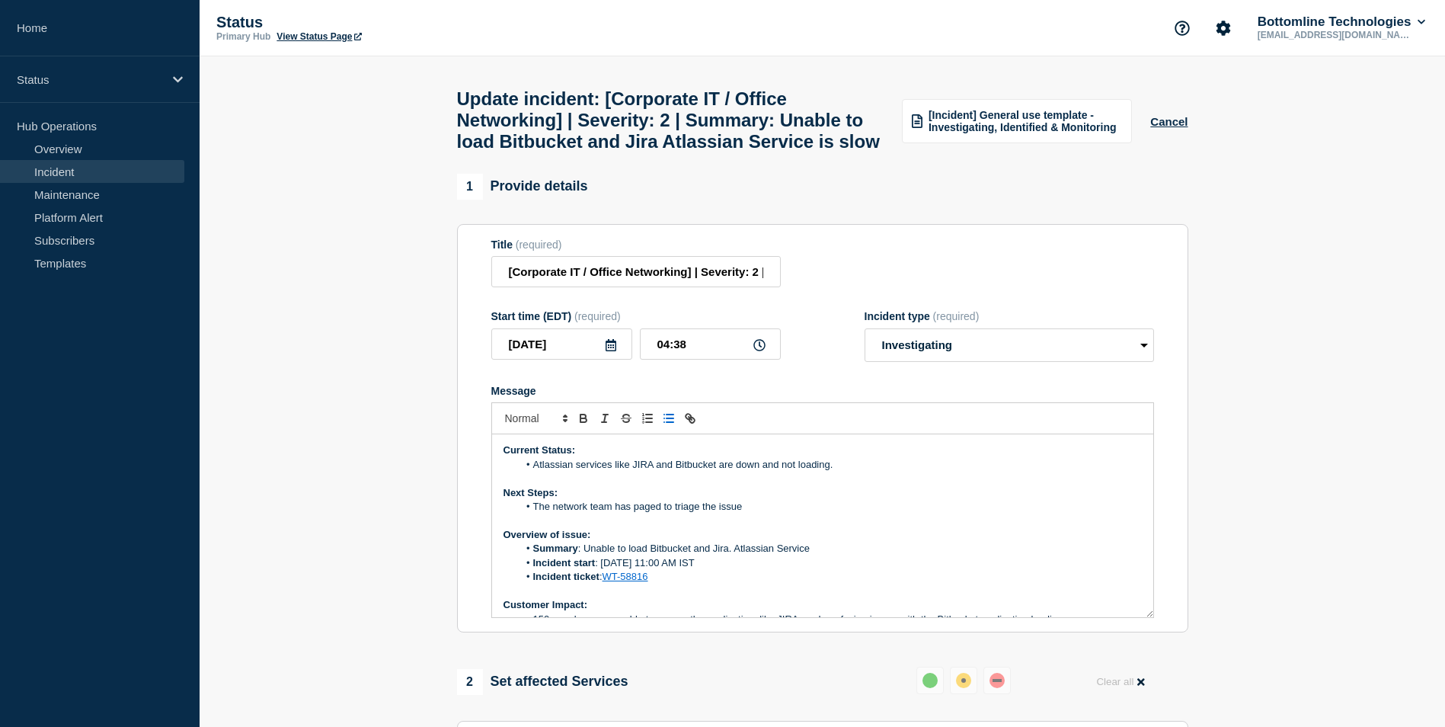
drag, startPoint x: 533, startPoint y: 501, endPoint x: 838, endPoint y: 501, distance: 305.5
click at [838, 472] on li "Atlassian services like JIRA and Bitbucket are down and not loading." at bounding box center [830, 465] width 624 height 14
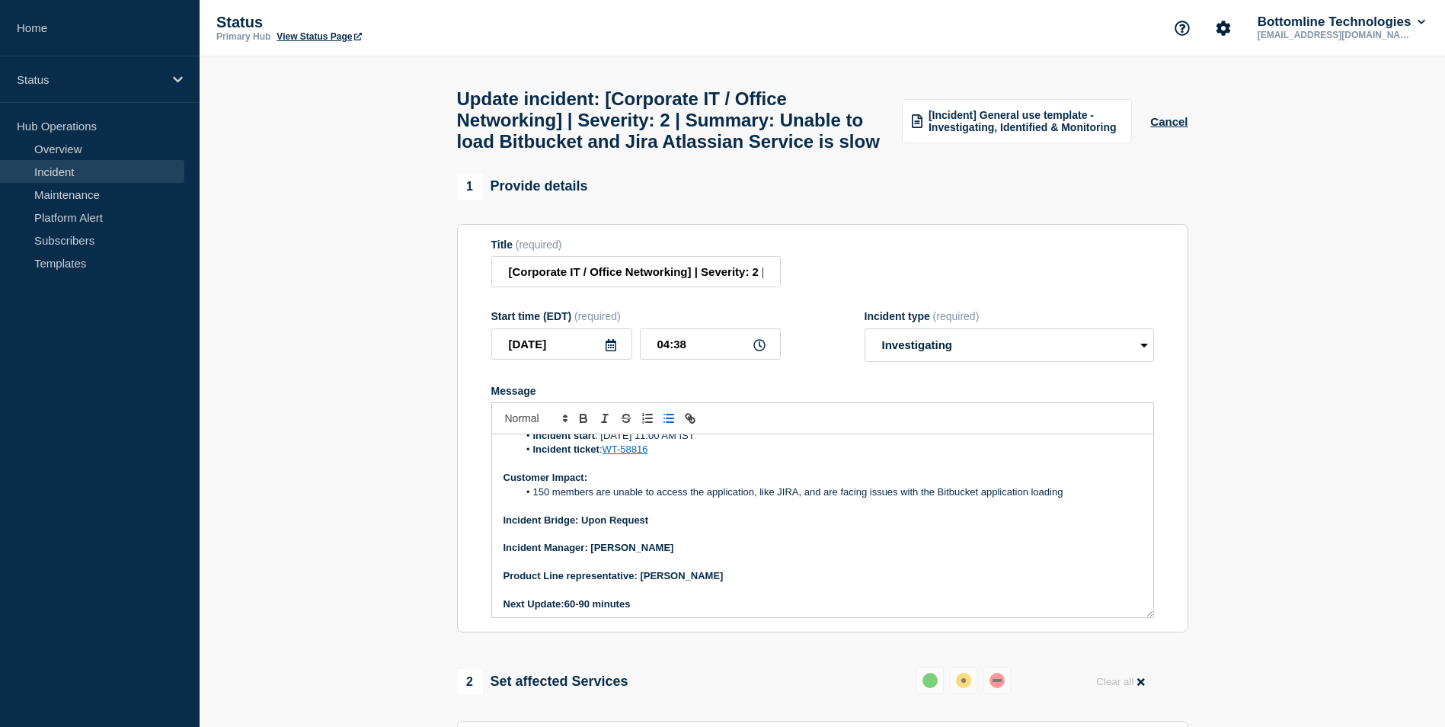
scroll to position [131, 0]
click at [544, 495] on li "150 members are unable to access the application, like JIRA, and are facing iss…" at bounding box center [830, 489] width 624 height 14
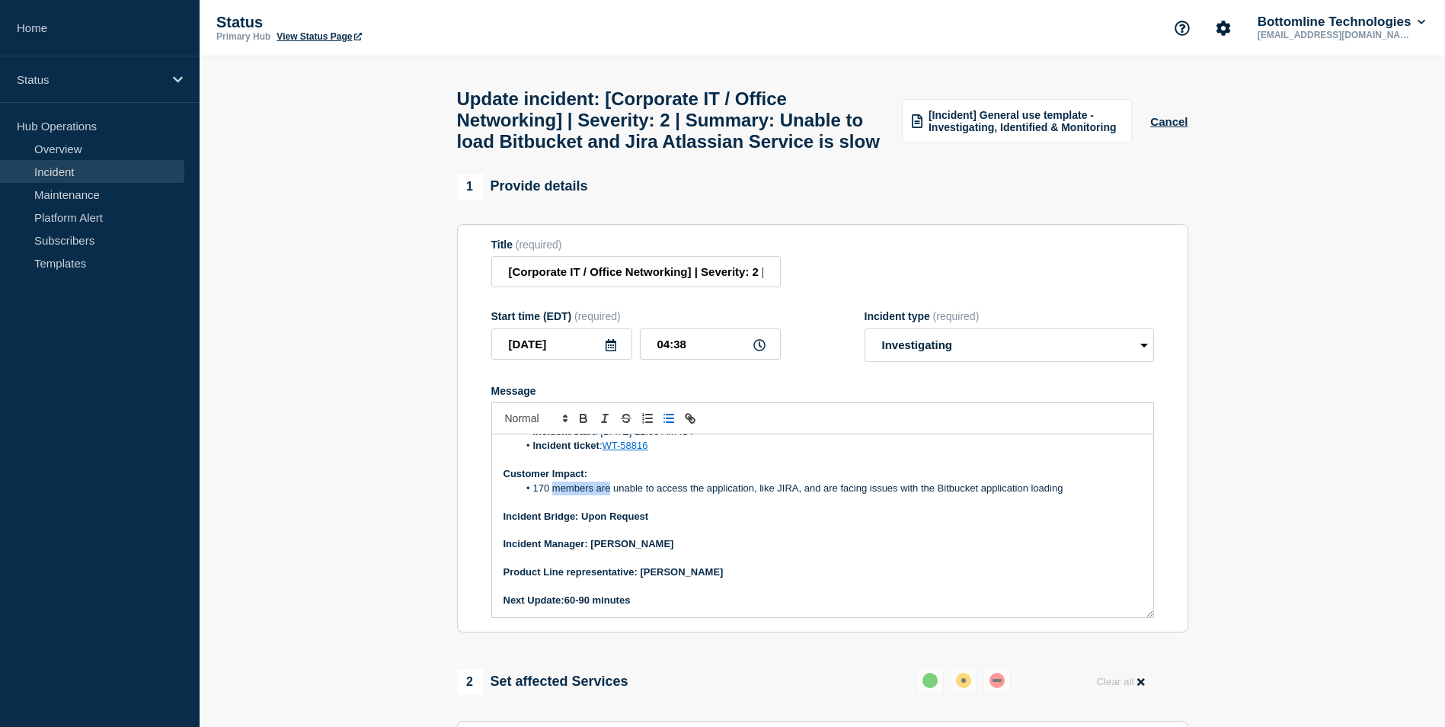
drag, startPoint x: 552, startPoint y: 525, endPoint x: 609, endPoint y: 525, distance: 57.1
click at [609, 495] on li "170 members are unable to access the application, like JIRA, and are facing iss…" at bounding box center [830, 489] width 624 height 14
click at [625, 523] on p "Incident Bridge: Upon Request" at bounding box center [823, 517] width 638 height 14
click at [551, 495] on li "170 members are unable to access the application, like JIRA, and are facing iss…" at bounding box center [830, 489] width 624 height 14
click at [596, 495] on li "170 members are unable to access the application, like JIRA, and are facing iss…" at bounding box center [830, 489] width 624 height 14
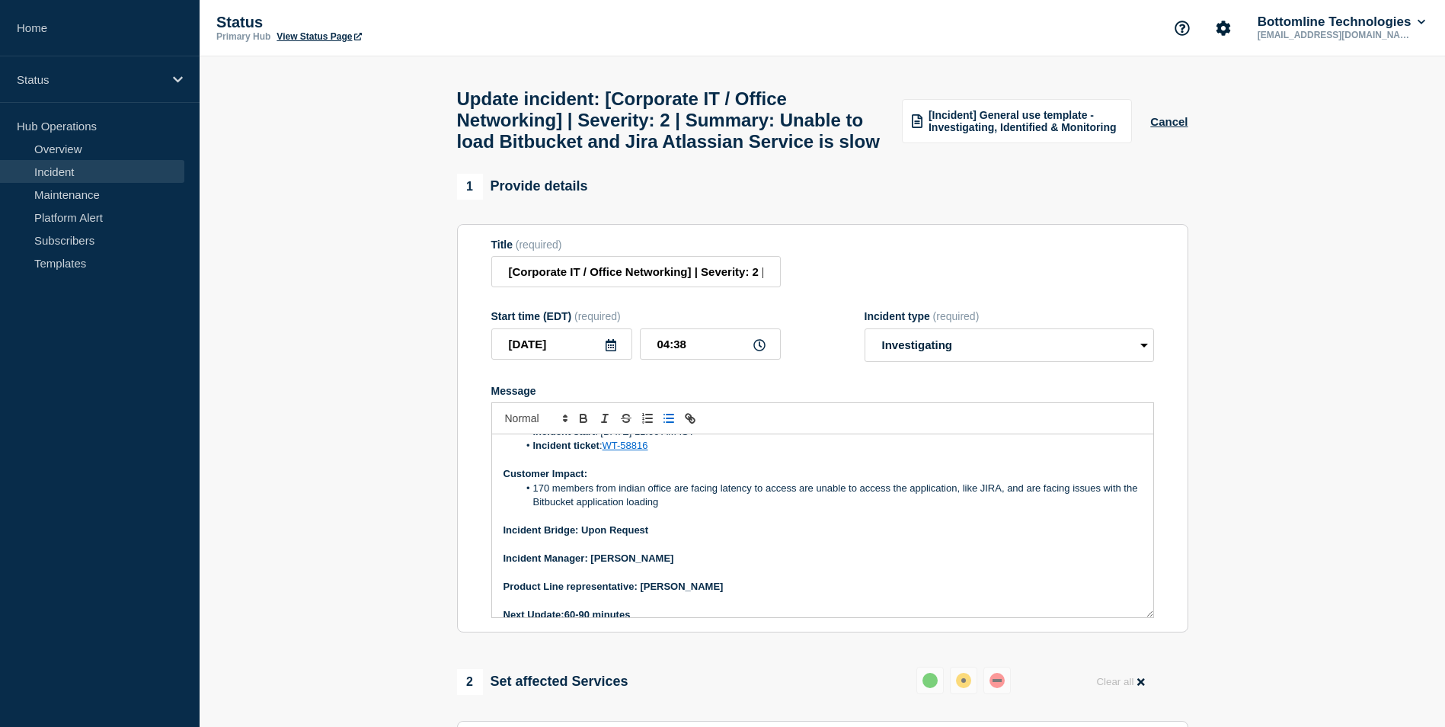
click at [755, 510] on li "170 members from indian office are facing latency to access are unable to acces…" at bounding box center [830, 496] width 624 height 28
click at [802, 510] on li "170 members from indian office are facing latency to access are unable to acces…" at bounding box center [830, 496] width 624 height 28
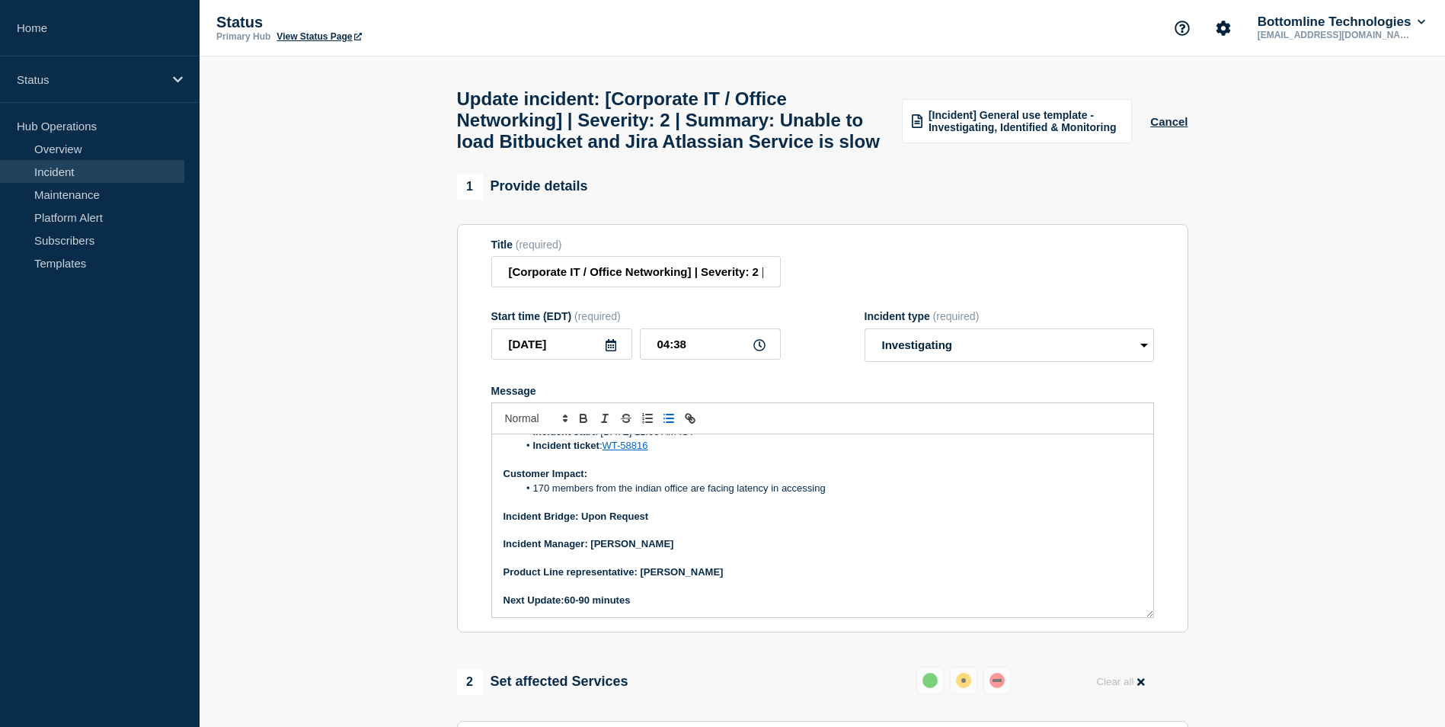
click at [839, 495] on li "170 members from the indian office are facing latency in accessing" at bounding box center [830, 489] width 624 height 14
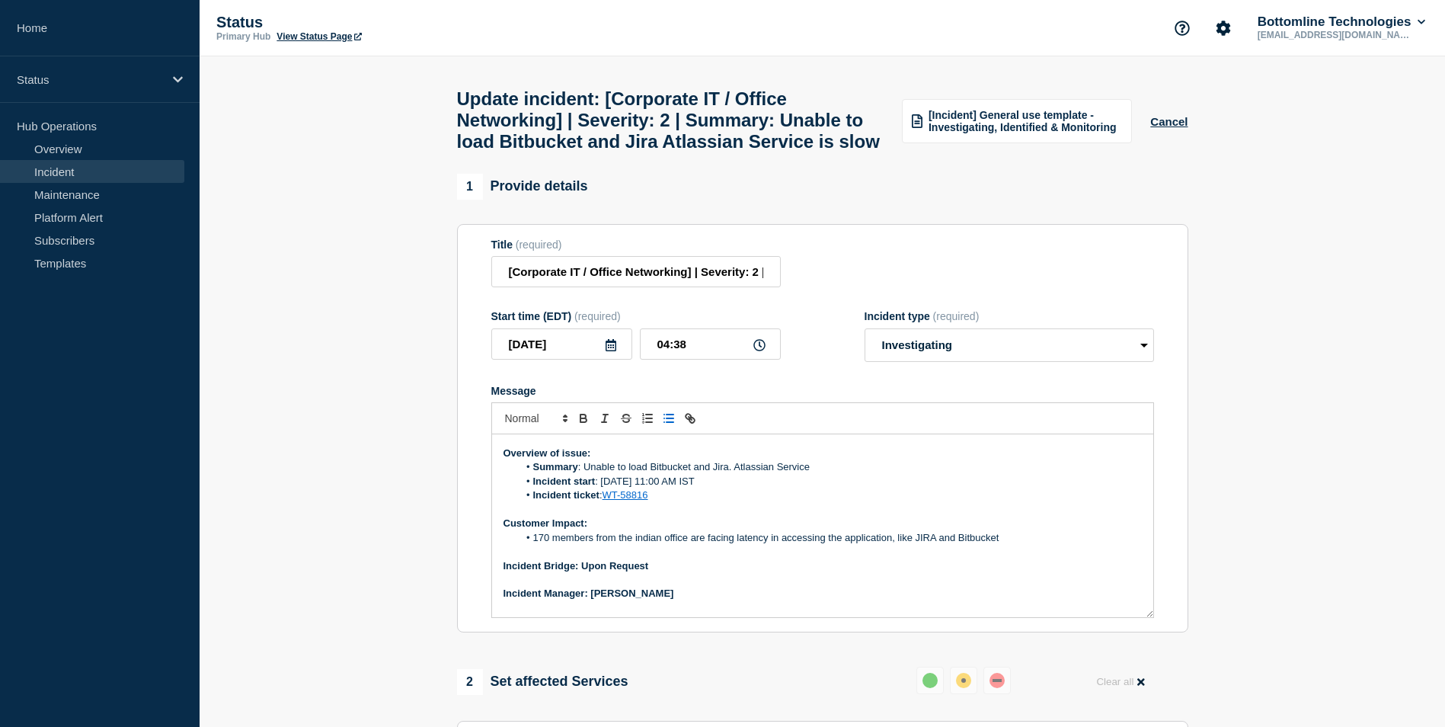
scroll to position [55, 0]
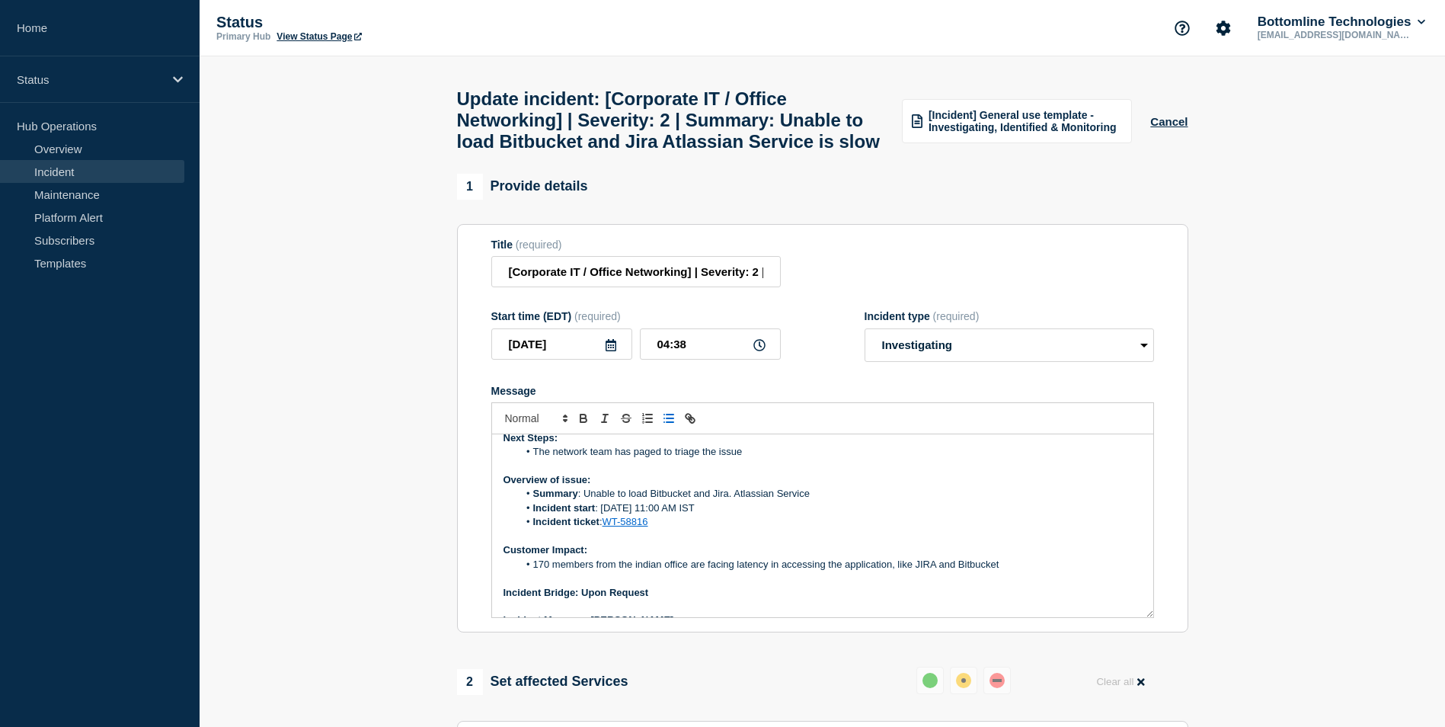
drag, startPoint x: 533, startPoint y: 491, endPoint x: 766, endPoint y: 490, distance: 233.1
click at [766, 459] on li "The network team has paged to triage the issue" at bounding box center [830, 452] width 624 height 14
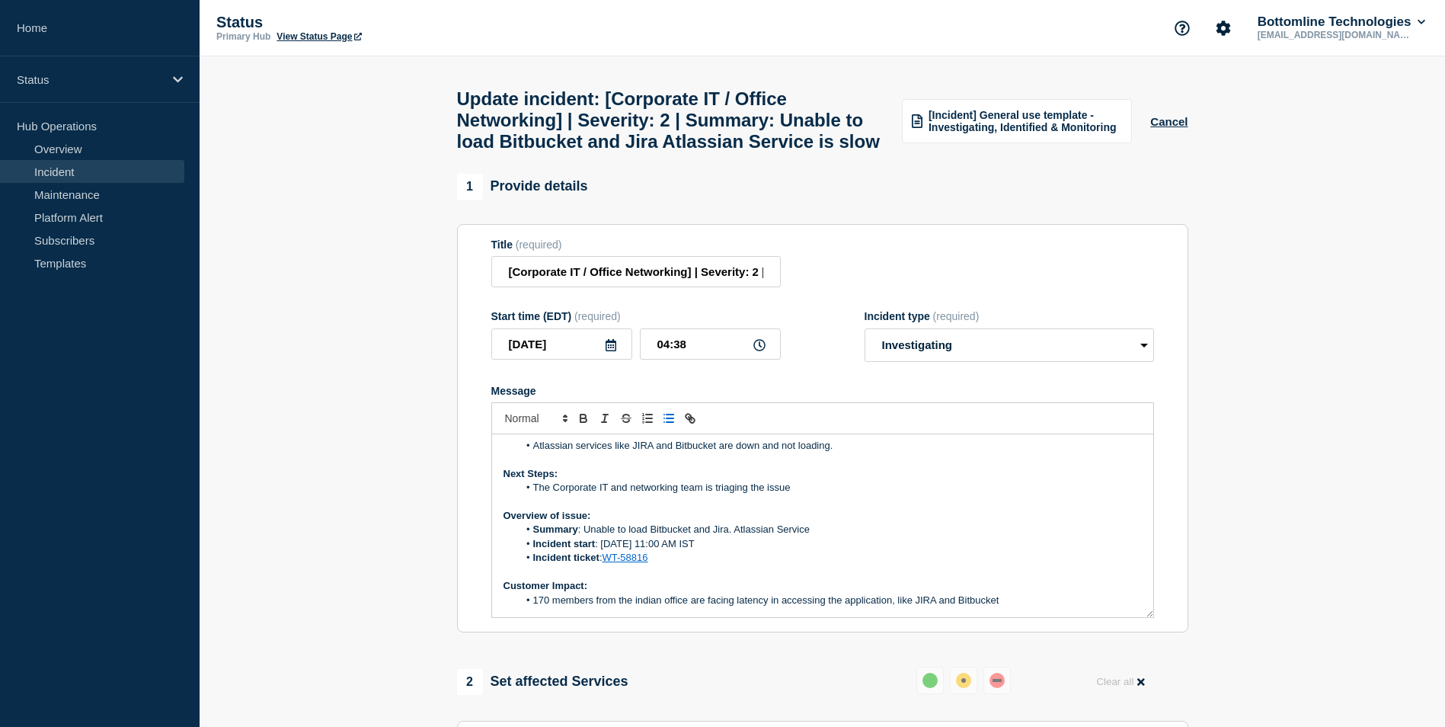
scroll to position [0, 0]
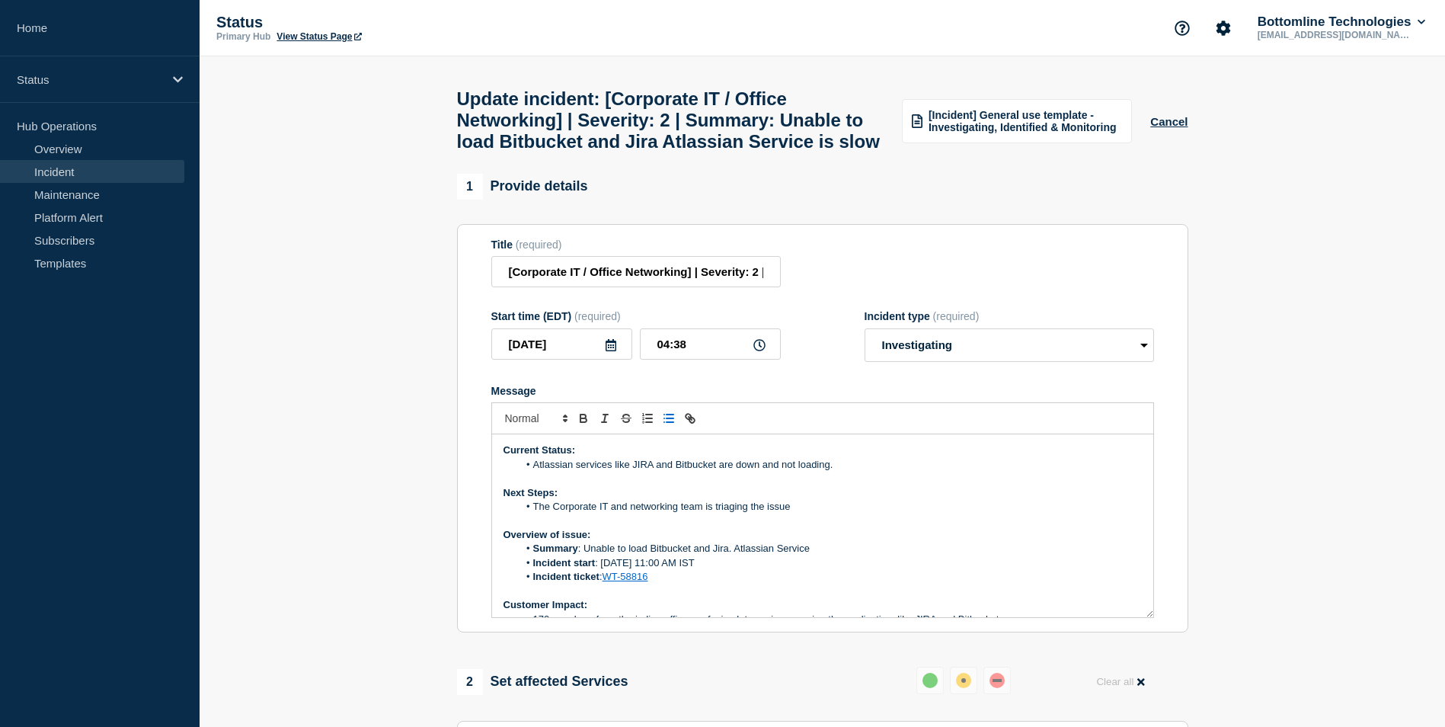
drag, startPoint x: 534, startPoint y: 501, endPoint x: 837, endPoint y: 506, distance: 303.3
click at [837, 472] on li "Atlassian services like JIRA and Bitbucket are down and not loading." at bounding box center [830, 465] width 624 height 14
click at [830, 472] on li "Latencies to access the Atlassian service like [GEOGRAPHIC_DATA] and [GEOGRAPHI…" at bounding box center [830, 465] width 624 height 14
click at [533, 472] on li "Latencies to access the Atlassian service, like [GEOGRAPHIC_DATA] and [GEOGRAPH…" at bounding box center [830, 465] width 624 height 14
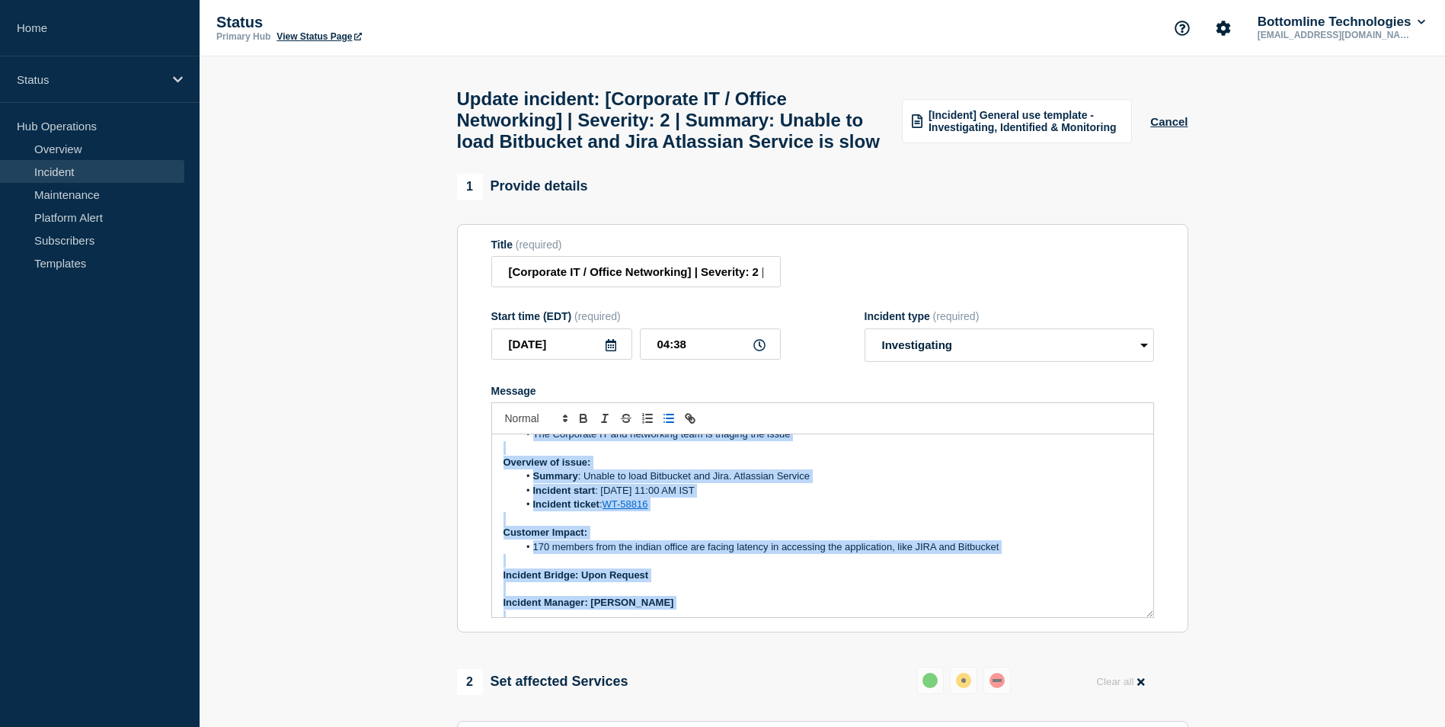
scroll to position [131, 0]
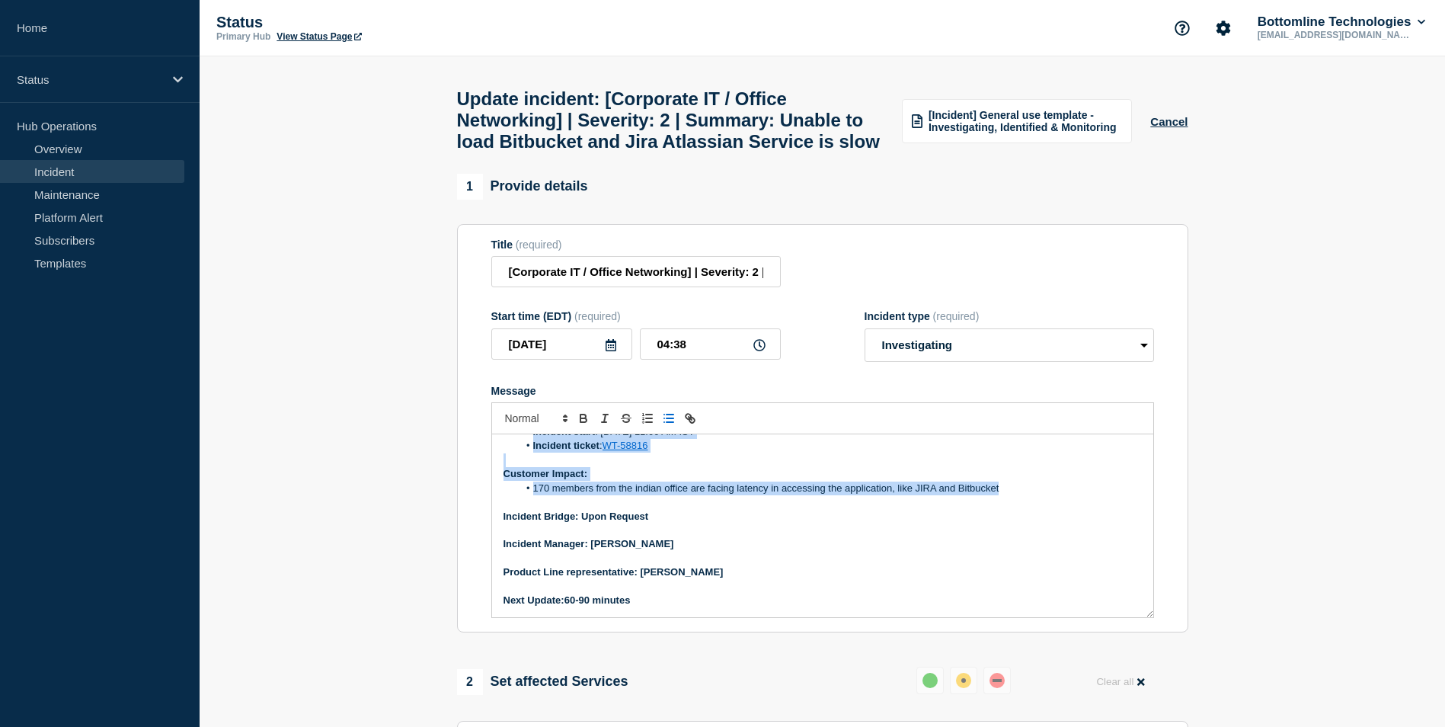
drag, startPoint x: 498, startPoint y: 482, endPoint x: 1019, endPoint y: 525, distance: 523.6
click at [1019, 525] on div "Current Status: Latencies to access the Atlassian service, like [GEOGRAPHIC_DAT…" at bounding box center [822, 525] width 661 height 183
copy div "Current Status: Latencies to access the Atlassian service, like [GEOGRAPHIC_DAT…"
click at [736, 565] on p "Message" at bounding box center [823, 559] width 638 height 14
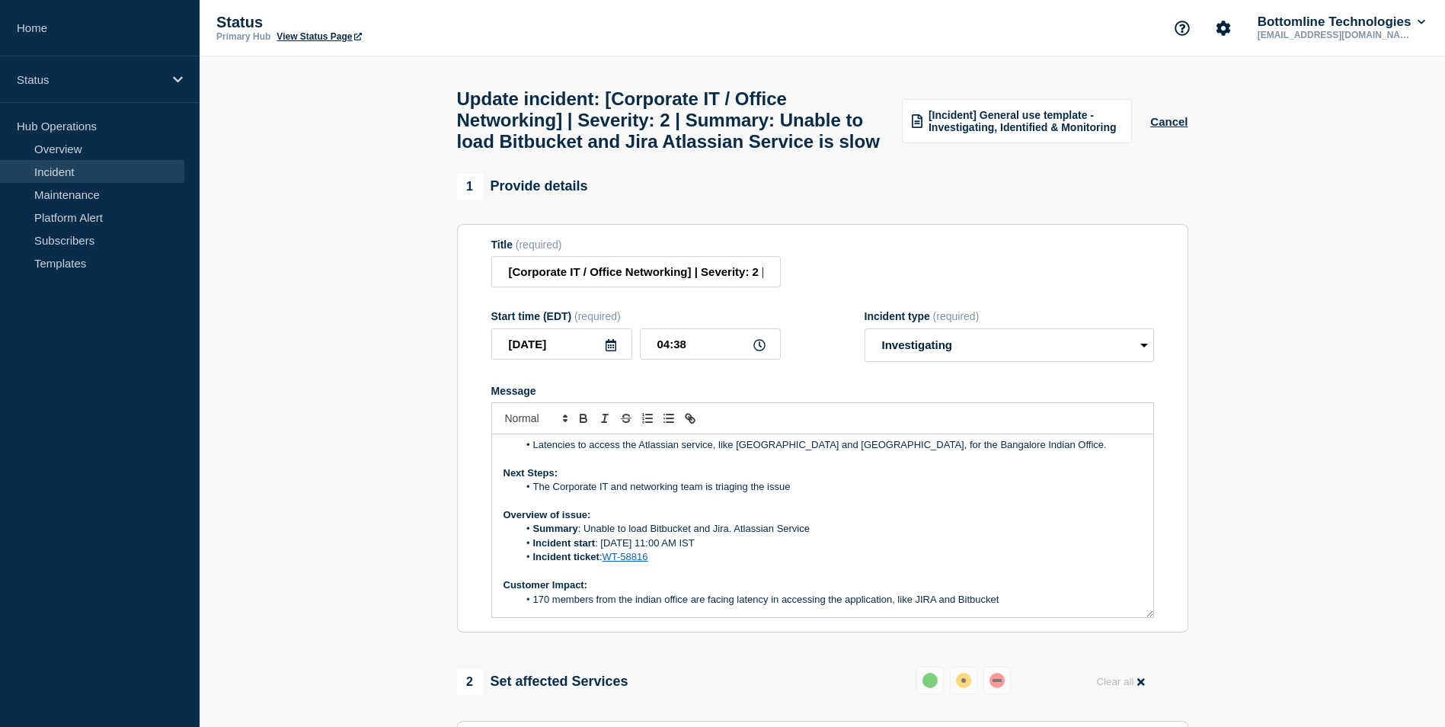
scroll to position [0, 0]
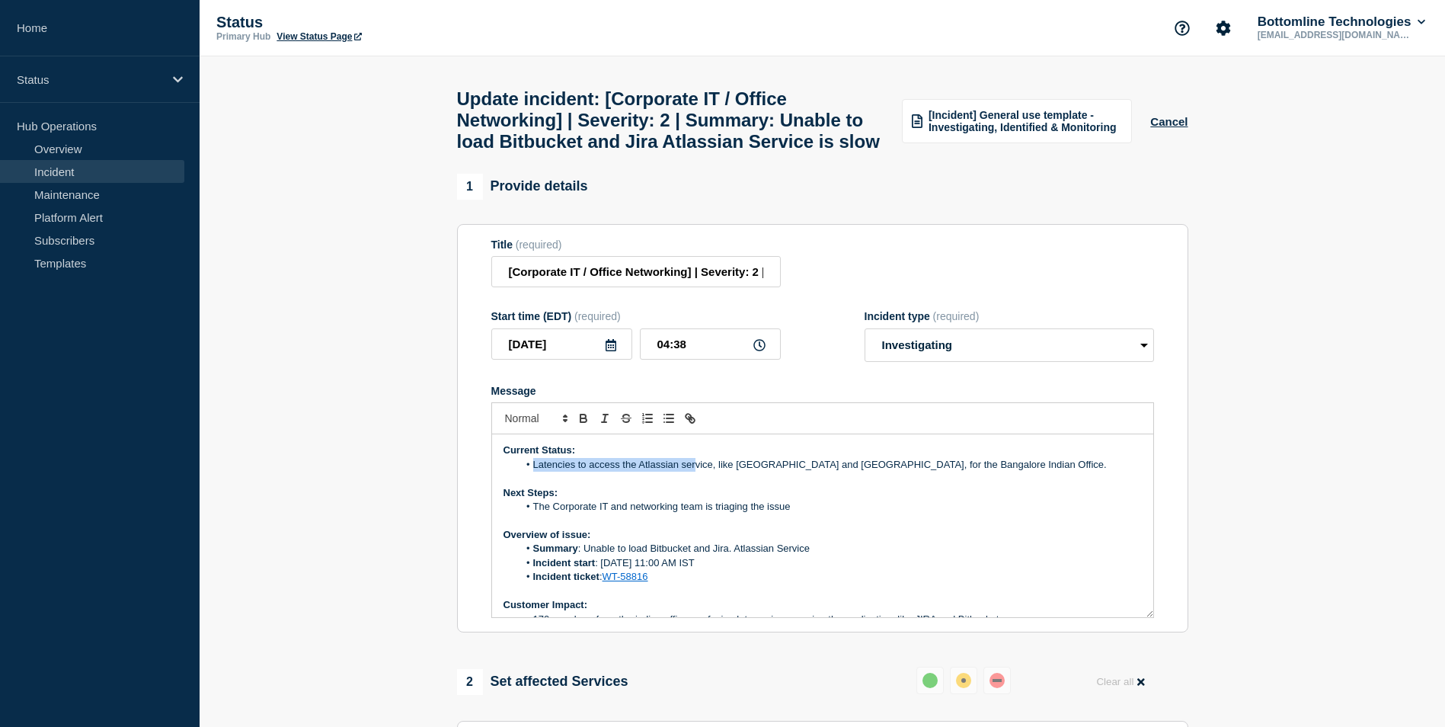
drag, startPoint x: 532, startPoint y: 503, endPoint x: 697, endPoint y: 501, distance: 165.3
click at [697, 472] on li "Latencies to access the Atlassian service, like [GEOGRAPHIC_DATA] and [GEOGRAPH…" at bounding box center [830, 465] width 624 height 14
click at [575, 472] on li "Latencies to access the Atlassian service, like [GEOGRAPHIC_DATA] and [GEOGRAPH…" at bounding box center [830, 465] width 624 height 14
click at [574, 472] on li "Latency to access the Atlassian service, like [GEOGRAPHIC_DATA] and [GEOGRAPHIC…" at bounding box center [830, 465] width 624 height 14
click at [577, 472] on li "Latency to access the Atlassian service, like [GEOGRAPHIC_DATA] and [GEOGRAPHIC…" at bounding box center [830, 465] width 624 height 14
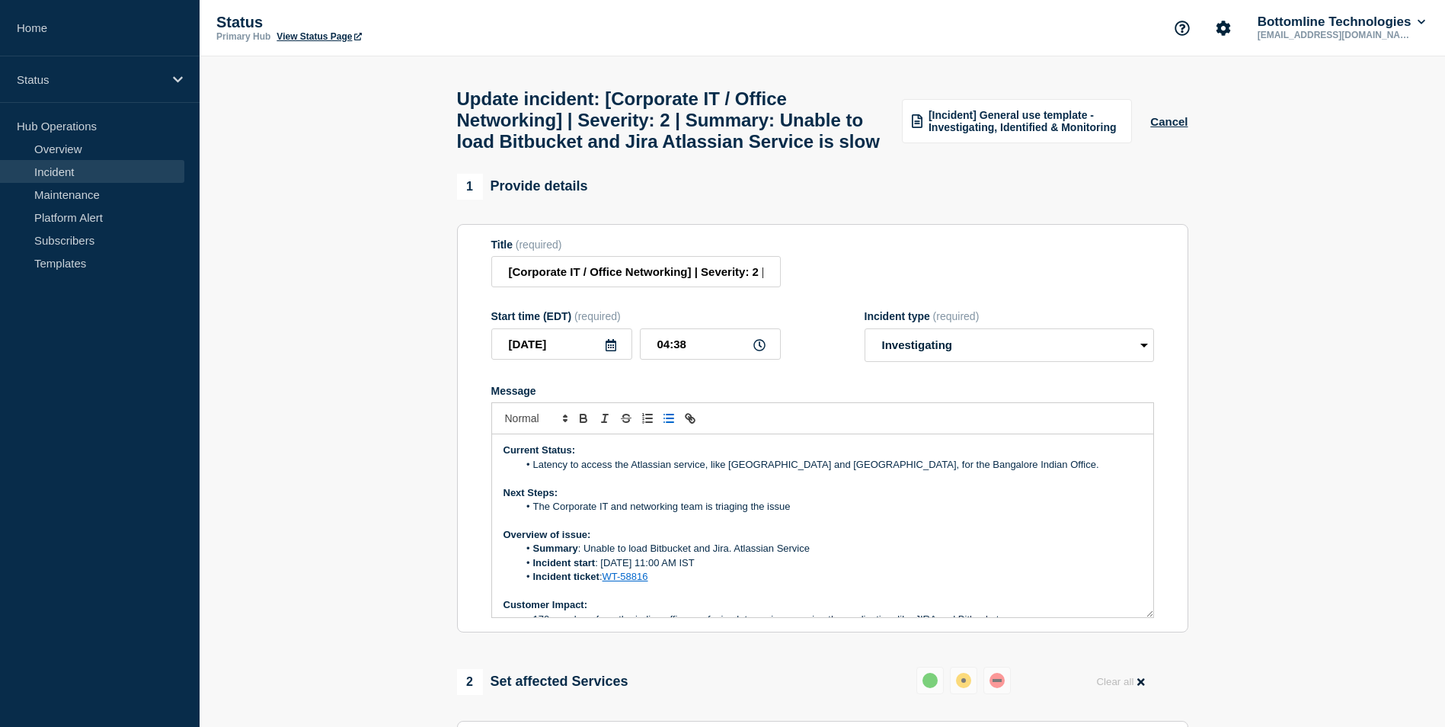
click at [569, 472] on li "Latency to access the Atlassian service, like [GEOGRAPHIC_DATA] and [GEOGRAPHIC…" at bounding box center [830, 465] width 624 height 14
click at [568, 472] on li "Latency to access the Atlassian service, like [GEOGRAPHIC_DATA] and [GEOGRAPHIC…" at bounding box center [830, 465] width 624 height 14
click at [855, 472] on li "Latencies to access the Atlassian service, like [GEOGRAPHIC_DATA] and [GEOGRAPH…" at bounding box center [830, 465] width 624 height 14
click at [747, 514] on li "The Corporate IT and networking team is triaging the issue" at bounding box center [830, 507] width 624 height 14
drag, startPoint x: 533, startPoint y: 498, endPoint x: 955, endPoint y: 498, distance: 422.8
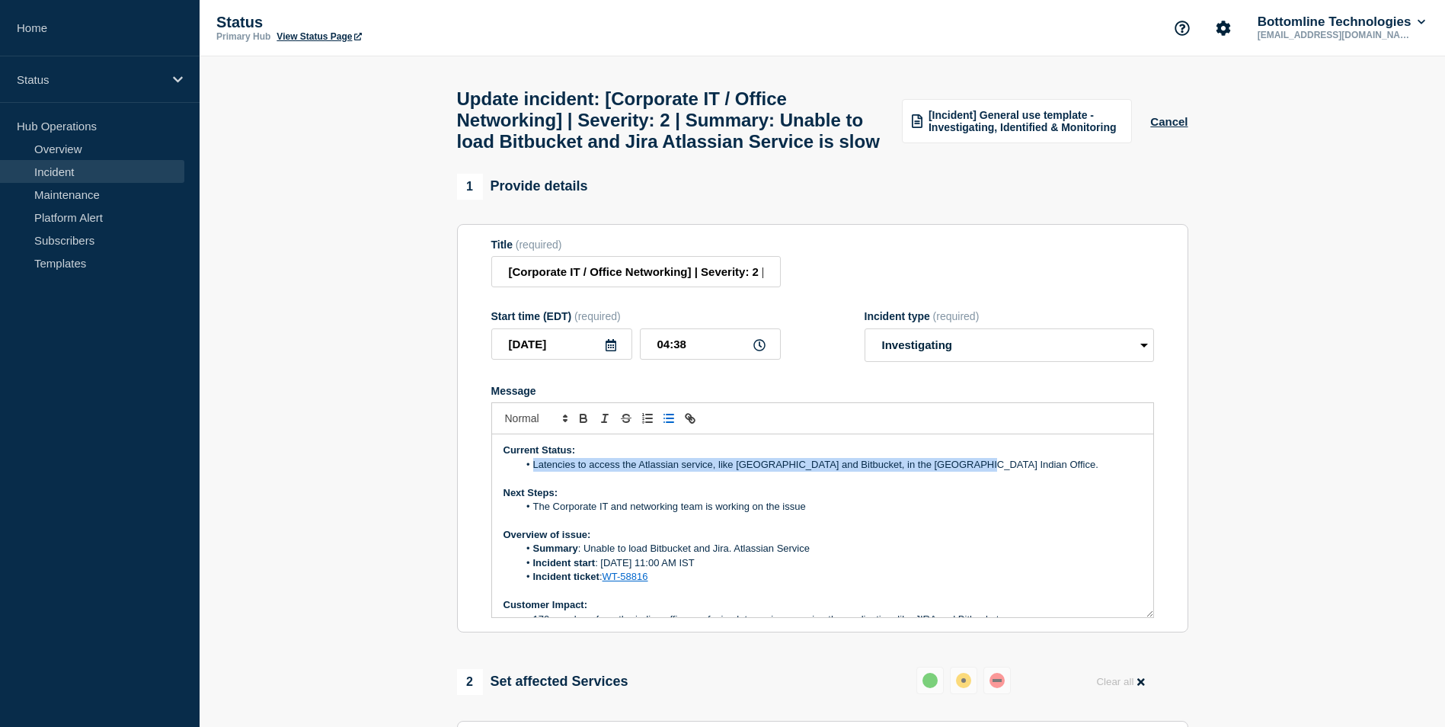
click at [955, 472] on li "Latencies to access the Atlassian service, like [GEOGRAPHIC_DATA] and Bitbucket…" at bounding box center [830, 465] width 624 height 14
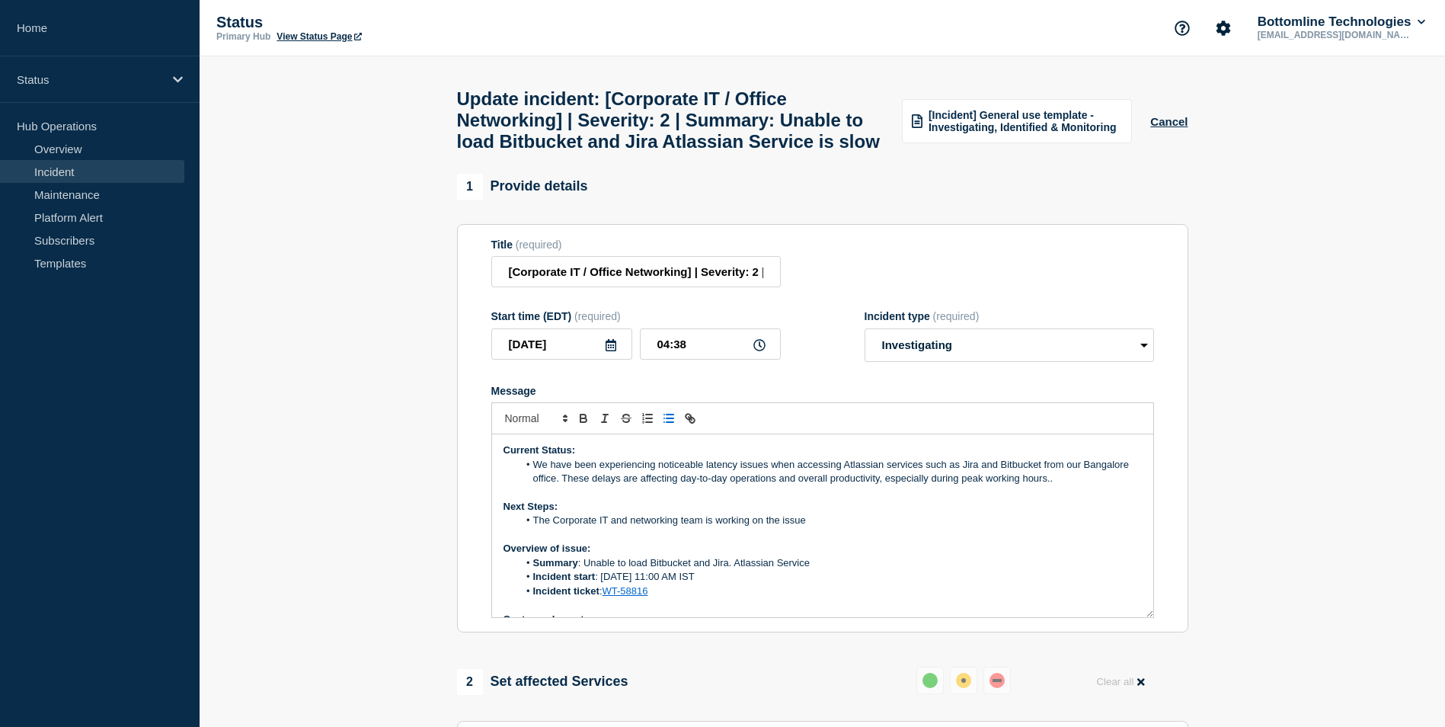
click at [561, 486] on li "We have been experiencing noticeable latency issues when accessing Atlassian se…" at bounding box center [830, 472] width 624 height 28
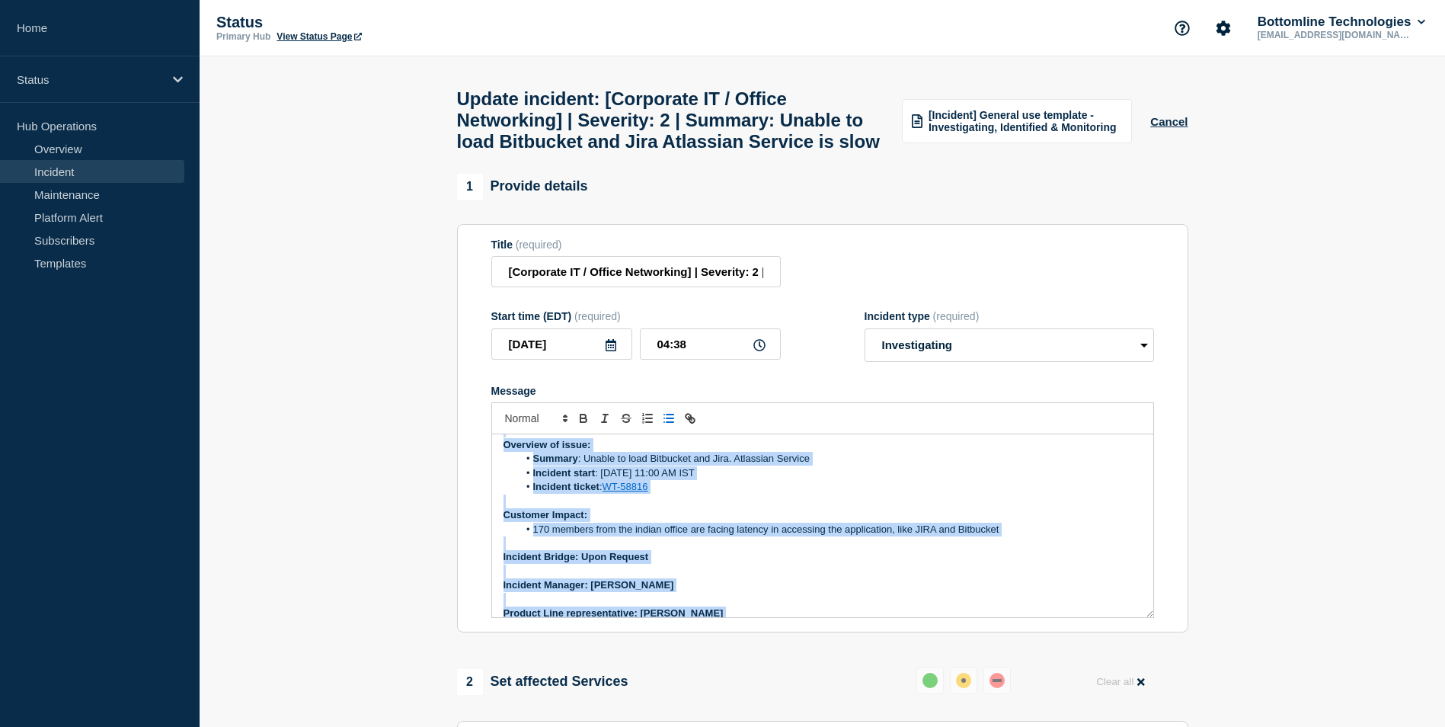
scroll to position [158, 0]
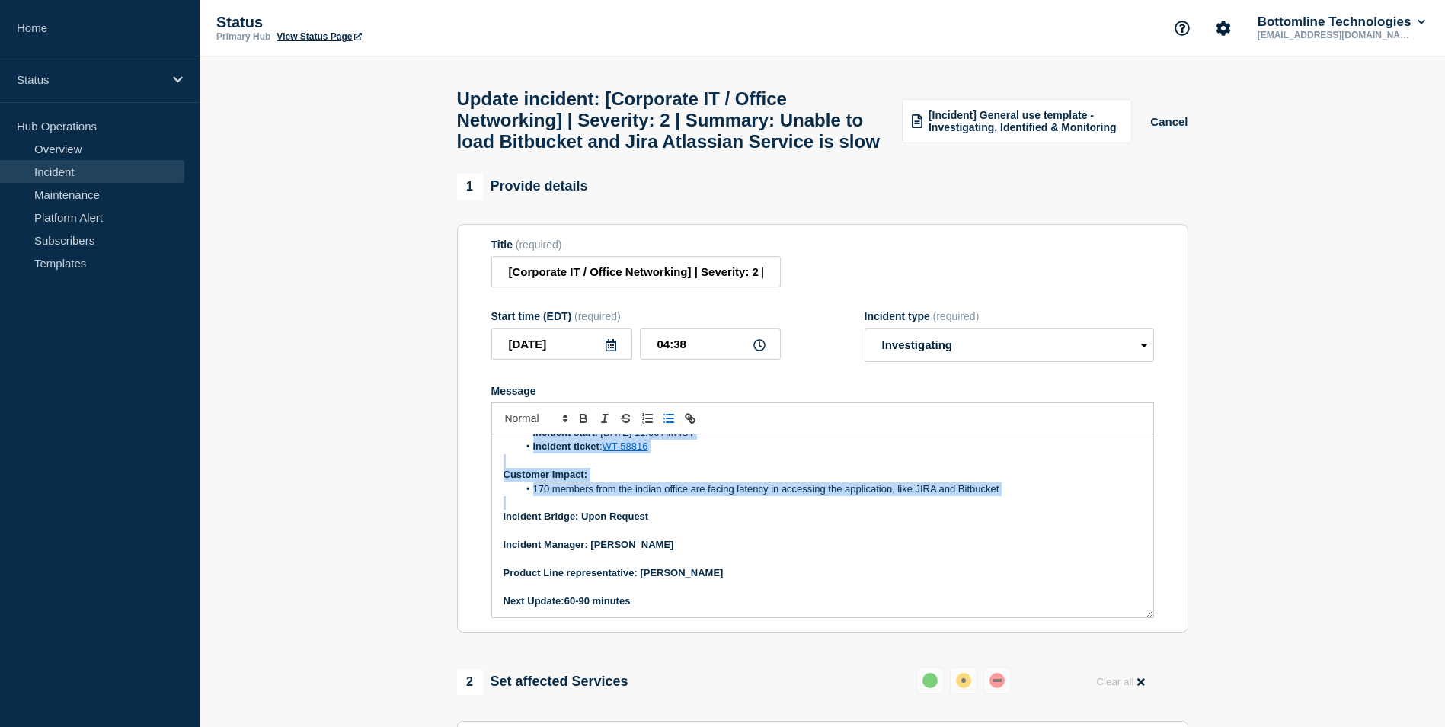
drag, startPoint x: 502, startPoint y: 486, endPoint x: 752, endPoint y: 533, distance: 254.3
click at [752, 533] on div "Current Status: We have been experiencing noticeable latency issues when access…" at bounding box center [822, 525] width 661 height 183
copy div "Current Status: We have been experiencing noticeable latency issues when access…"
click at [772, 510] on p "Message" at bounding box center [823, 503] width 638 height 14
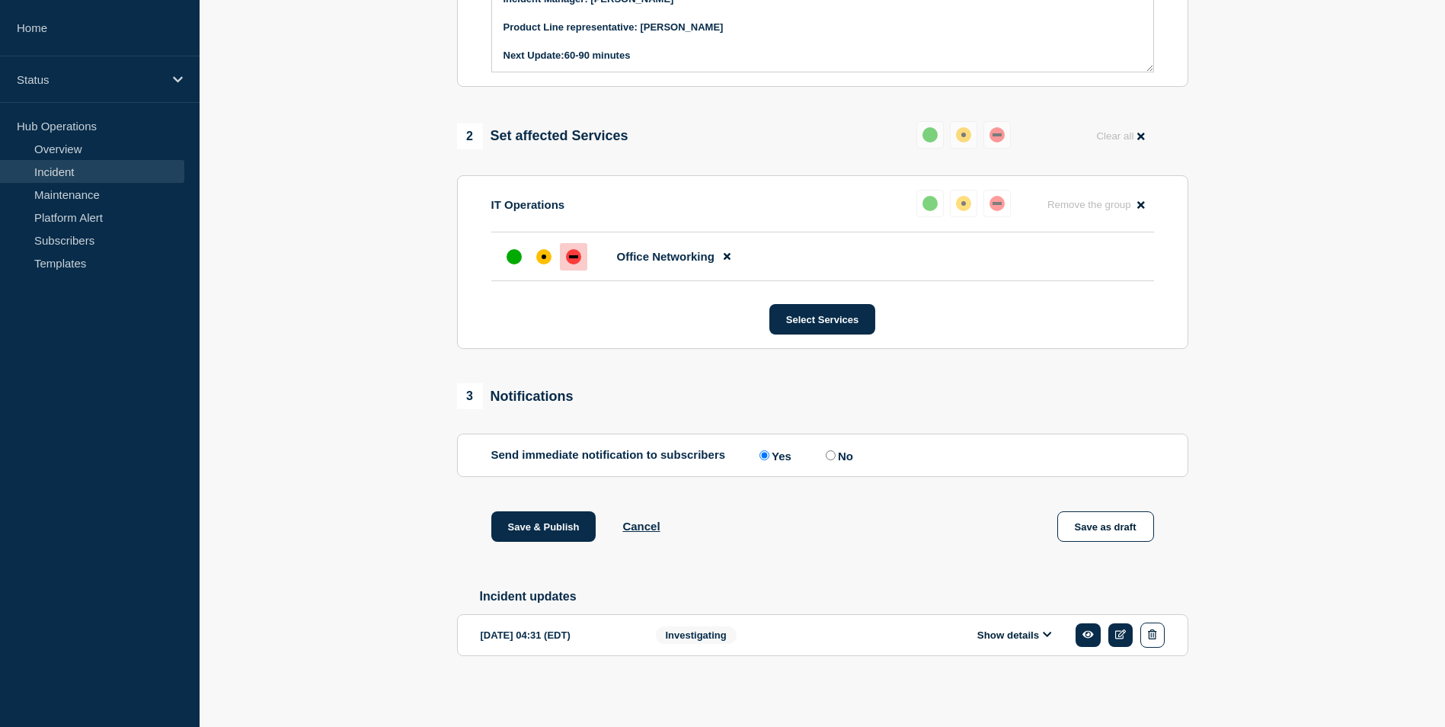
scroll to position [586, 0]
click at [527, 519] on button "Save & Publish" at bounding box center [543, 526] width 105 height 30
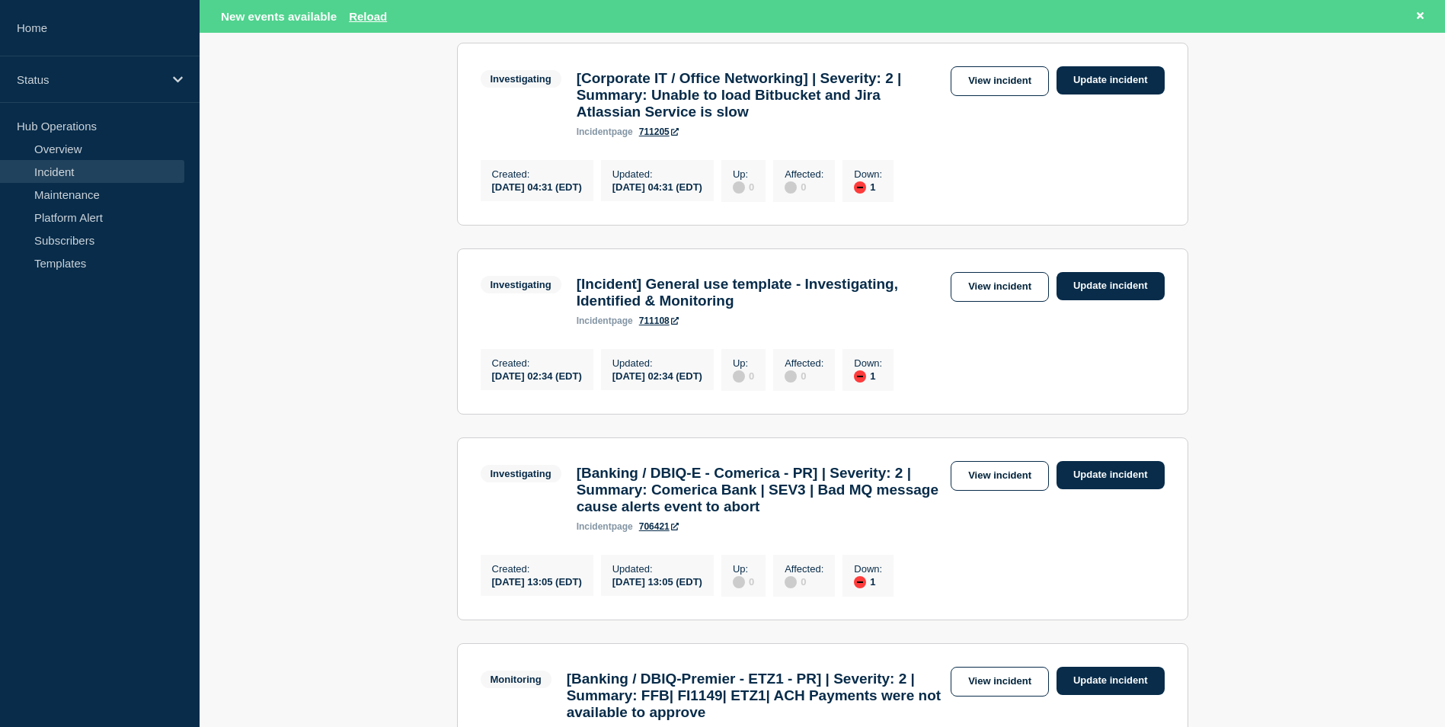
scroll to position [152, 0]
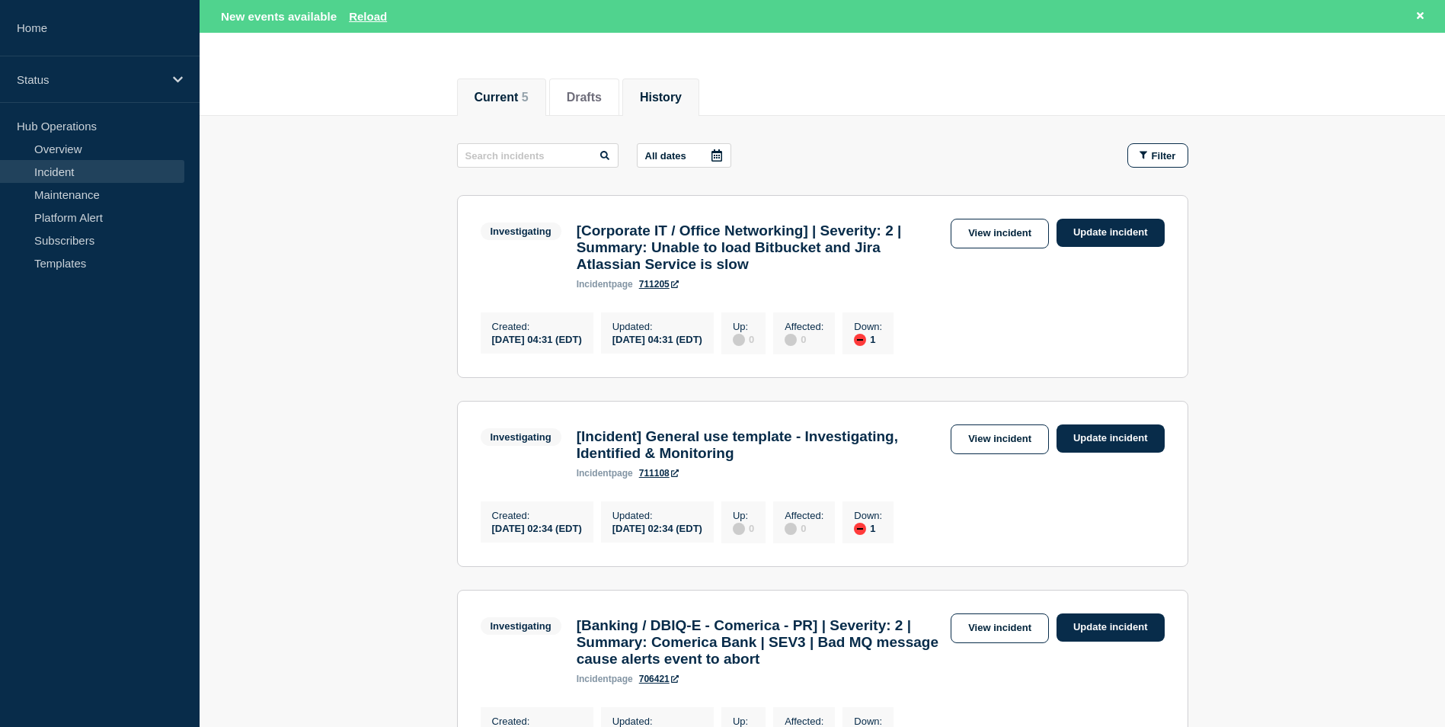
click at [675, 101] on button "History" at bounding box center [661, 98] width 42 height 14
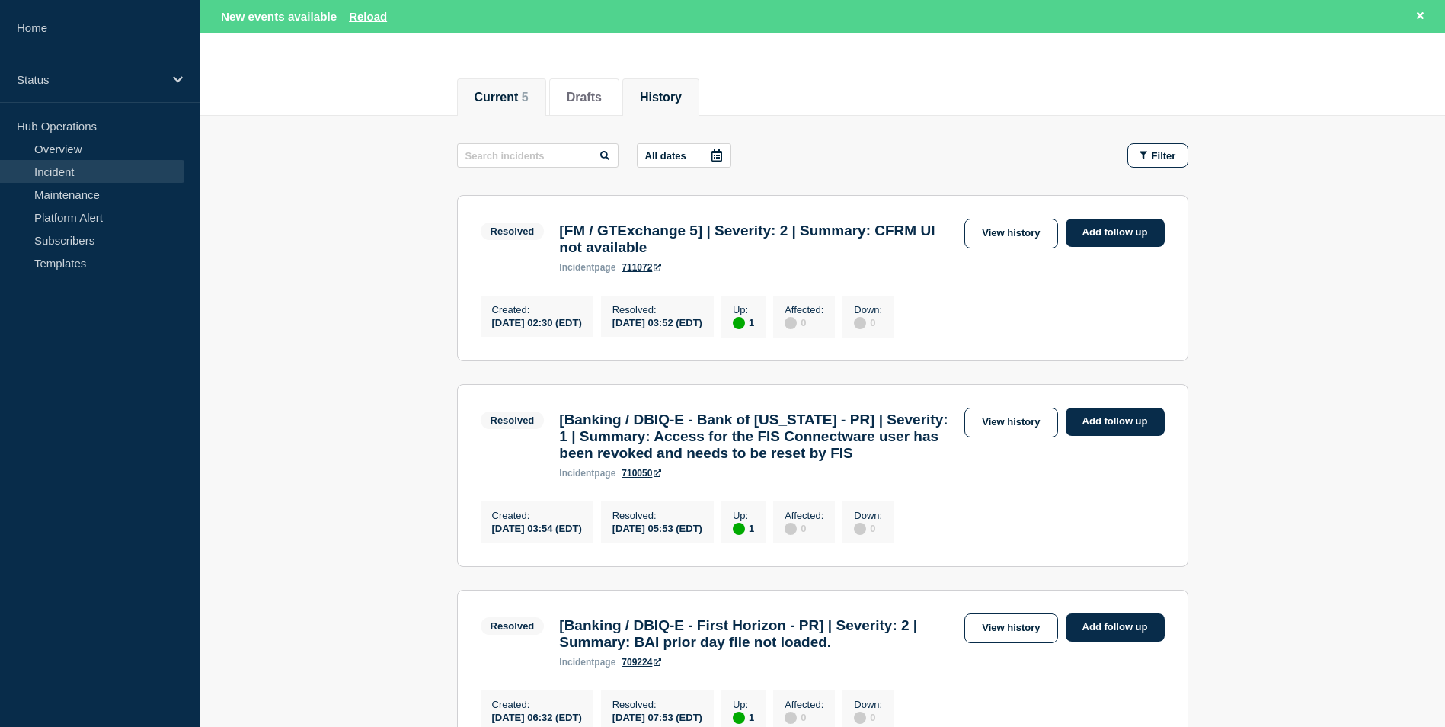
click at [501, 94] on button "Current 5" at bounding box center [502, 98] width 54 height 14
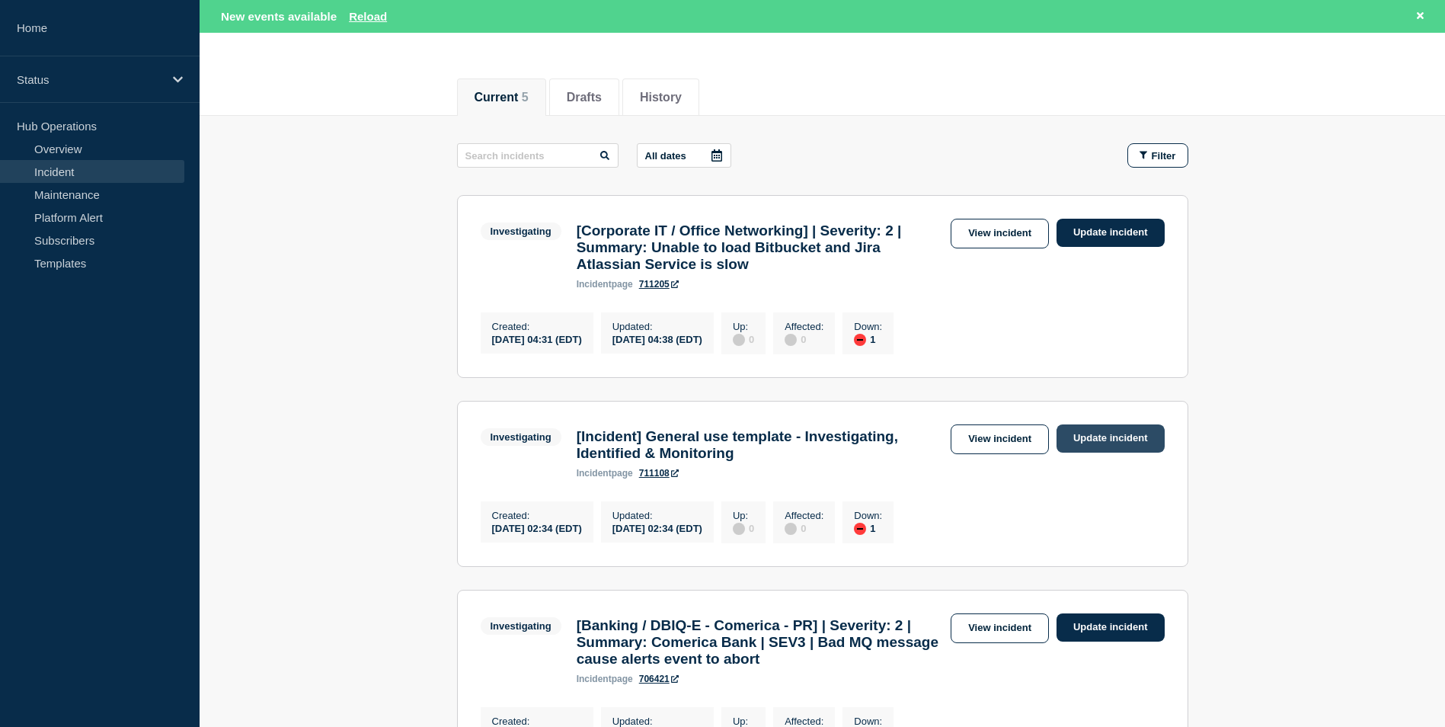
click at [1093, 452] on link "Update incident" at bounding box center [1111, 438] width 108 height 28
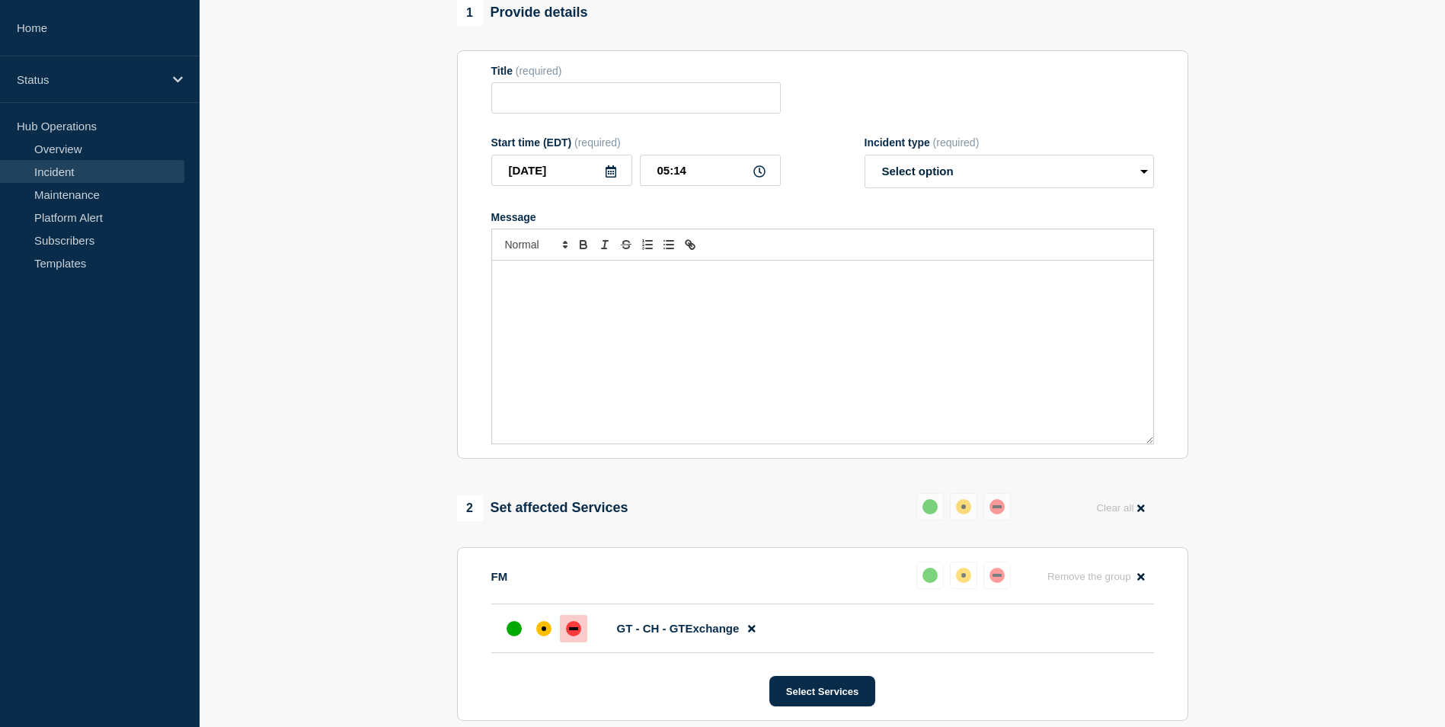
type input "[Incident] General use template - Investigating, Identified & Monitoring"
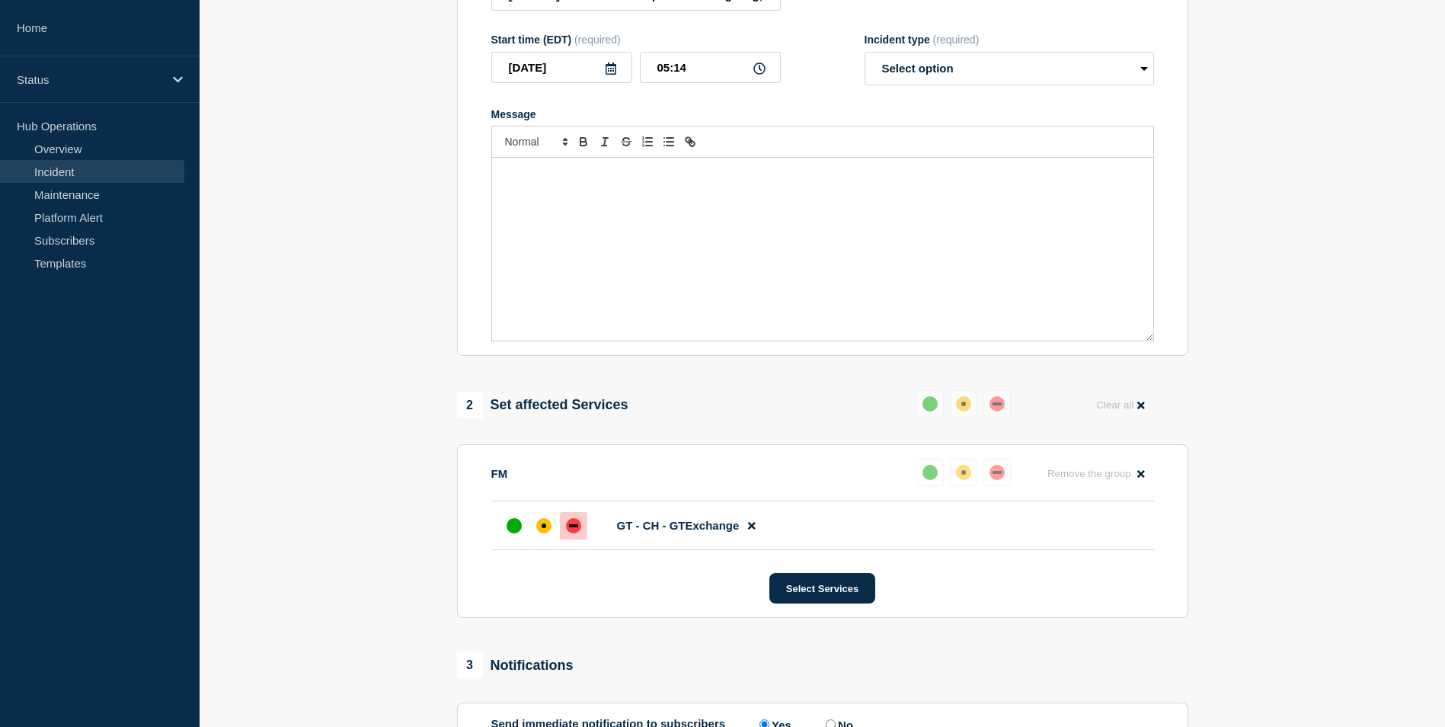
scroll to position [229, 0]
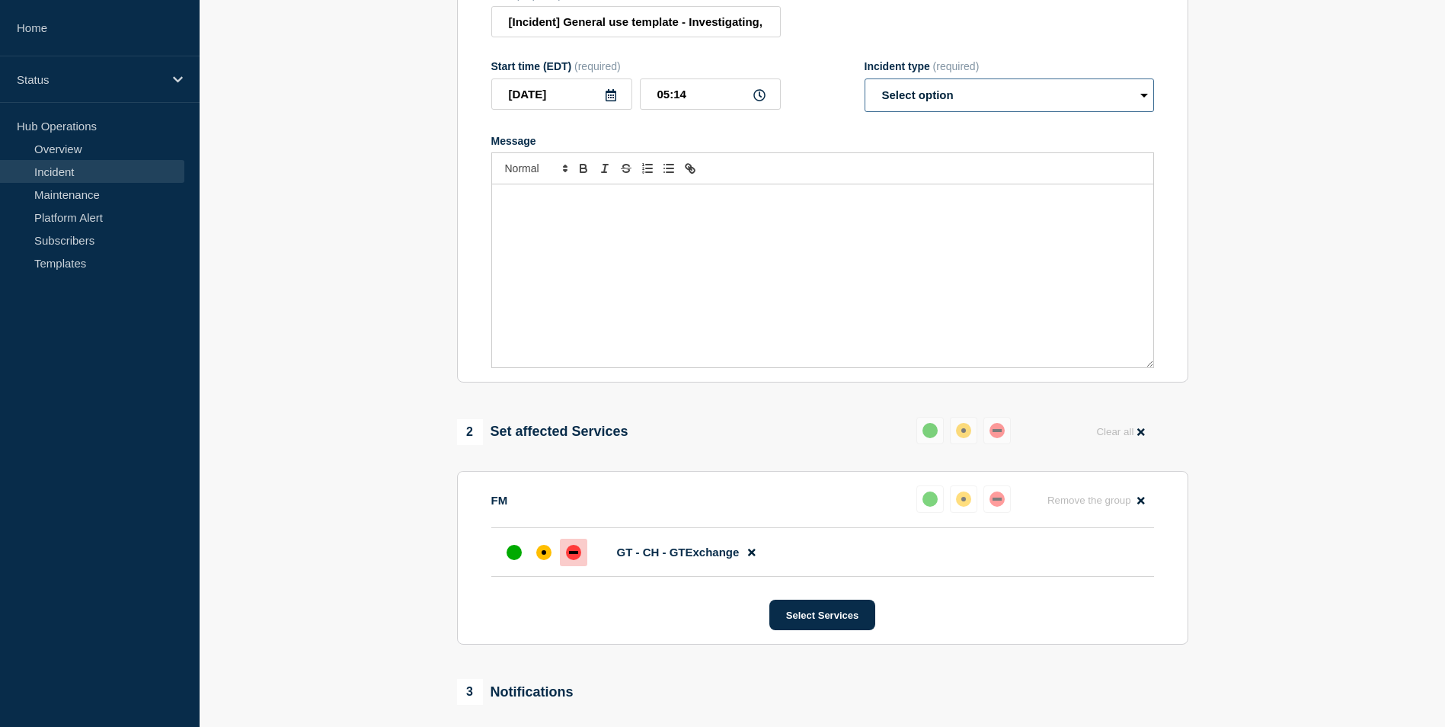
click at [1140, 102] on select "Select option Investigating Identified Monitoring Resolved" at bounding box center [1010, 95] width 290 height 34
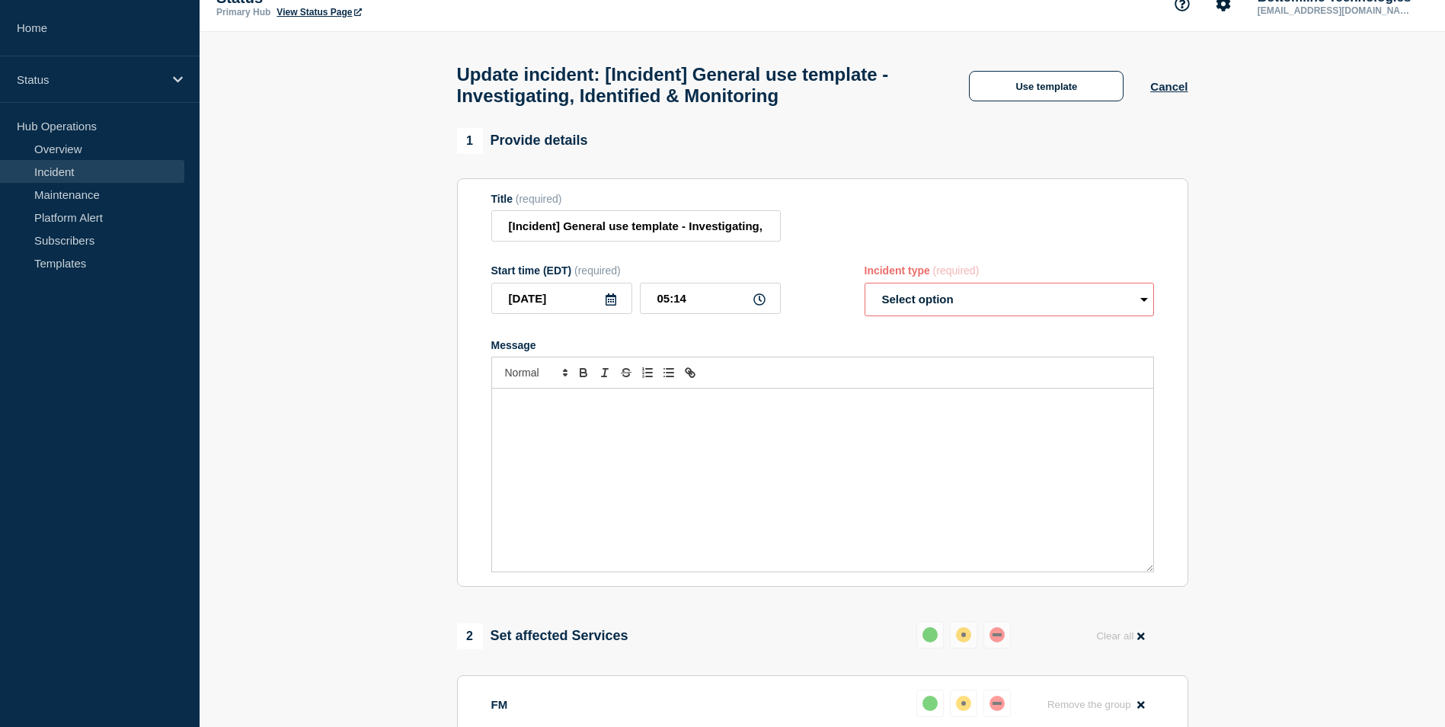
scroll to position [0, 0]
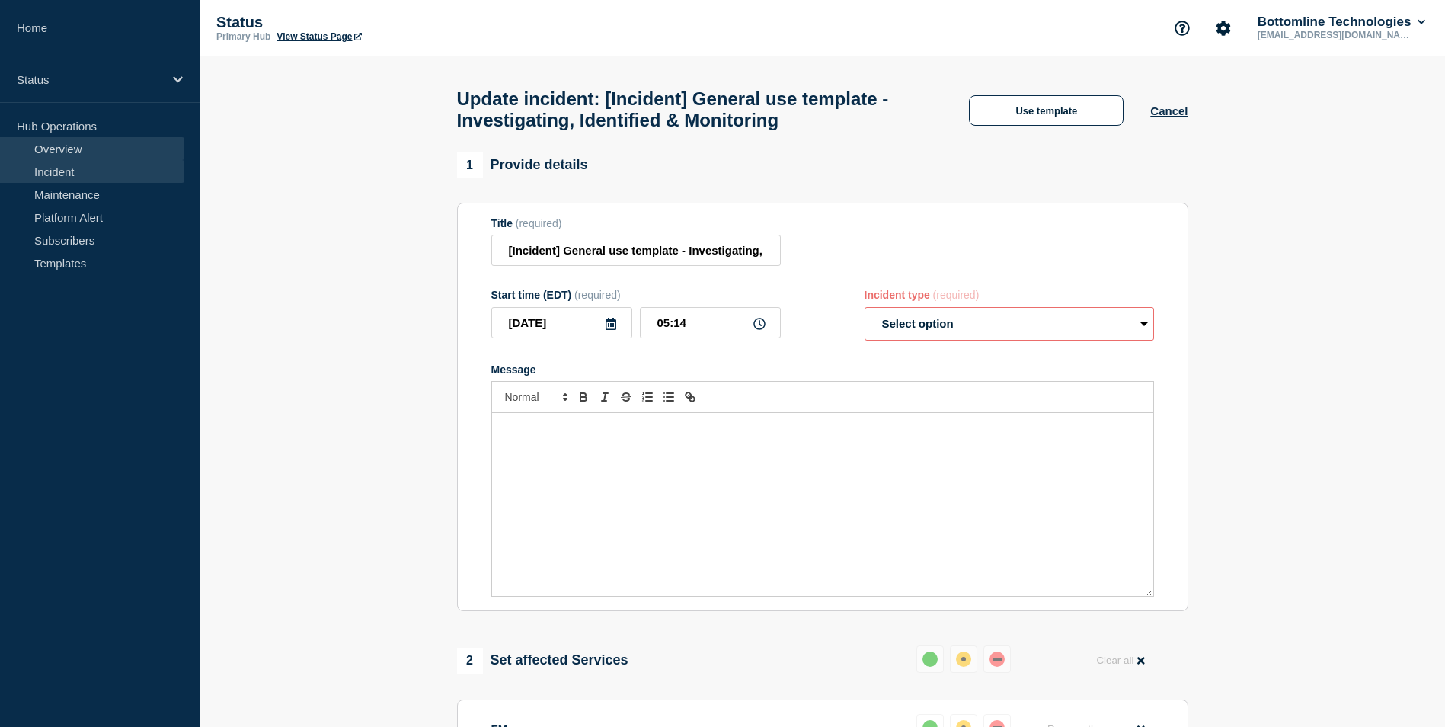
click at [88, 155] on link "Overview" at bounding box center [92, 148] width 184 height 23
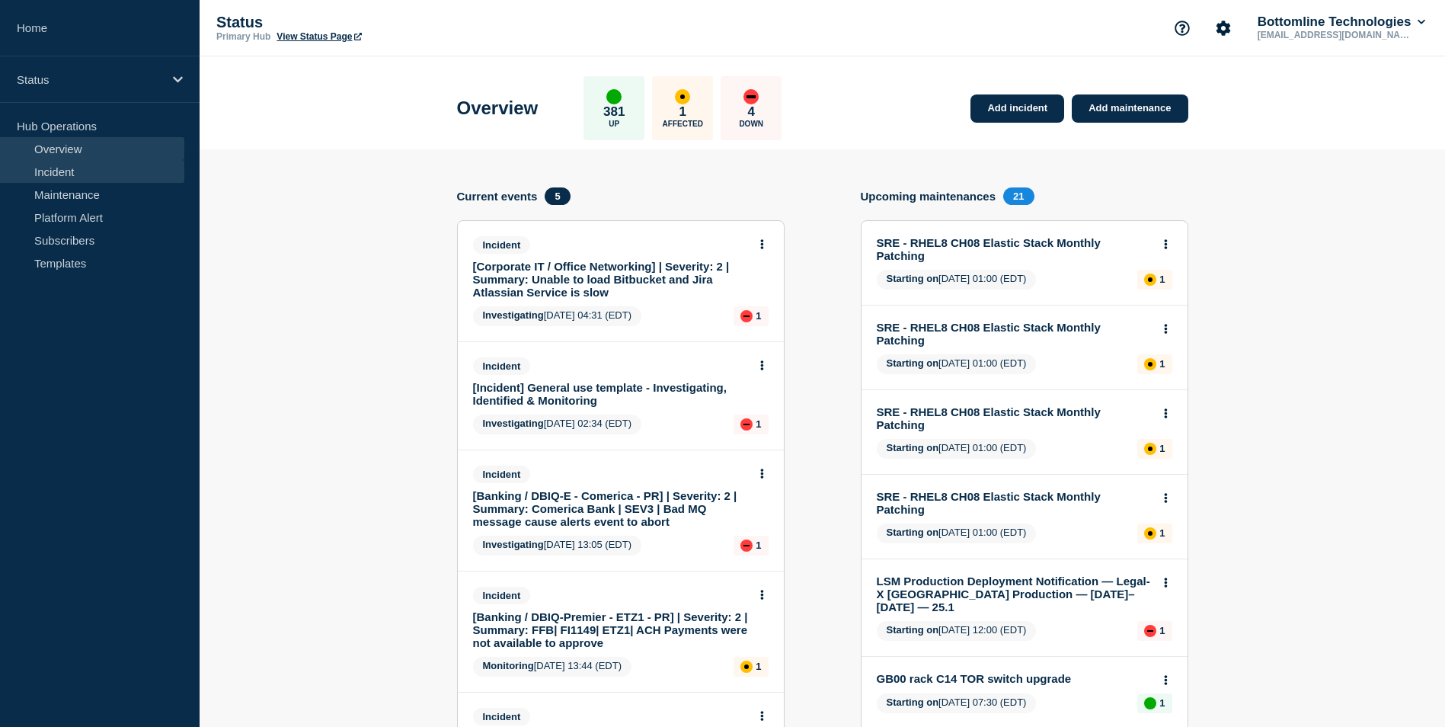
click at [83, 173] on link "Incident" at bounding box center [92, 171] width 184 height 23
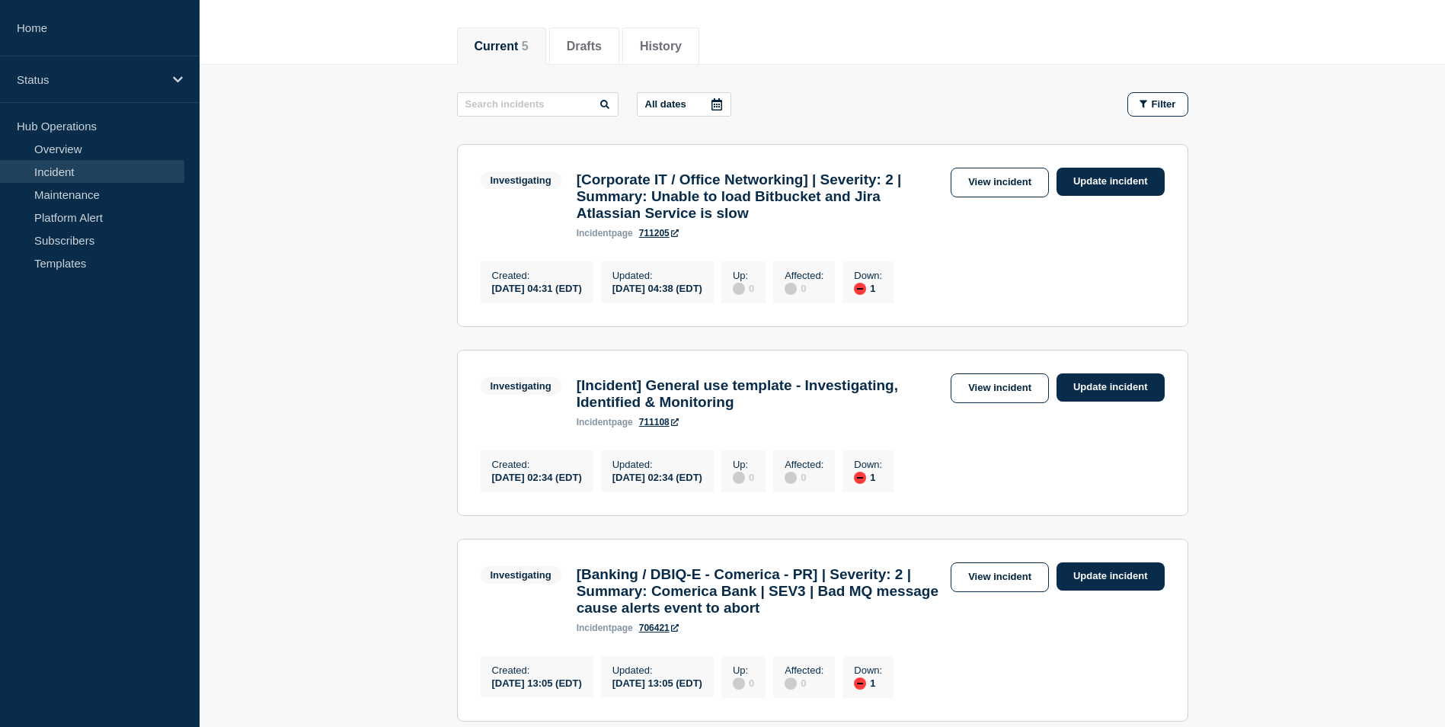
scroll to position [76, 0]
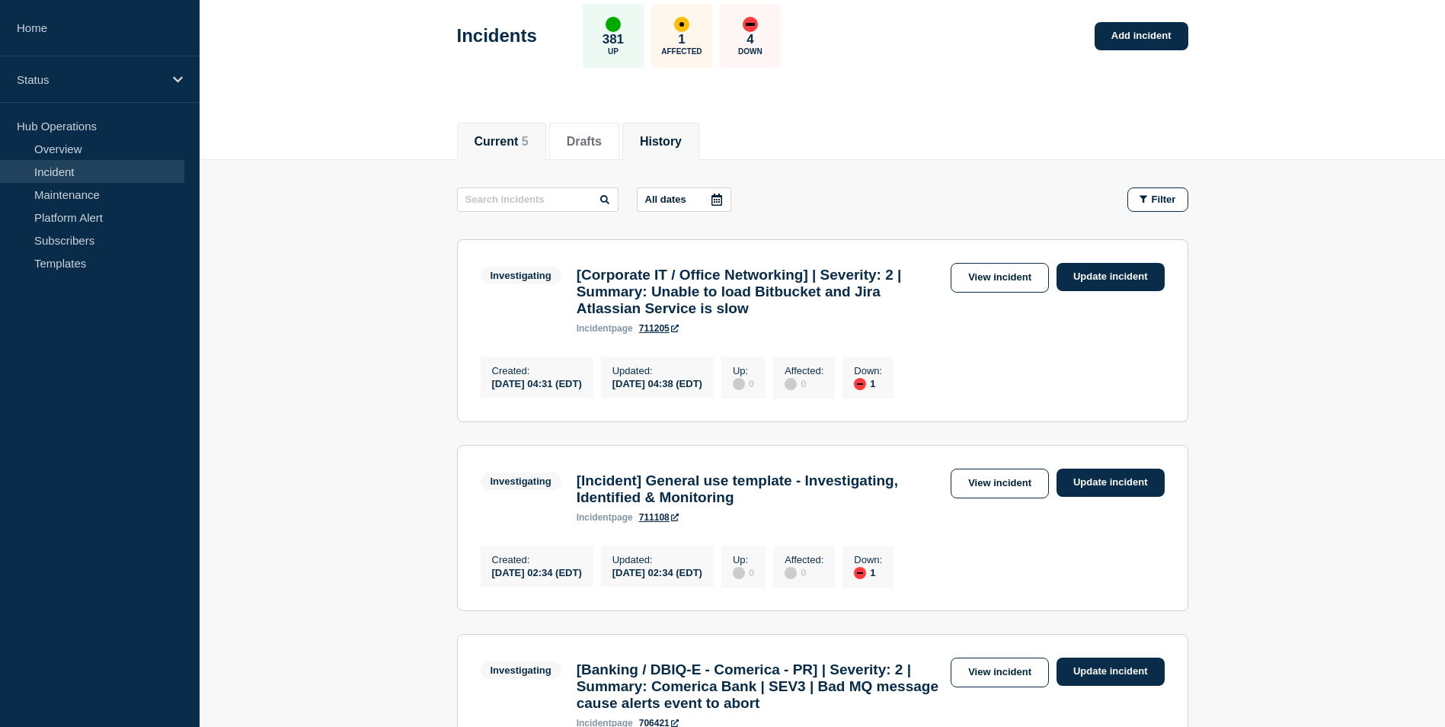
click at [682, 141] on button "History" at bounding box center [661, 142] width 42 height 14
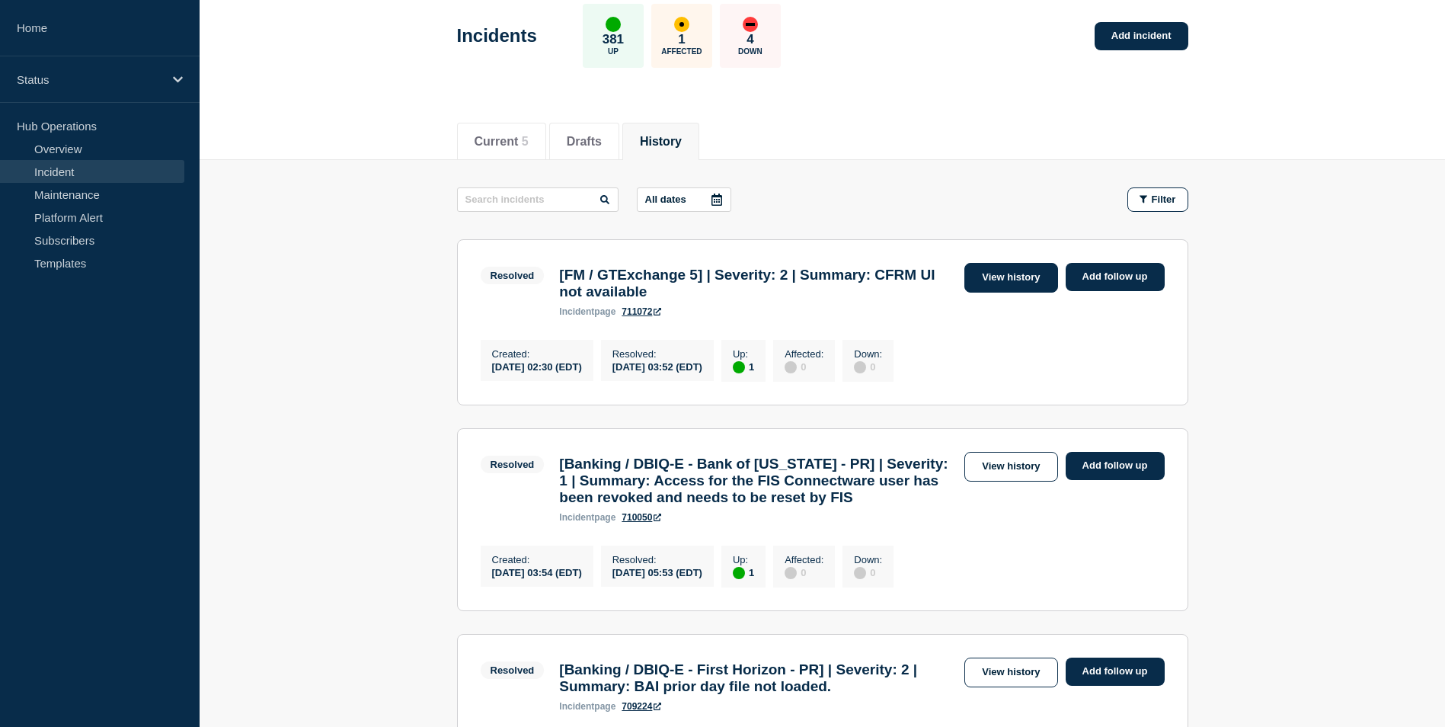
click at [997, 267] on link "View history" at bounding box center [1011, 278] width 93 height 30
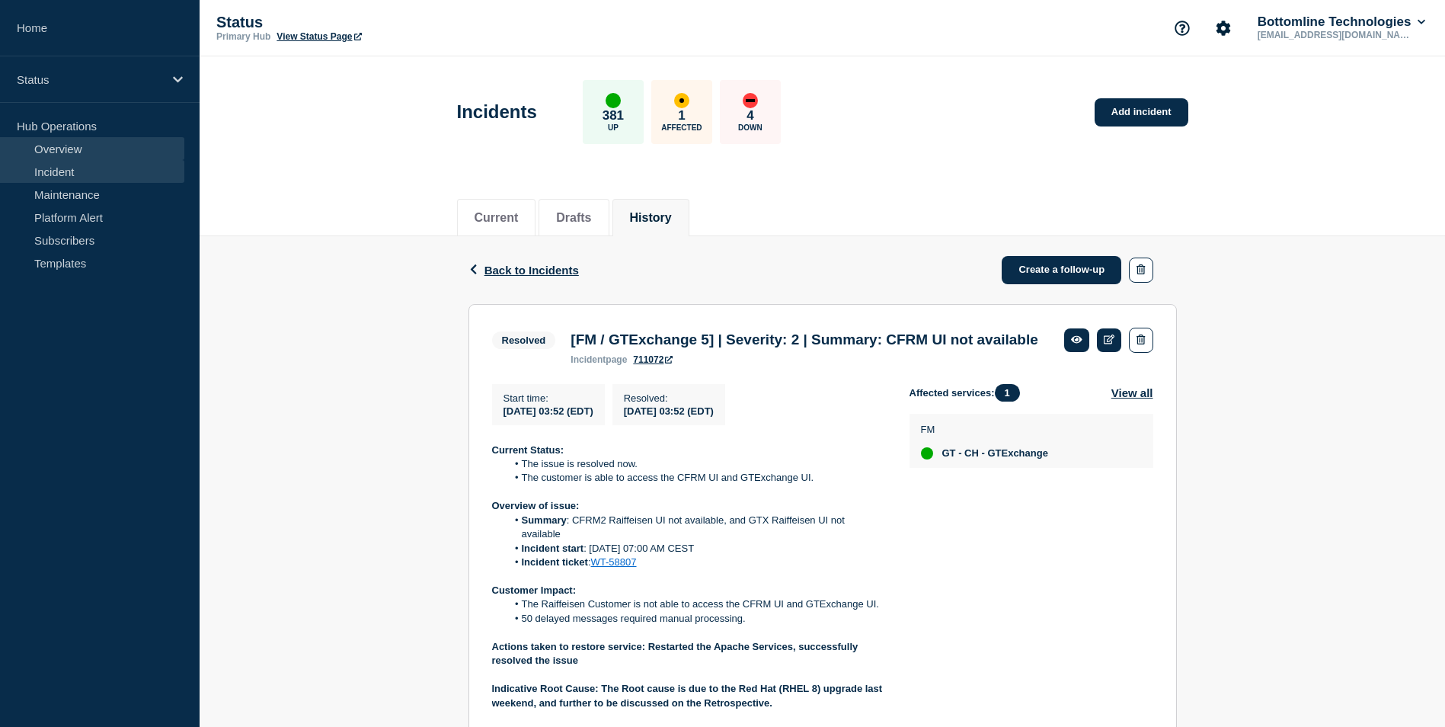
click at [117, 152] on link "Overview" at bounding box center [92, 148] width 184 height 23
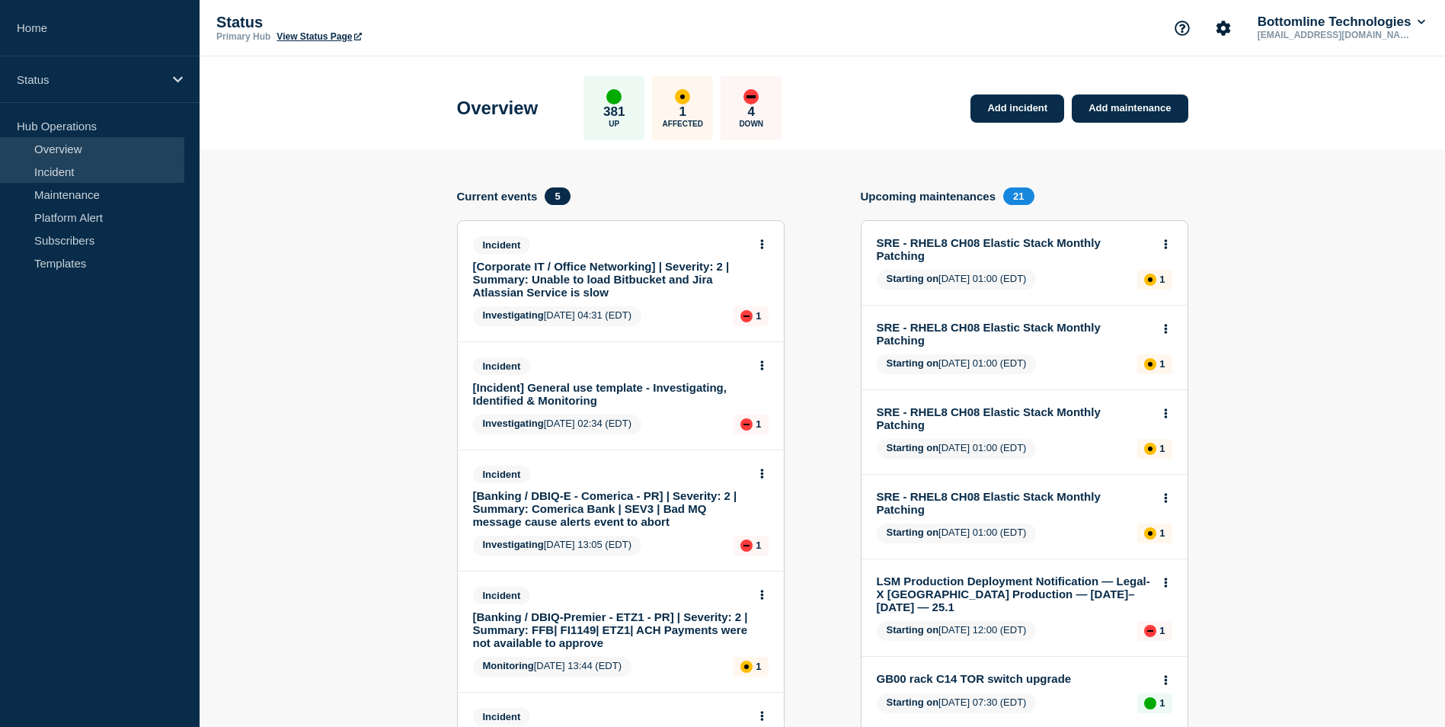
click at [104, 170] on link "Incident" at bounding box center [92, 171] width 184 height 23
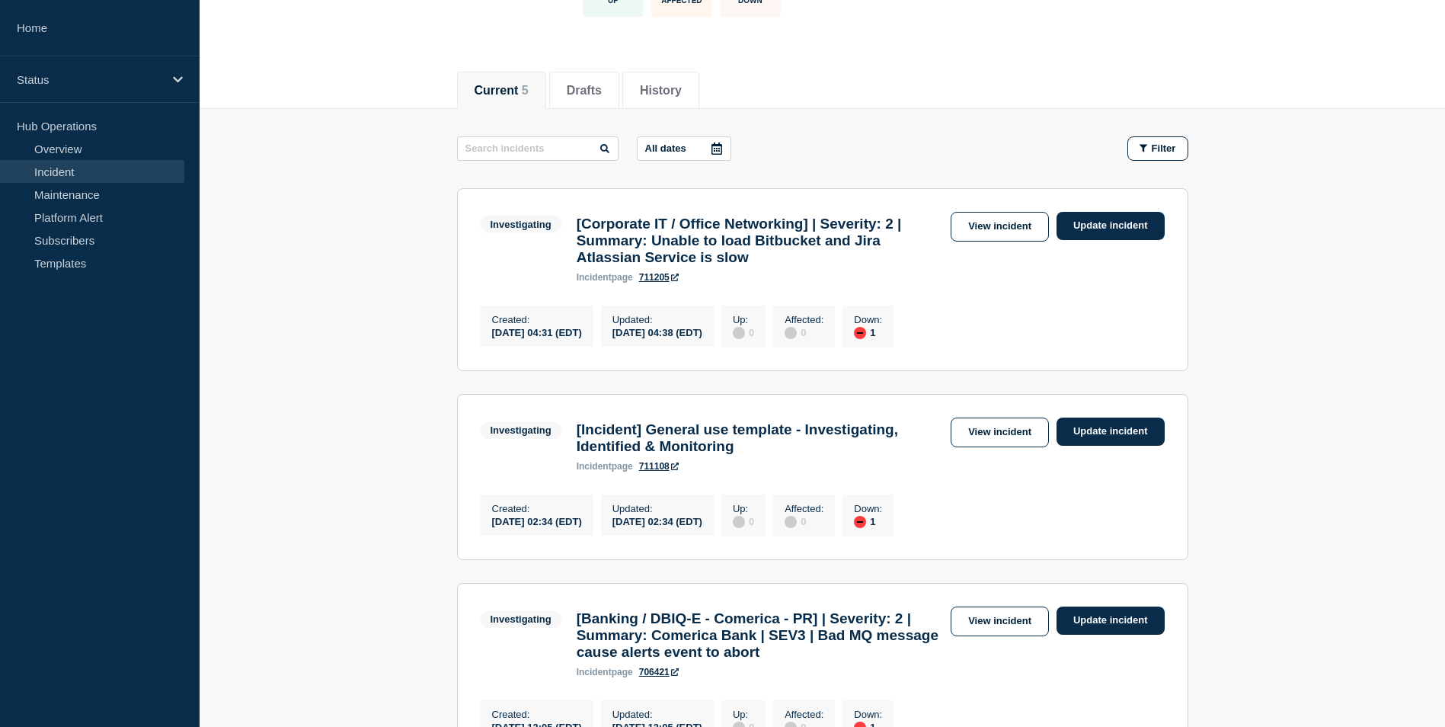
scroll to position [152, 0]
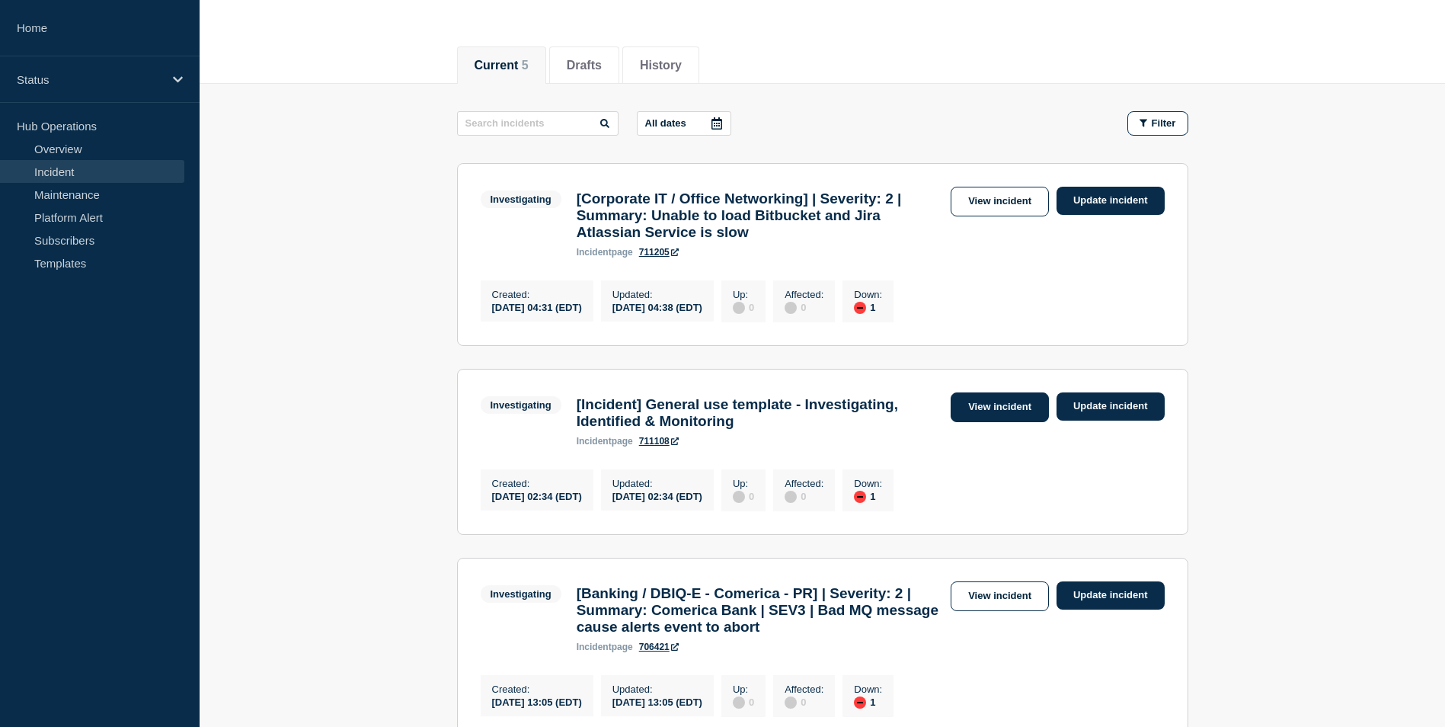
click at [1016, 413] on link "View incident" at bounding box center [1000, 407] width 98 height 30
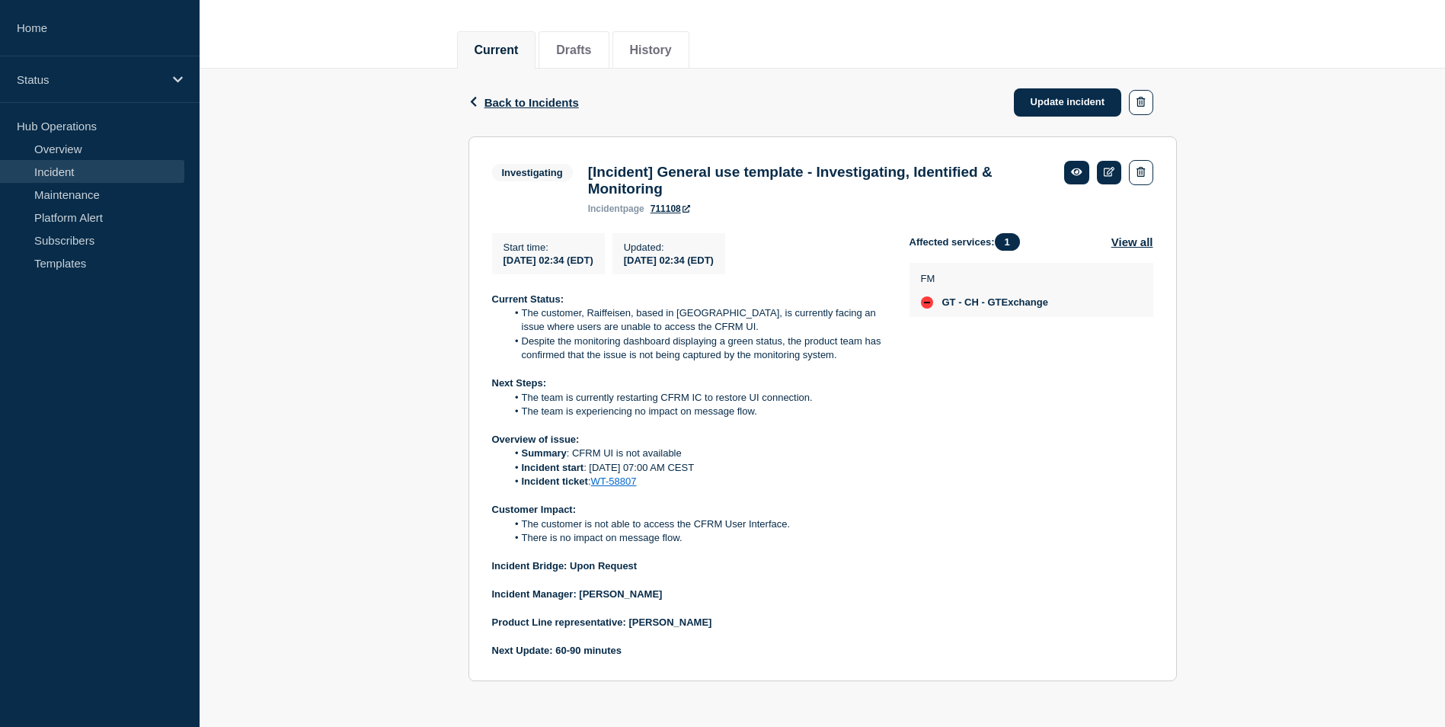
scroll to position [101, 0]
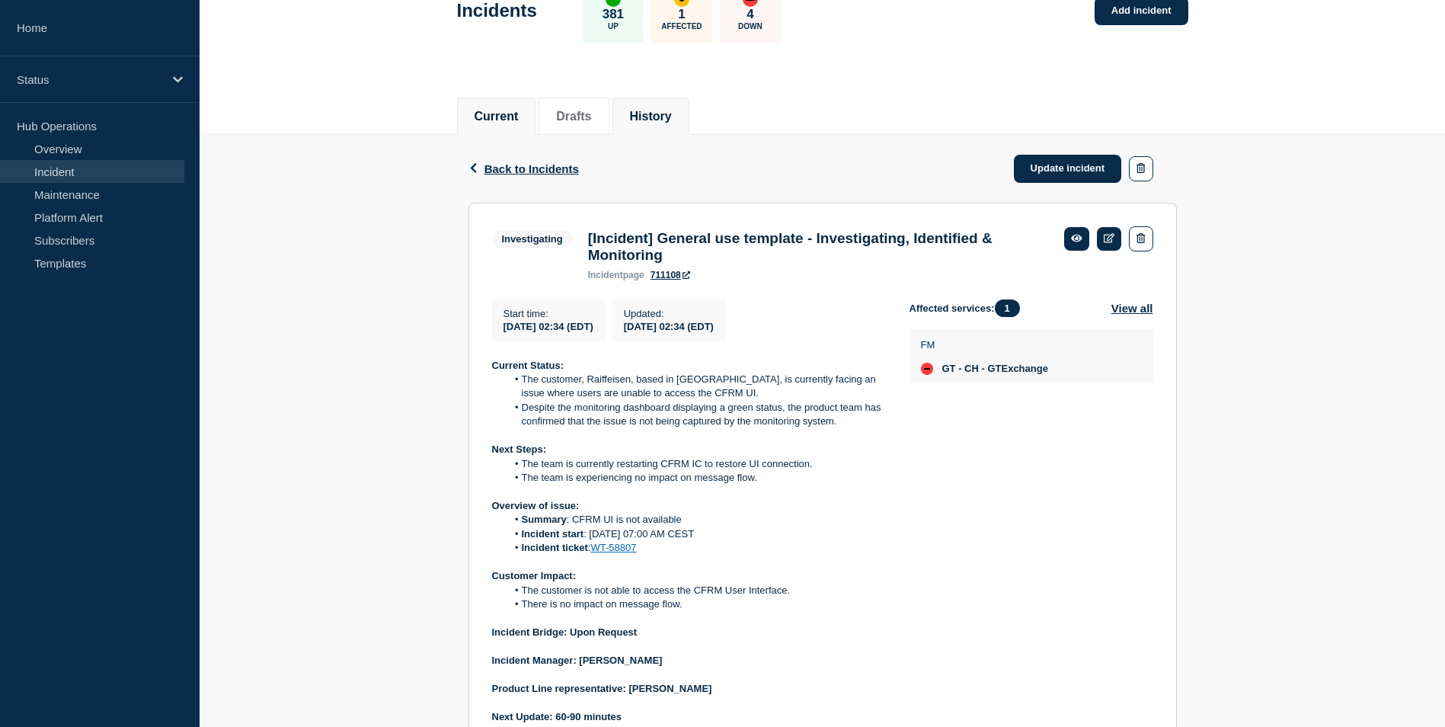
click at [665, 120] on button "History" at bounding box center [651, 117] width 42 height 14
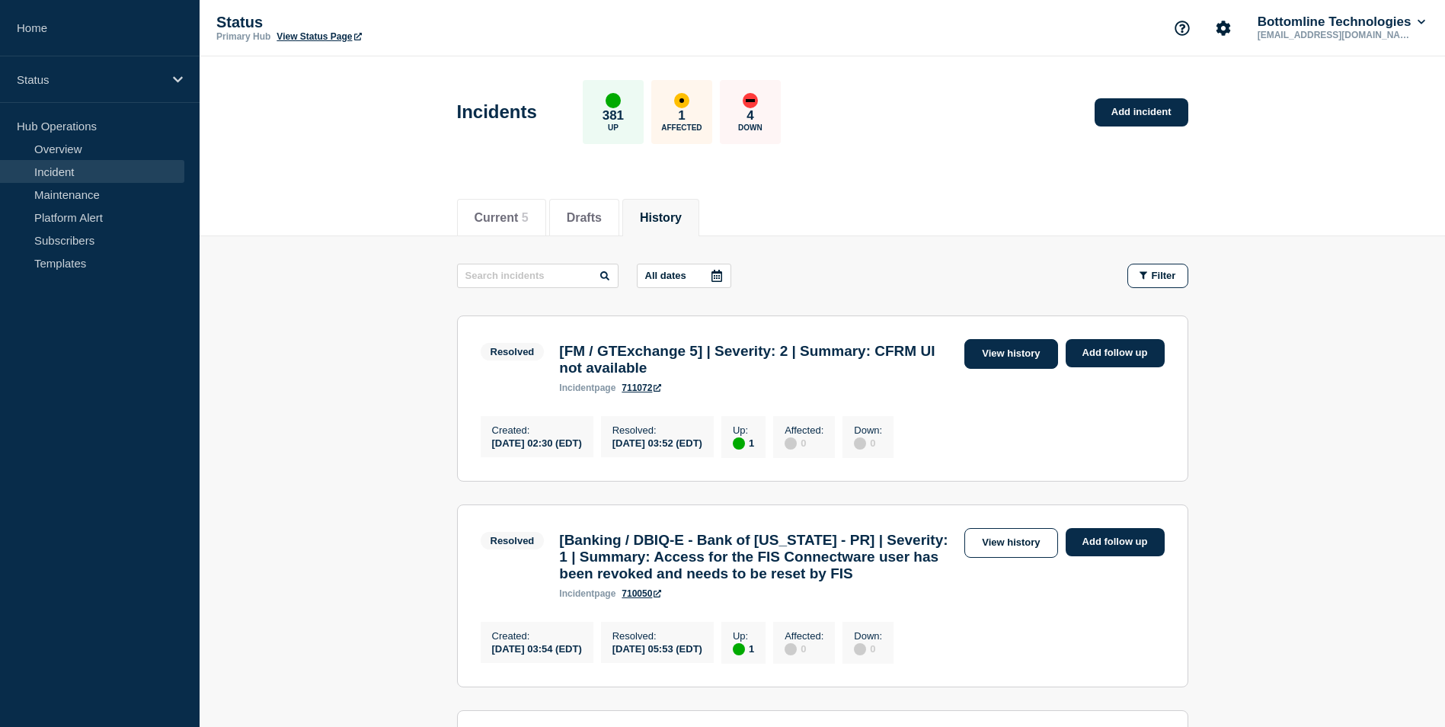
click at [1009, 360] on link "View history" at bounding box center [1011, 354] width 93 height 30
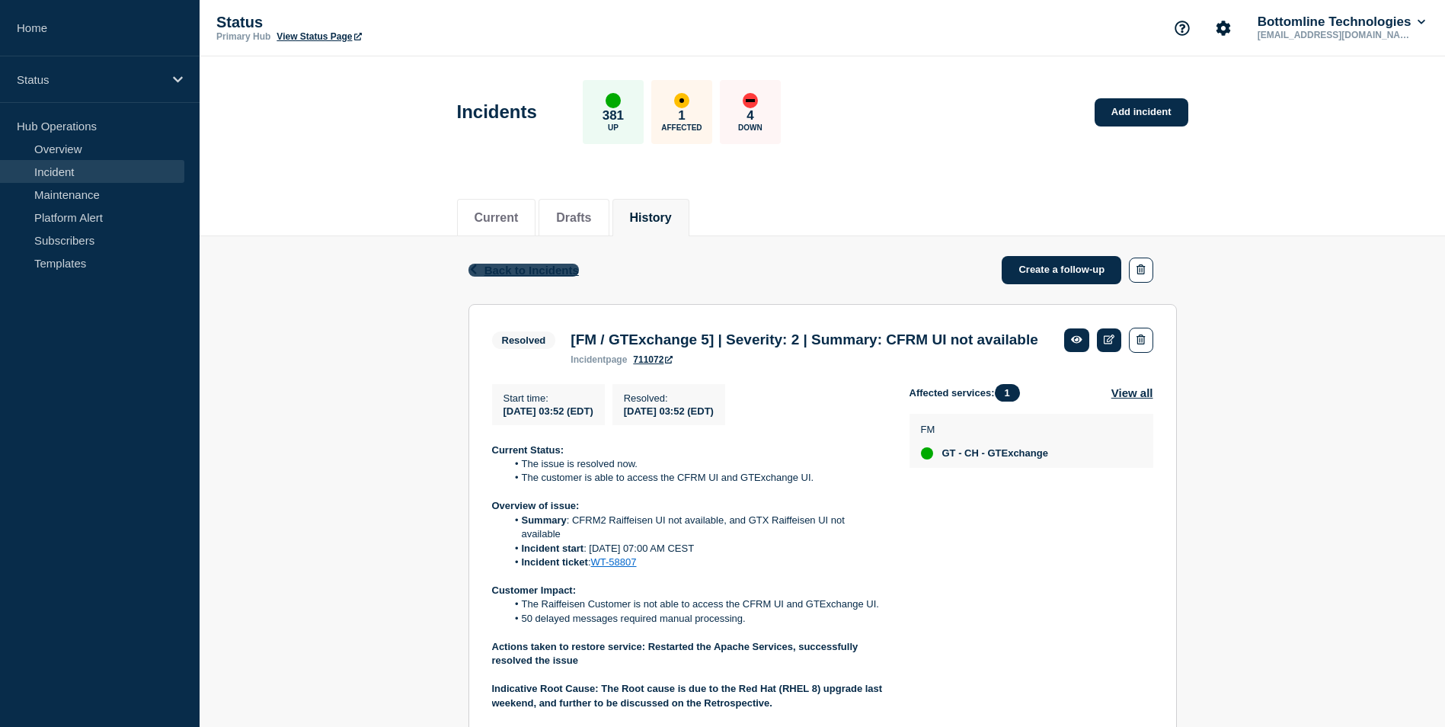
click at [510, 267] on span "Back to Incidents" at bounding box center [532, 270] width 94 height 13
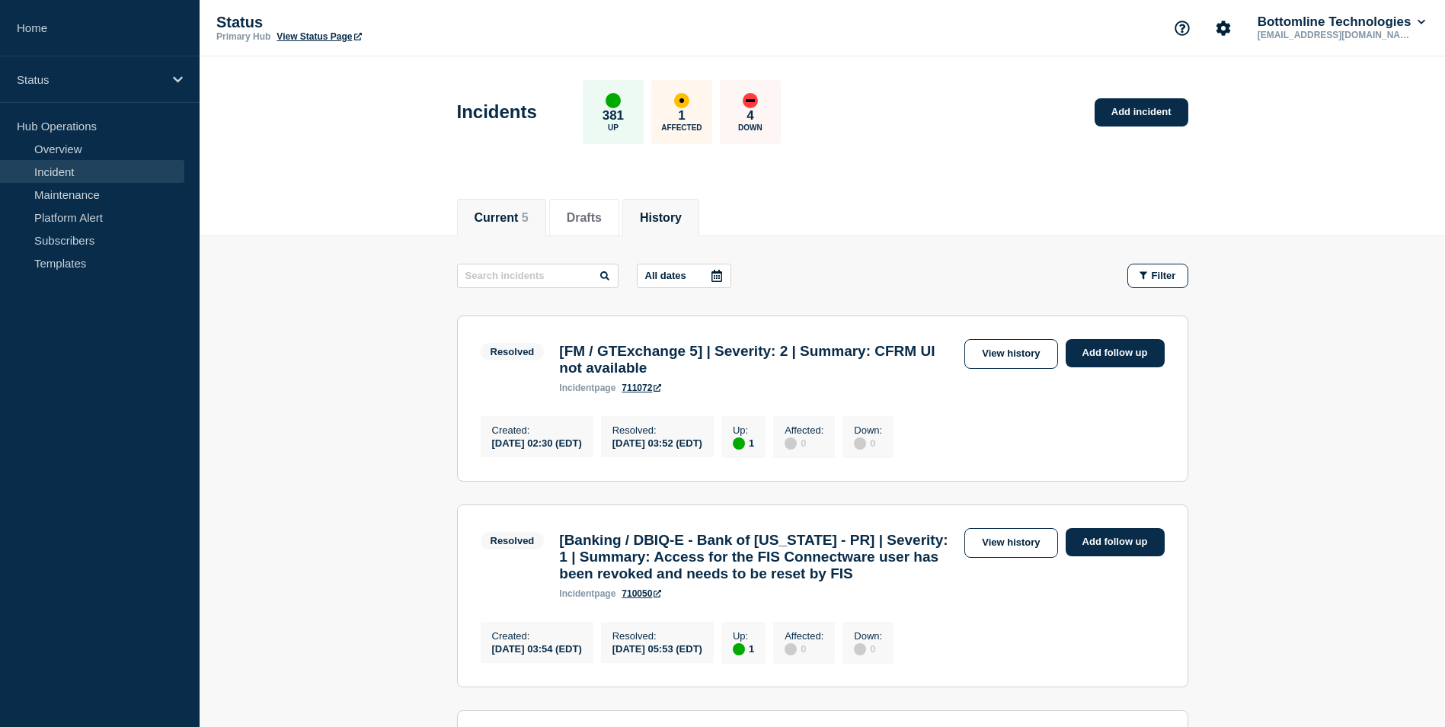
click at [492, 225] on li "Current 5" at bounding box center [501, 217] width 89 height 37
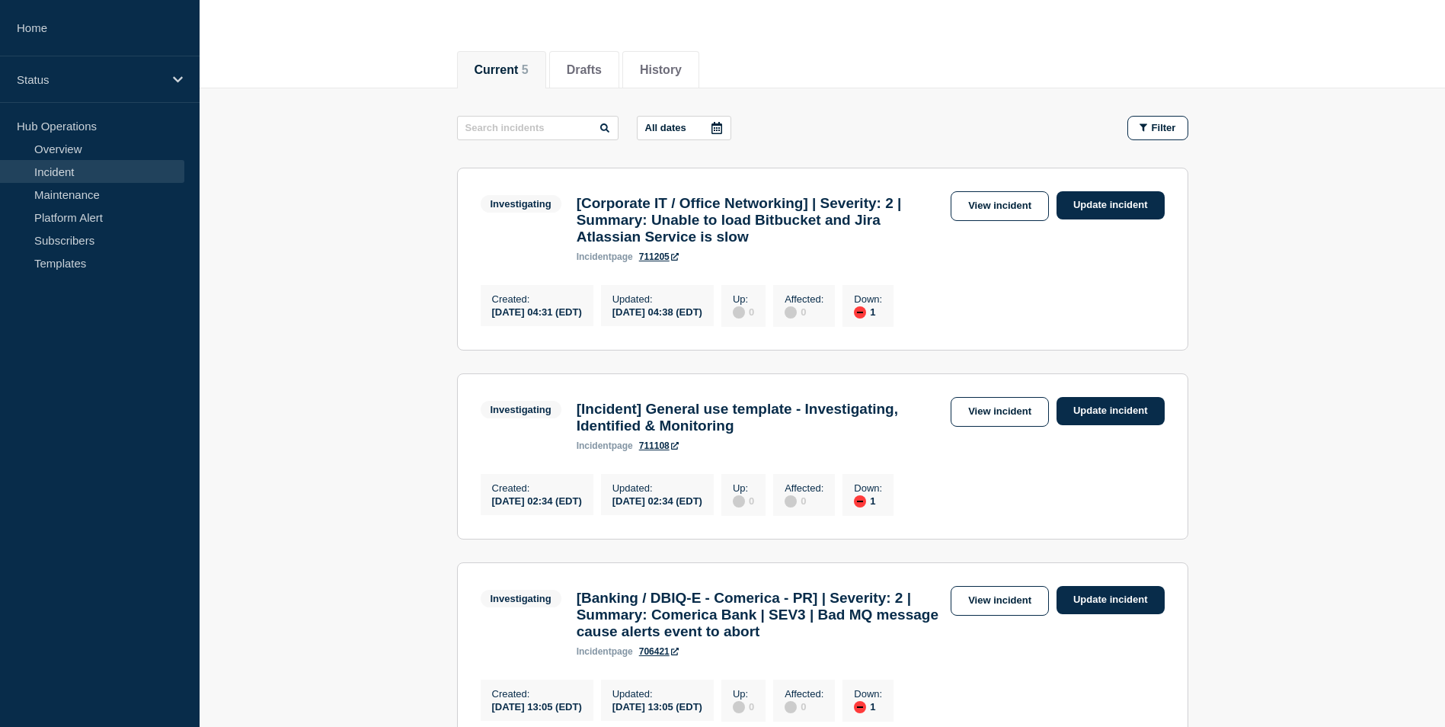
scroll to position [152, 0]
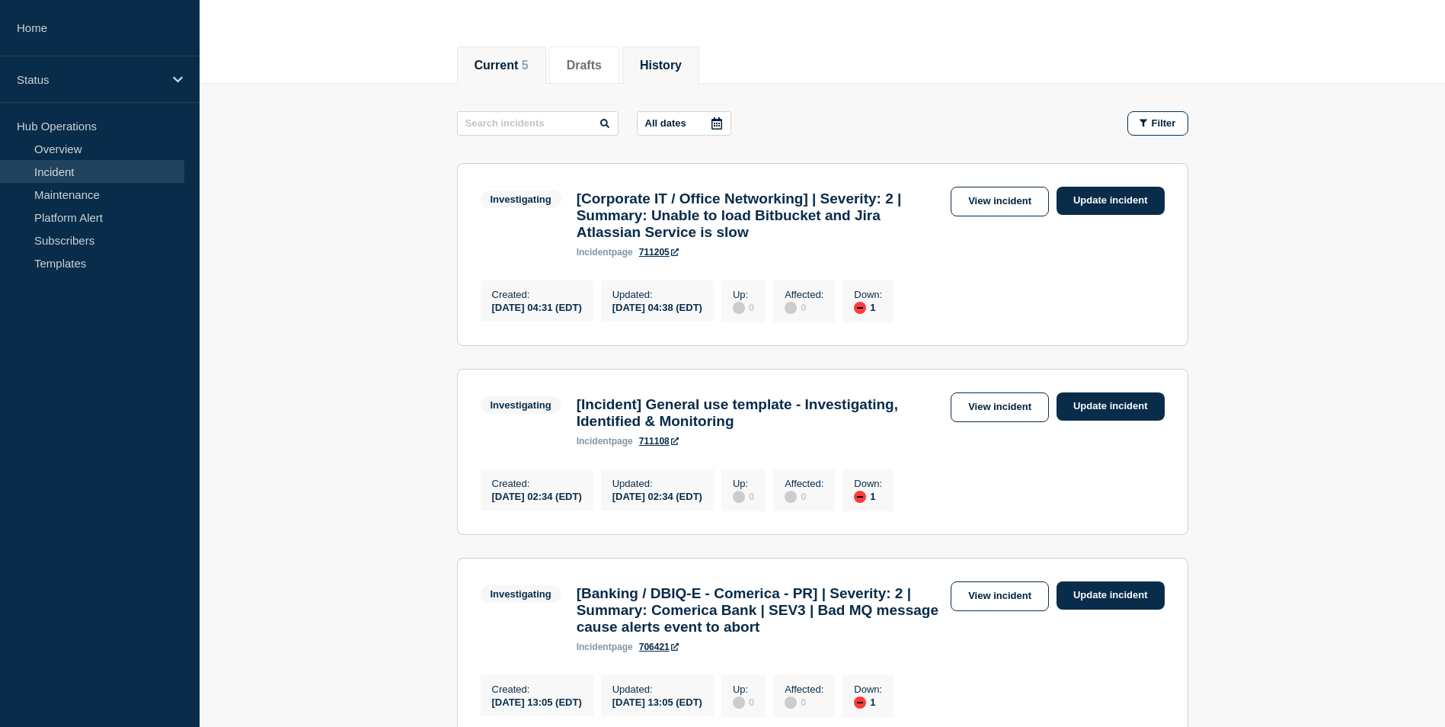
click at [680, 69] on button "History" at bounding box center [661, 66] width 42 height 14
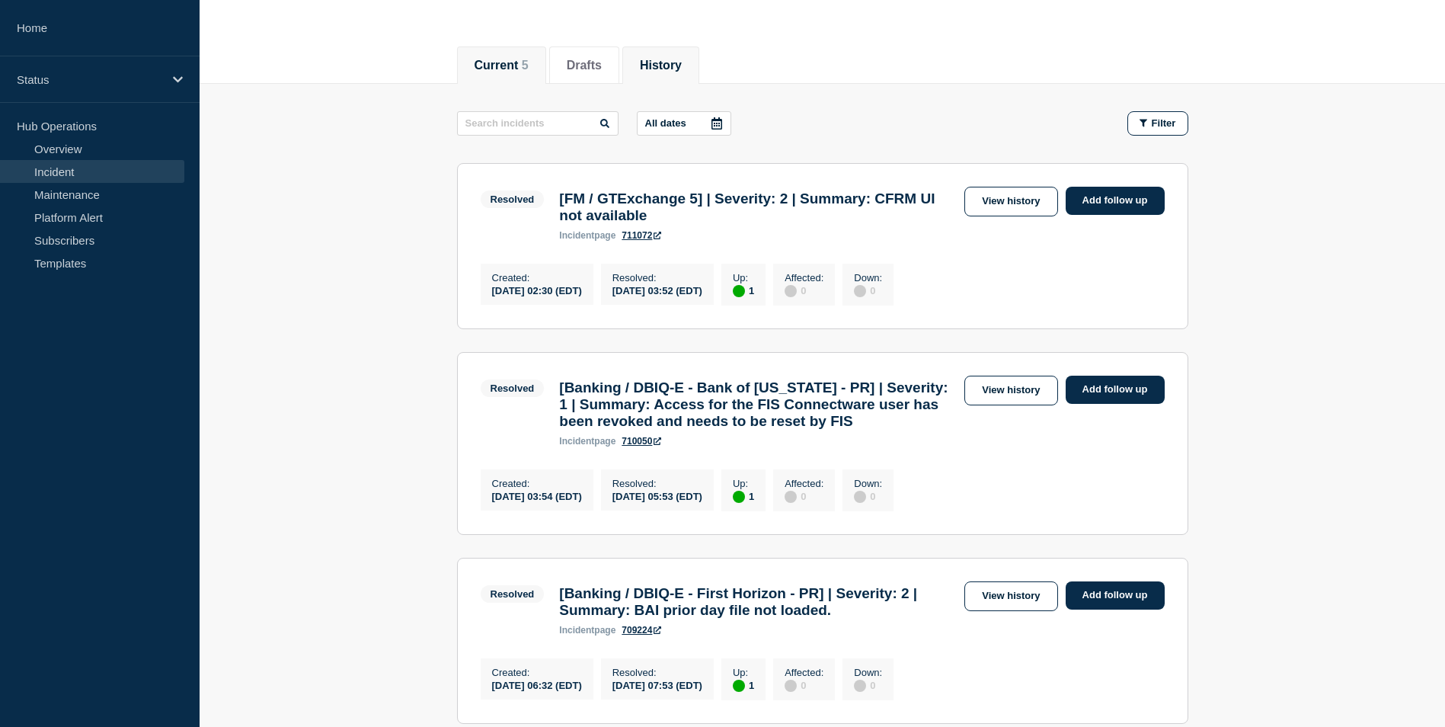
click at [517, 64] on button "Current 5" at bounding box center [502, 66] width 54 height 14
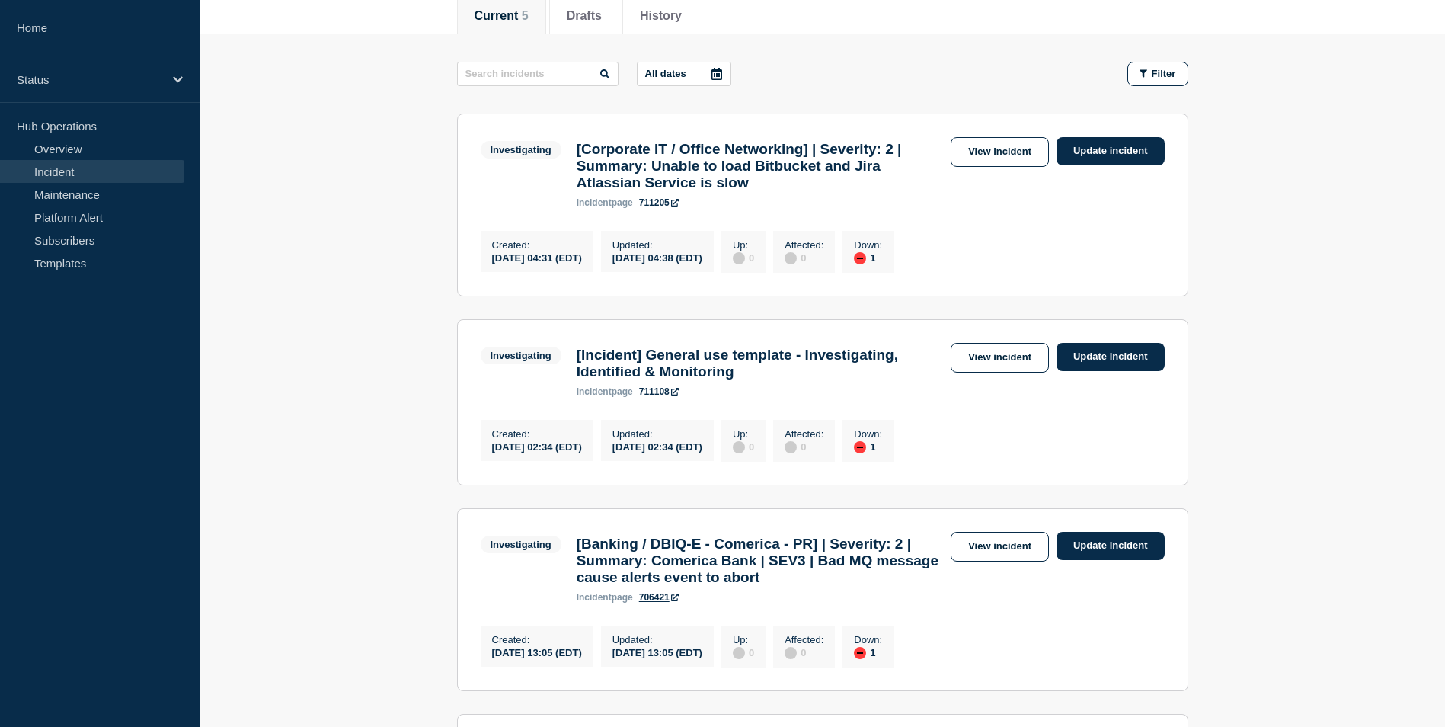
scroll to position [229, 0]
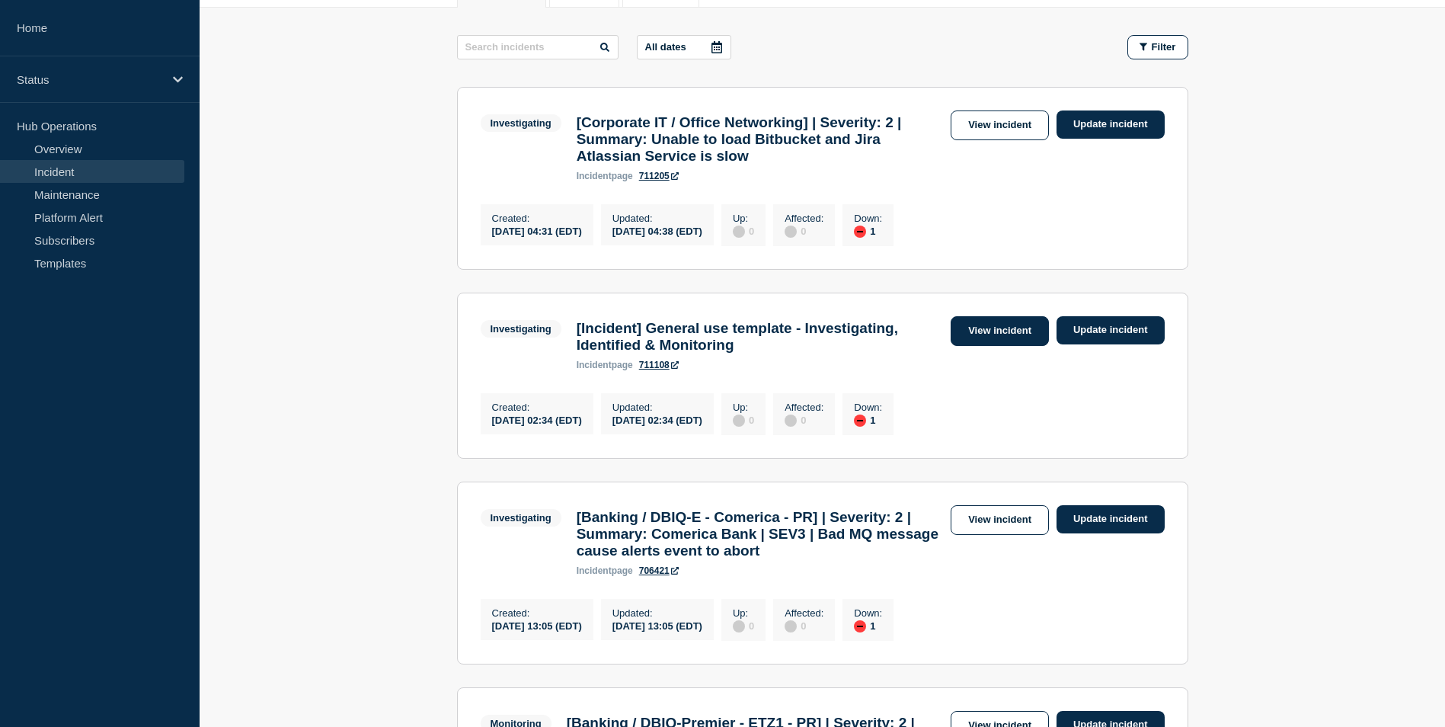
click at [1003, 342] on link "View incident" at bounding box center [1000, 331] width 98 height 30
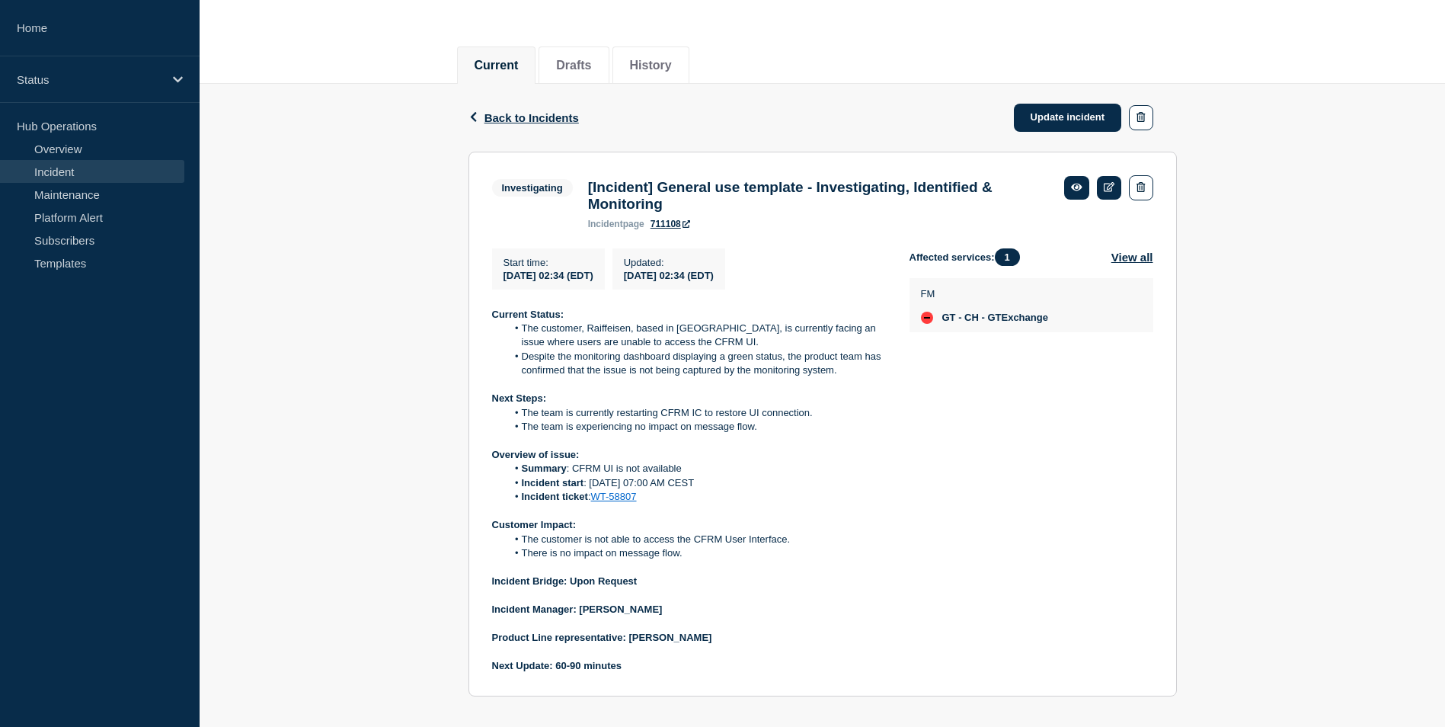
scroll to position [76, 0]
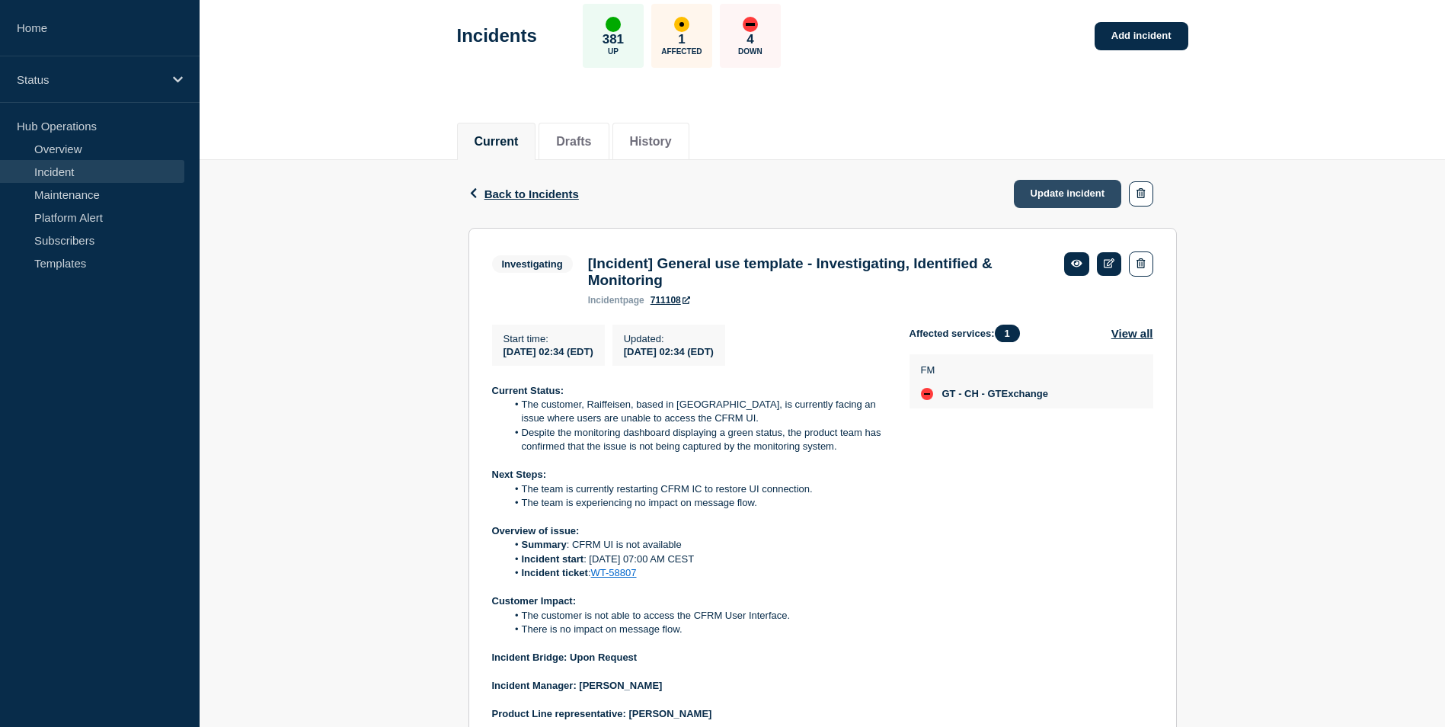
click at [1051, 187] on link "Update incident" at bounding box center [1068, 194] width 108 height 28
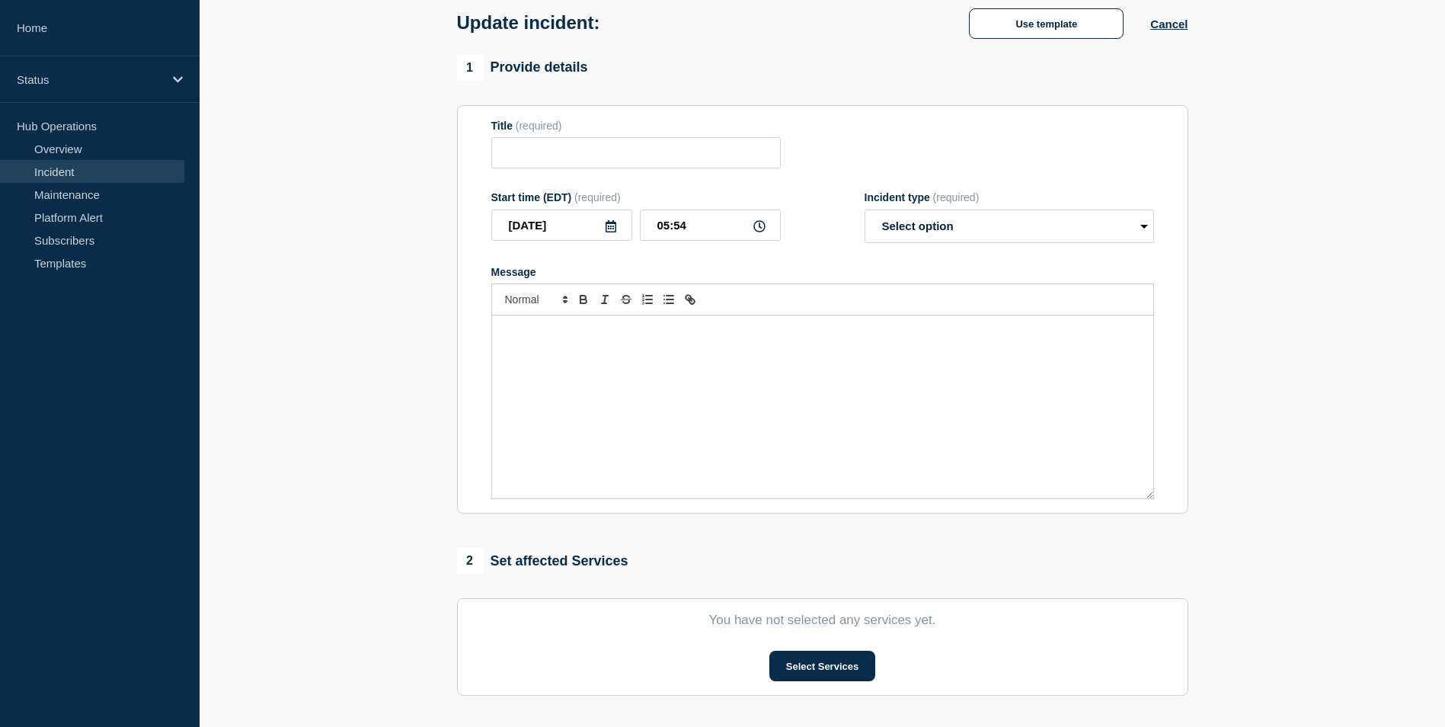
type input "[Incident] General use template - Investigating, Identified & Monitoring"
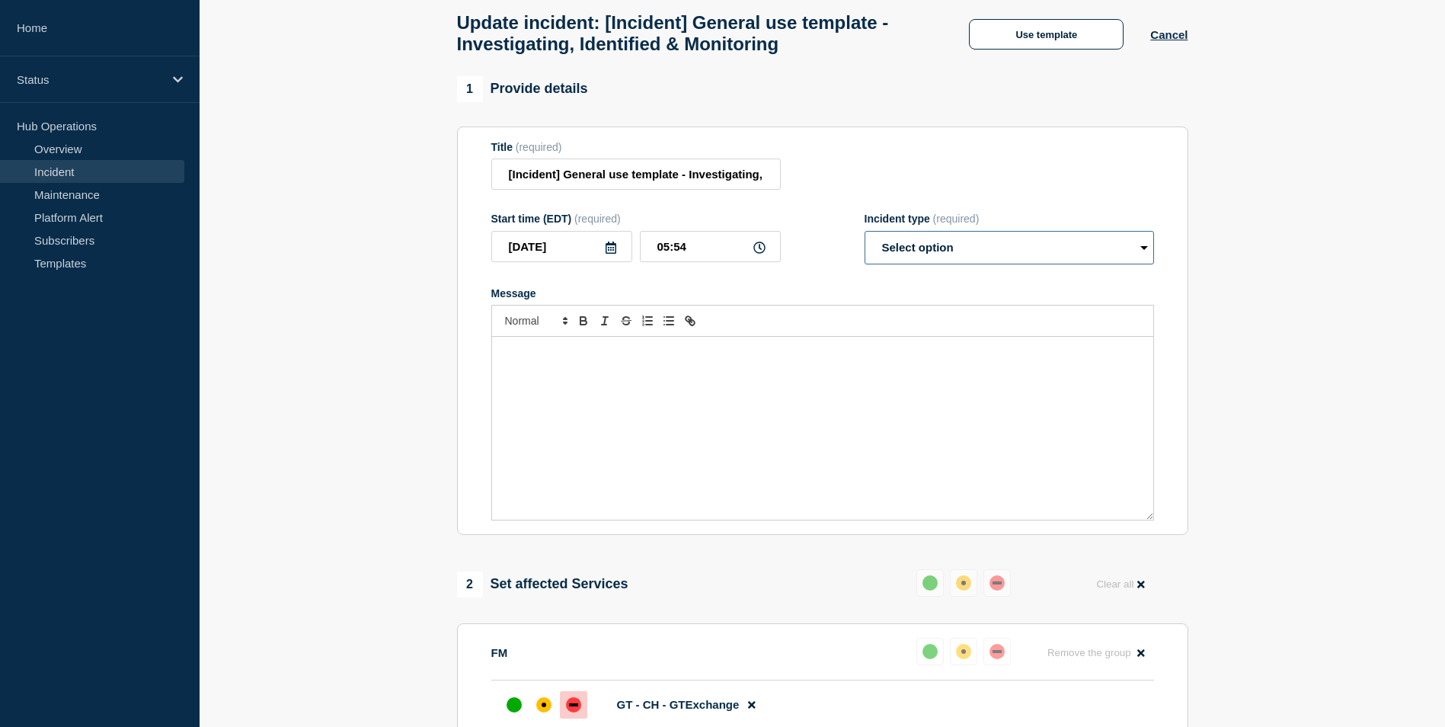
click at [1142, 253] on select "Select option Investigating Identified Monitoring Resolved" at bounding box center [1010, 248] width 290 height 34
select select "resolved"
click at [865, 238] on select "Select option Investigating Identified Monitoring Resolved" at bounding box center [1010, 248] width 290 height 34
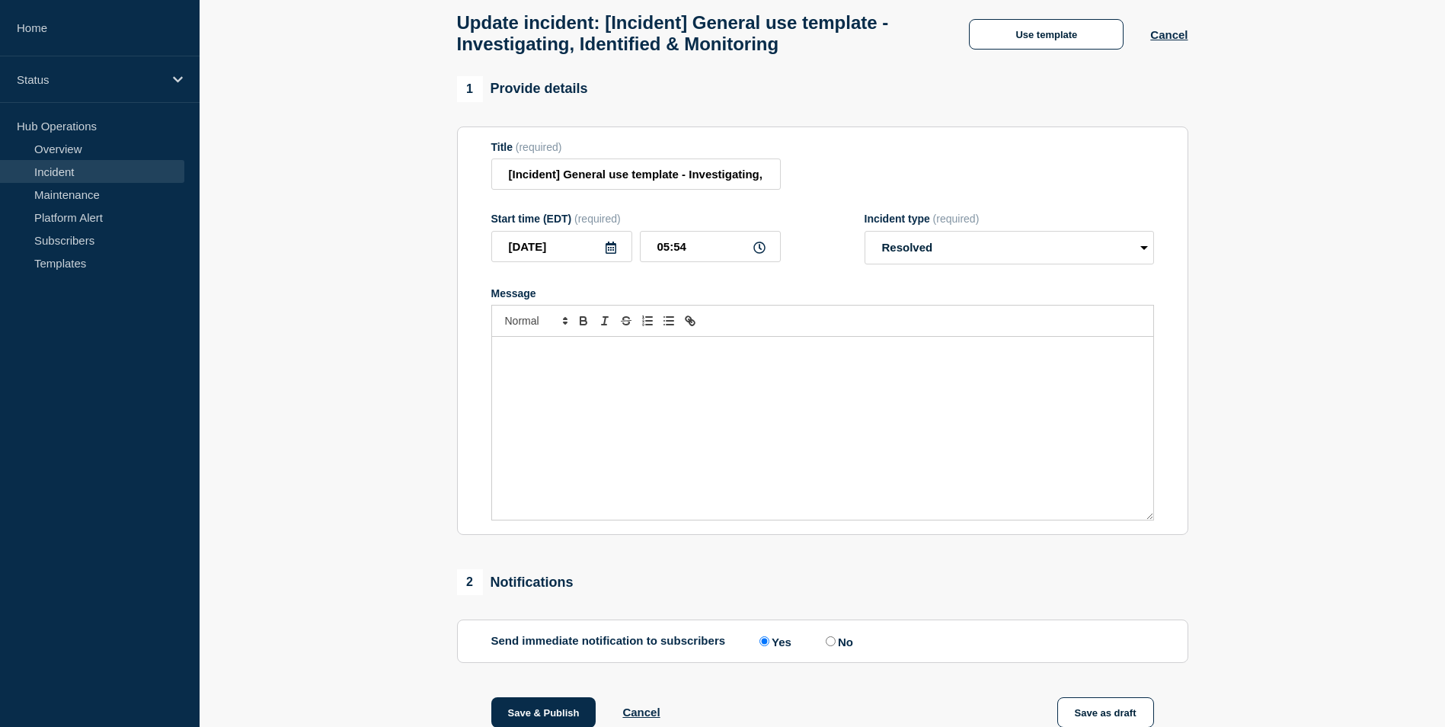
click at [619, 360] on p "Message" at bounding box center [823, 353] width 638 height 14
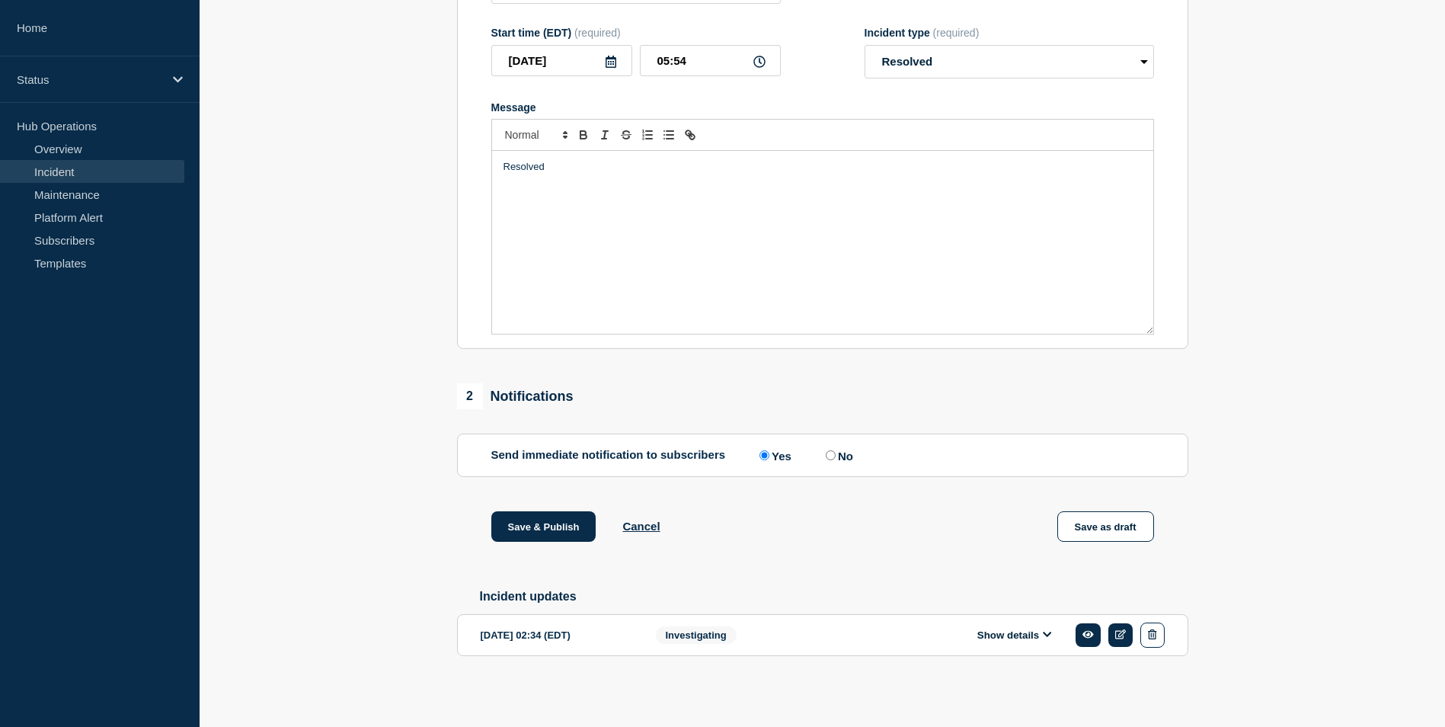
click at [836, 456] on input "No" at bounding box center [831, 455] width 10 height 10
radio input "true"
radio input "false"
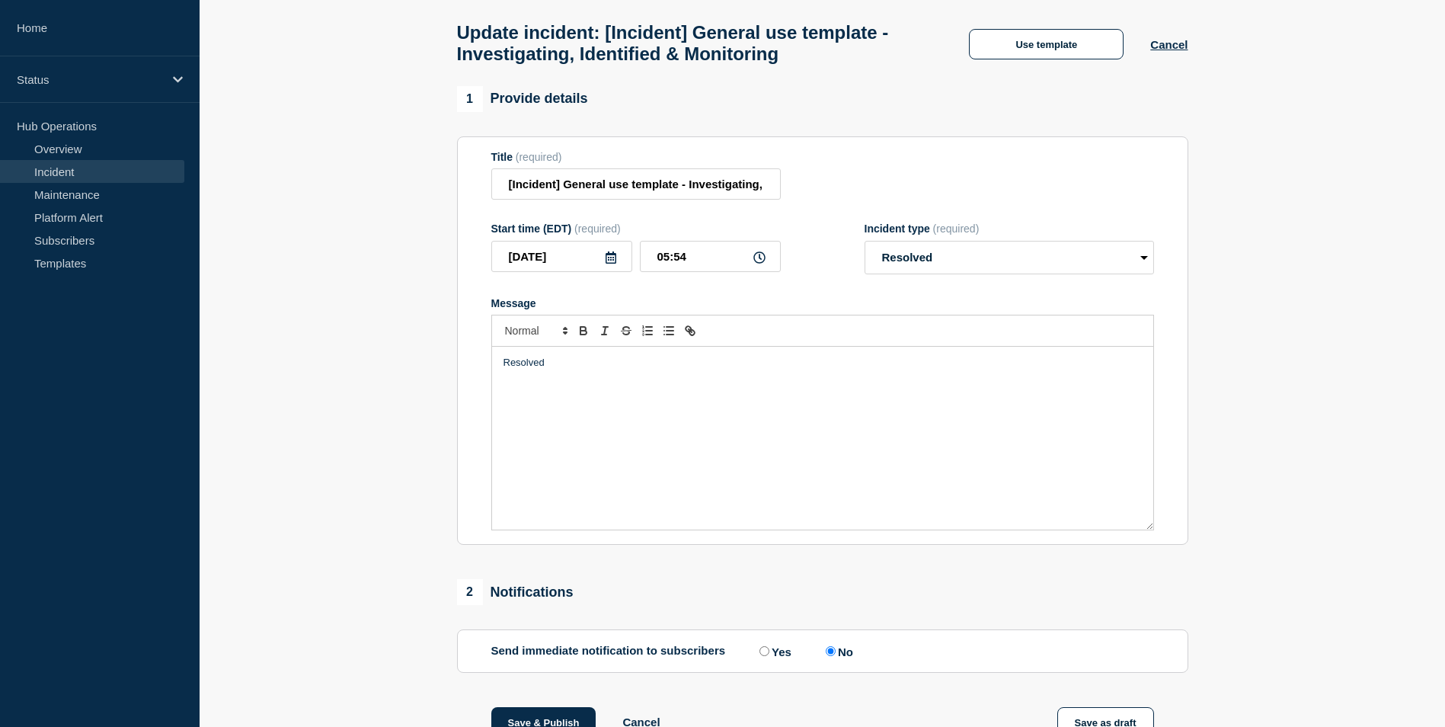
scroll to position [0, 0]
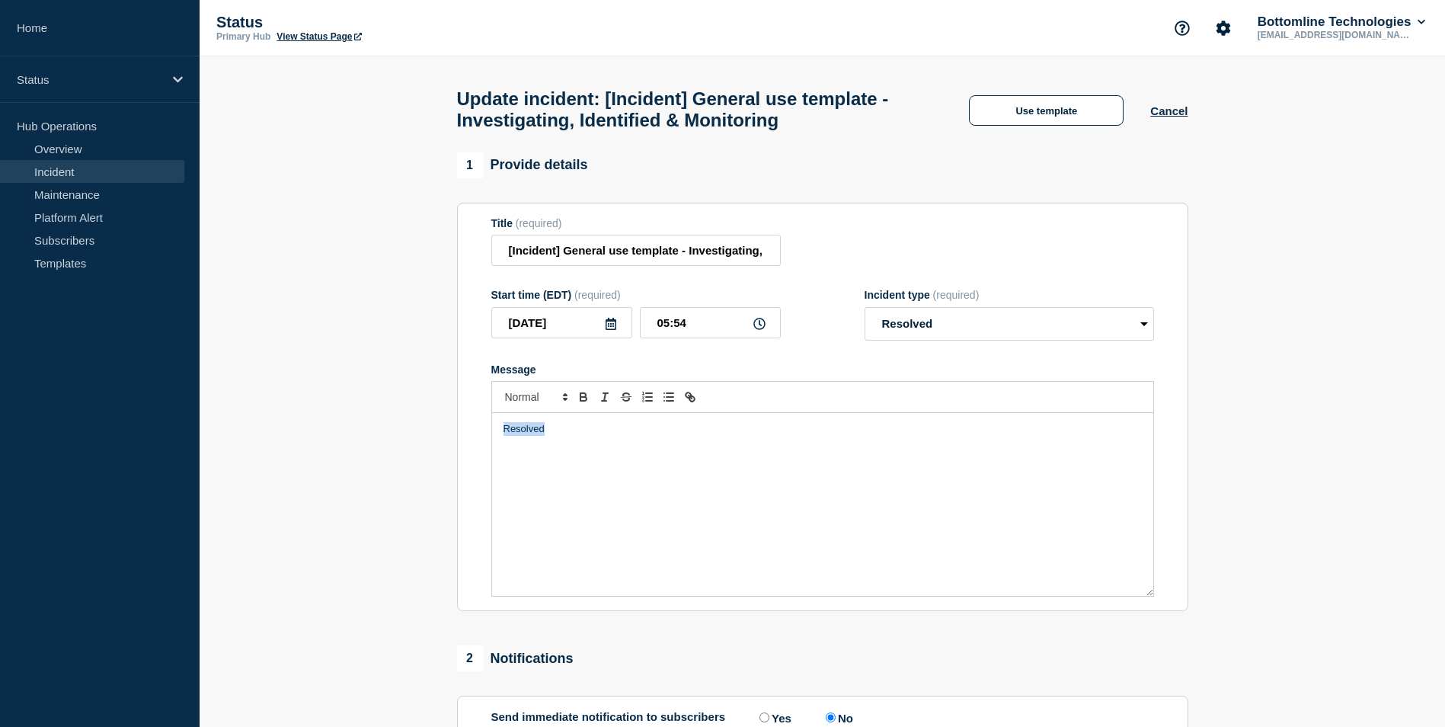
drag, startPoint x: 559, startPoint y: 437, endPoint x: 495, endPoint y: 440, distance: 64.1
click at [495, 440] on div "Resolved" at bounding box center [822, 504] width 661 height 183
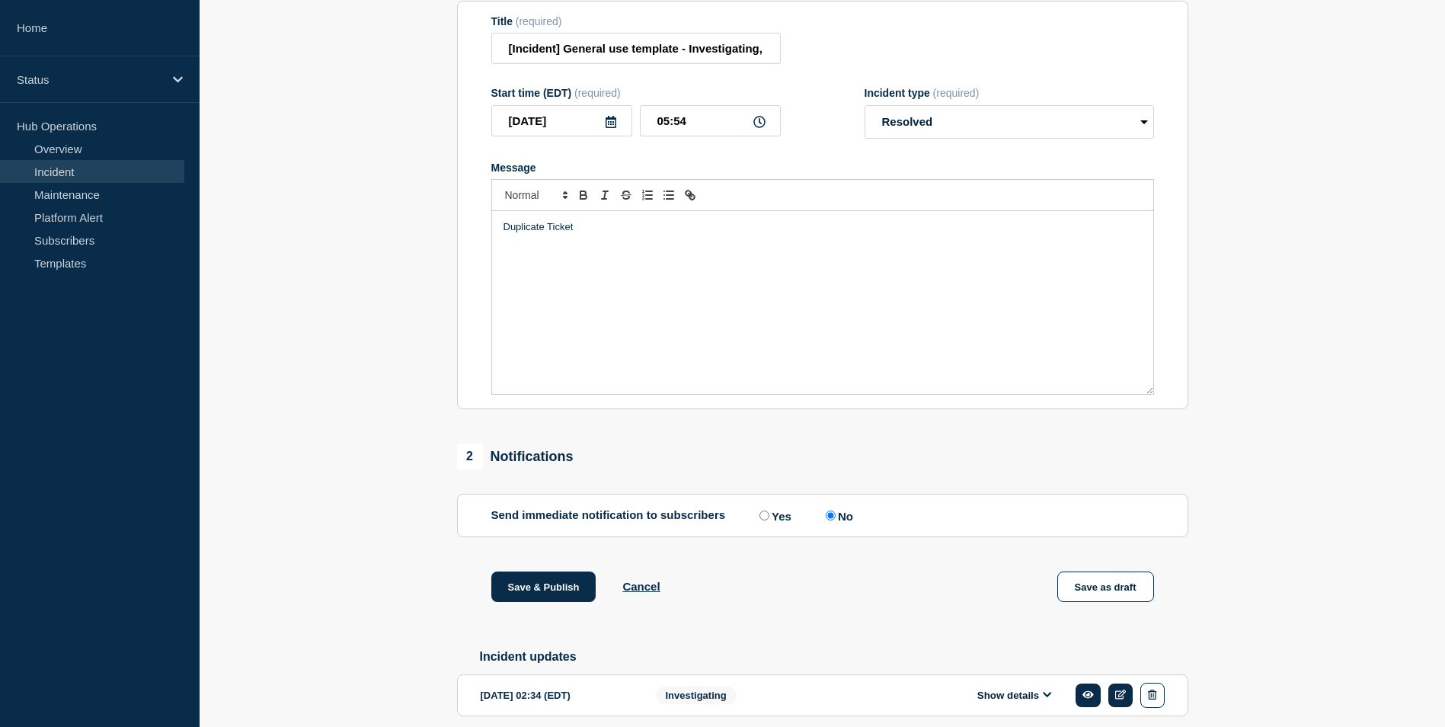
scroll to position [229, 0]
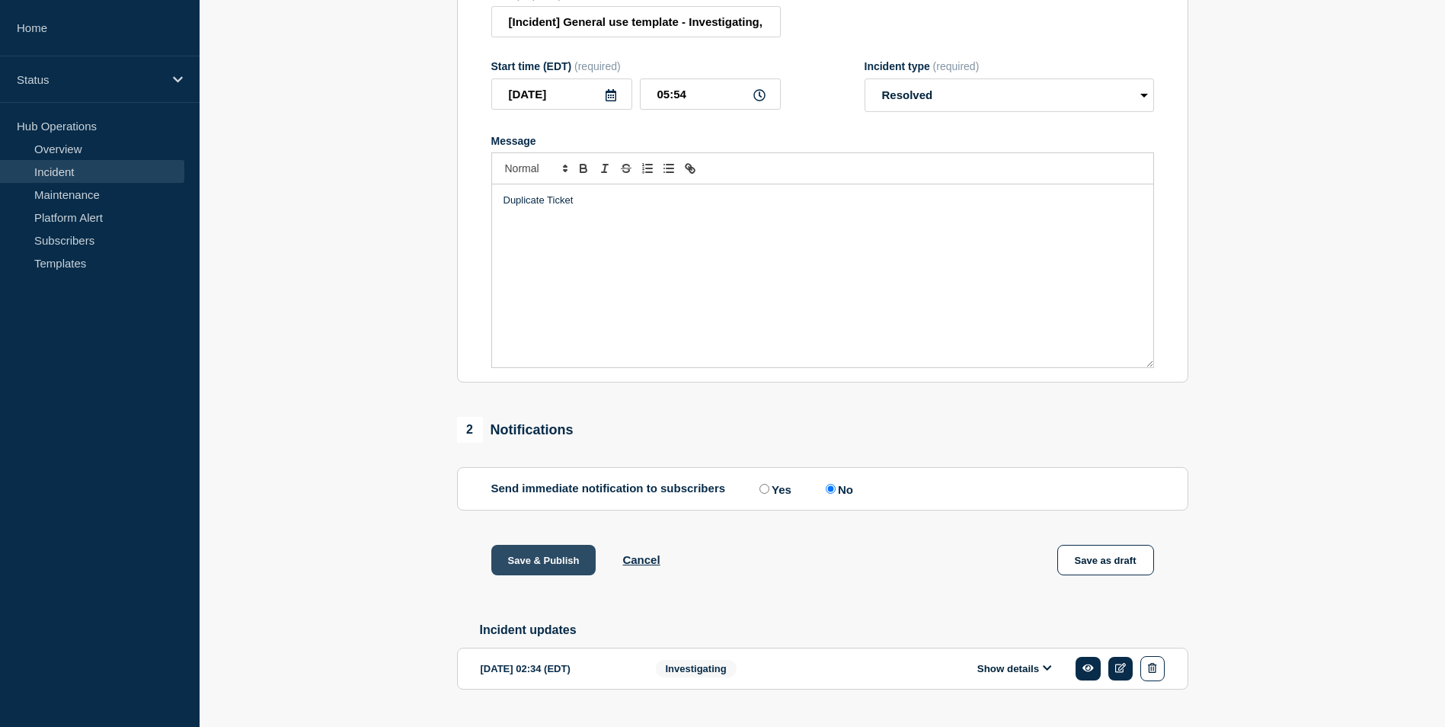
click at [531, 571] on button "Save & Publish" at bounding box center [543, 560] width 105 height 30
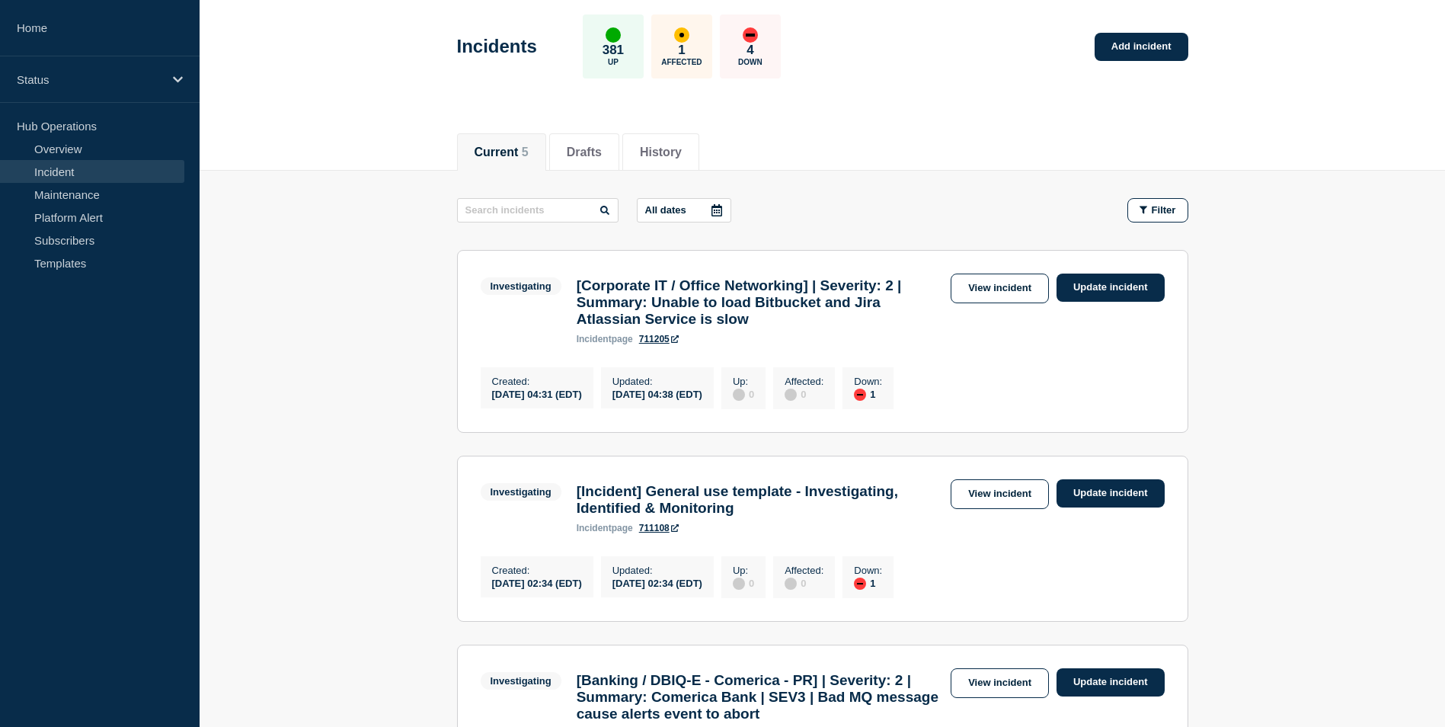
scroll to position [152, 0]
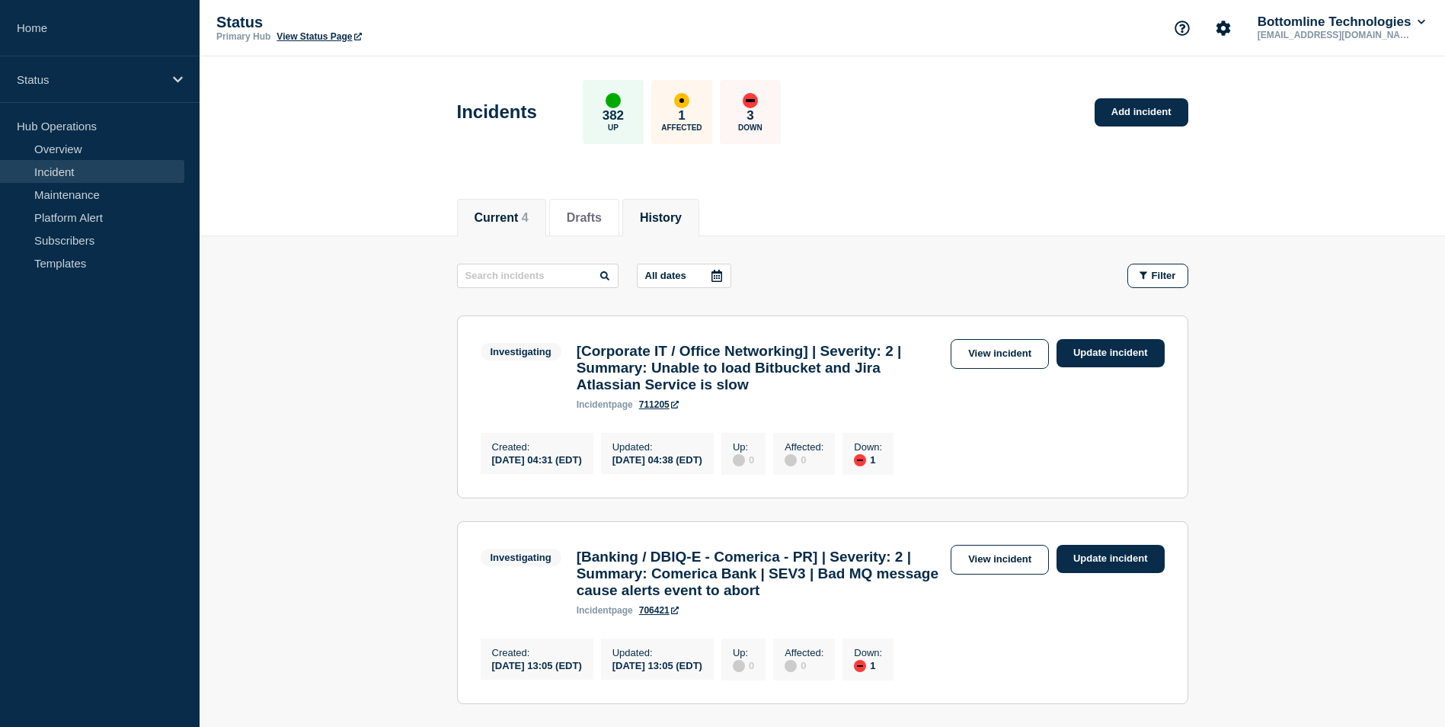
click at [679, 214] on button "History" at bounding box center [661, 218] width 42 height 14
